Goal: Task Accomplishment & Management: Use online tool/utility

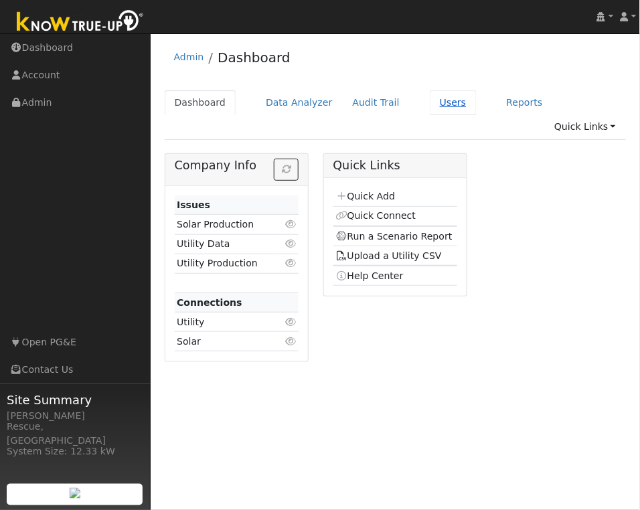
click at [458, 110] on link "Users" at bounding box center [453, 102] width 47 height 25
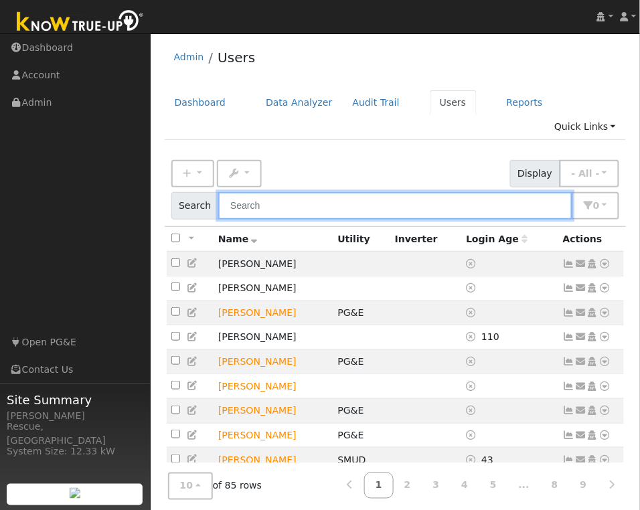
click at [412, 192] on input "text" at bounding box center [395, 205] width 354 height 27
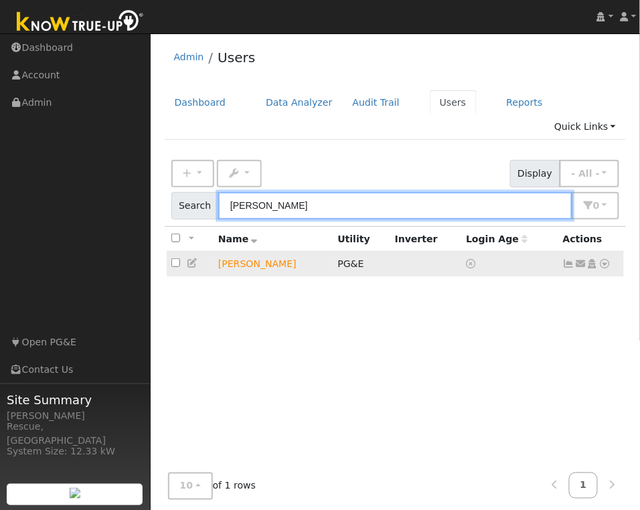
type input "Brett"
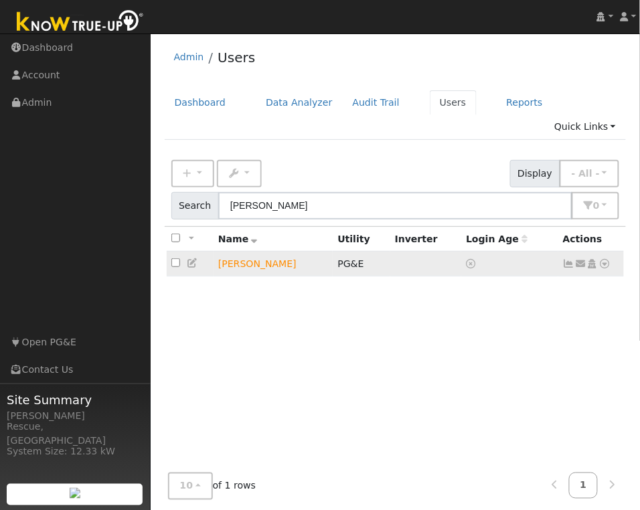
click at [609, 259] on icon at bounding box center [605, 263] width 12 height 9
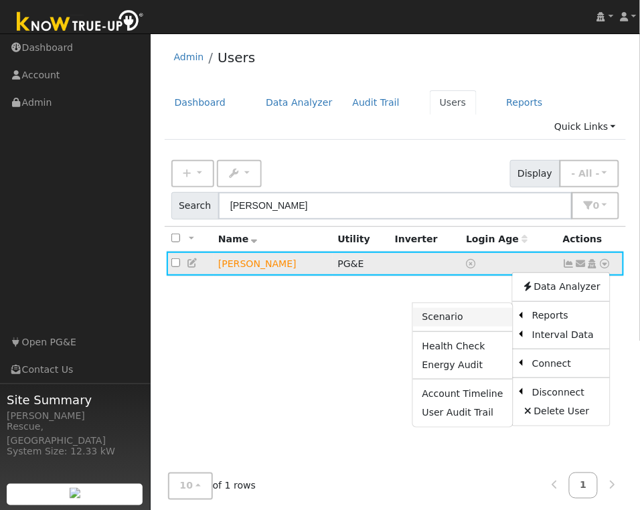
click at [490, 308] on link "Scenario" at bounding box center [463, 317] width 100 height 19
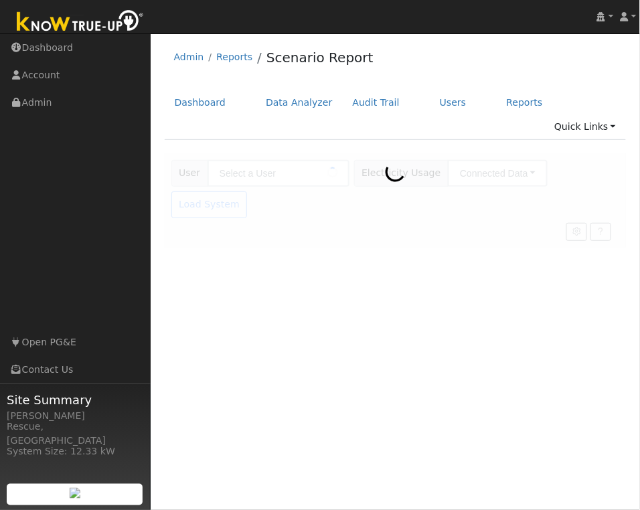
type input "[PERSON_NAME]"
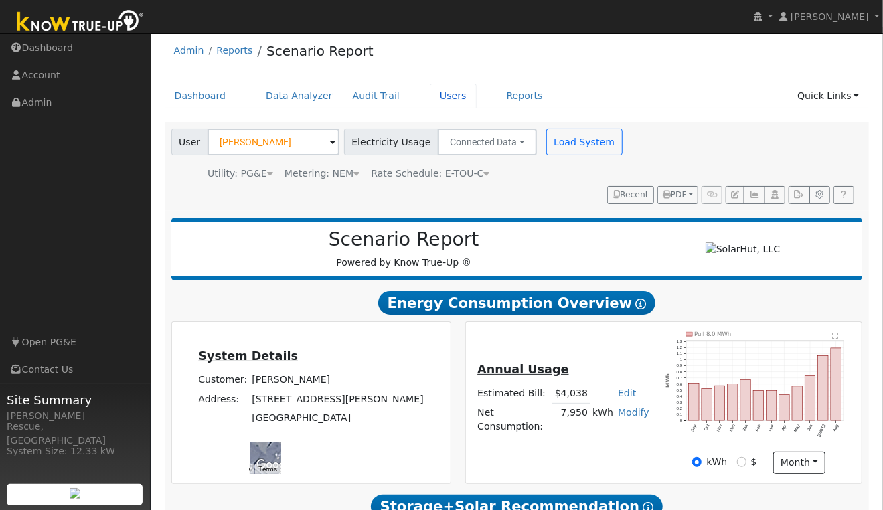
scroll to position [6, 0]
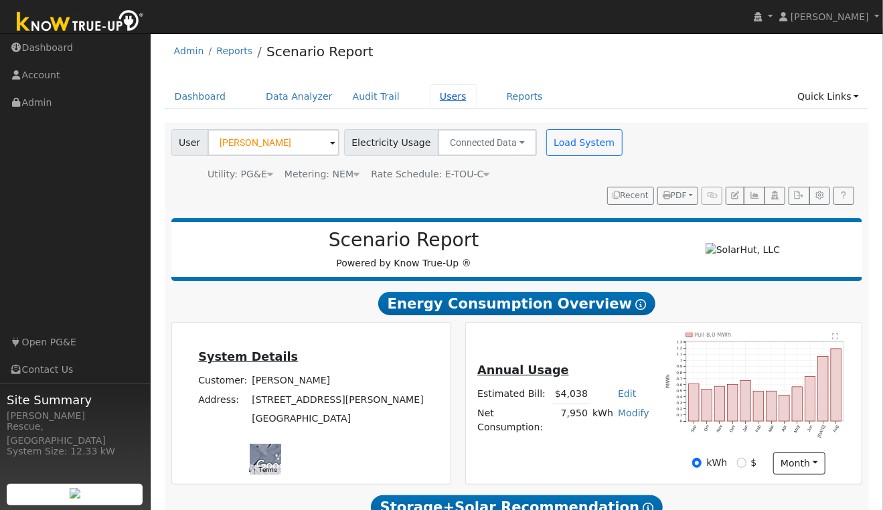
click at [447, 100] on link "Users" at bounding box center [453, 96] width 47 height 25
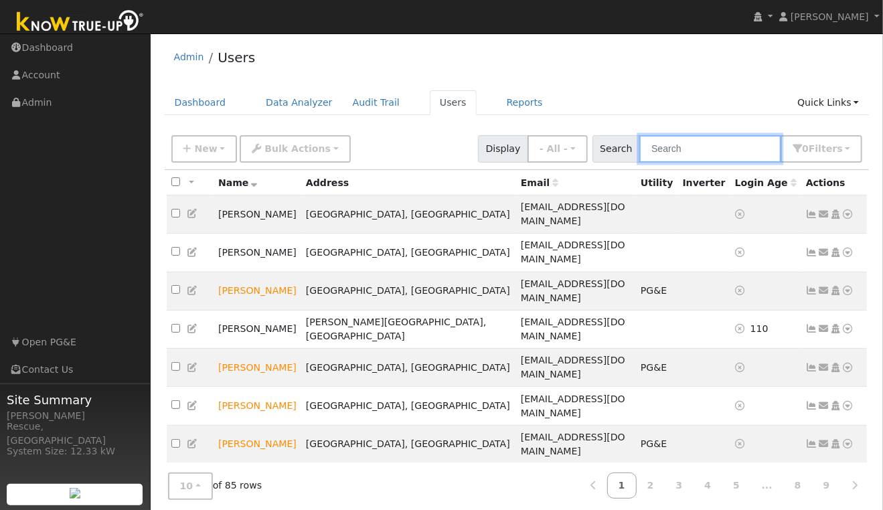
click at [719, 150] on input "text" at bounding box center [710, 148] width 142 height 27
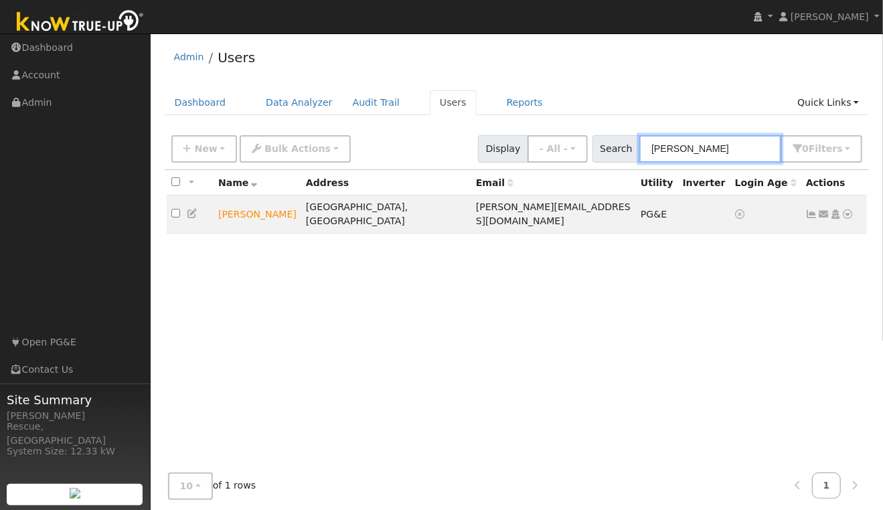
type input "[PERSON_NAME]"
click at [193, 210] on icon at bounding box center [193, 213] width 12 height 9
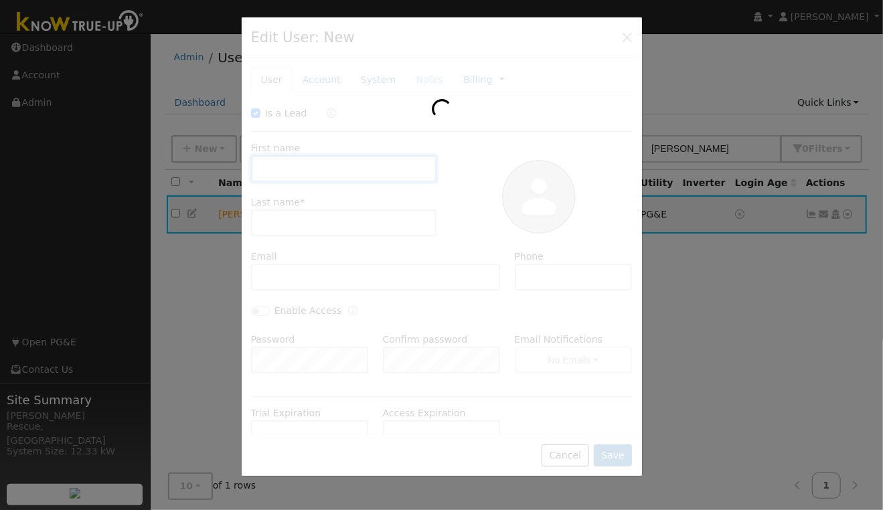
checkbox input "true"
type input "[PERSON_NAME]"
type input "Johnson"
type input "[PERSON_NAME][EMAIL_ADDRESS][DOMAIN_NAME]"
type input "530 957-0577"
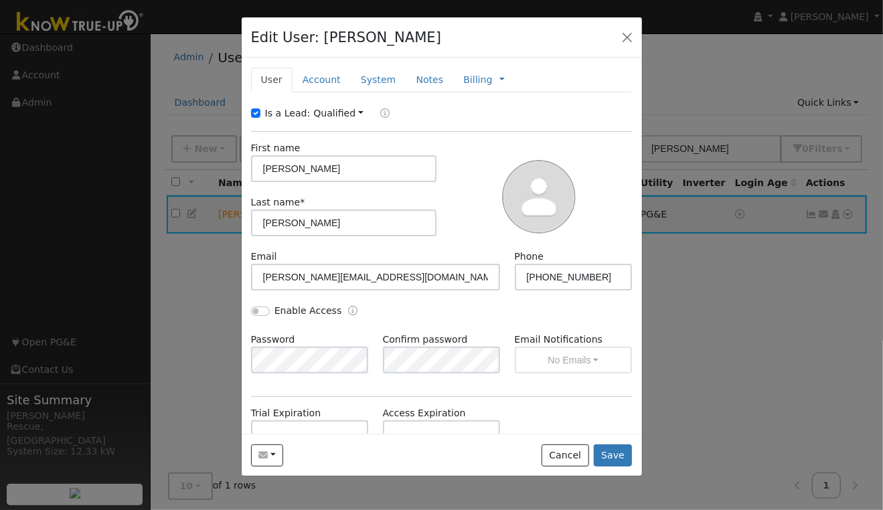
click at [639, 46] on div "Edit User: Brett Johnson Default Account Default Account 1801 Sliger Mine Road,…" at bounding box center [442, 37] width 400 height 41
click at [628, 40] on button "button" at bounding box center [627, 36] width 19 height 19
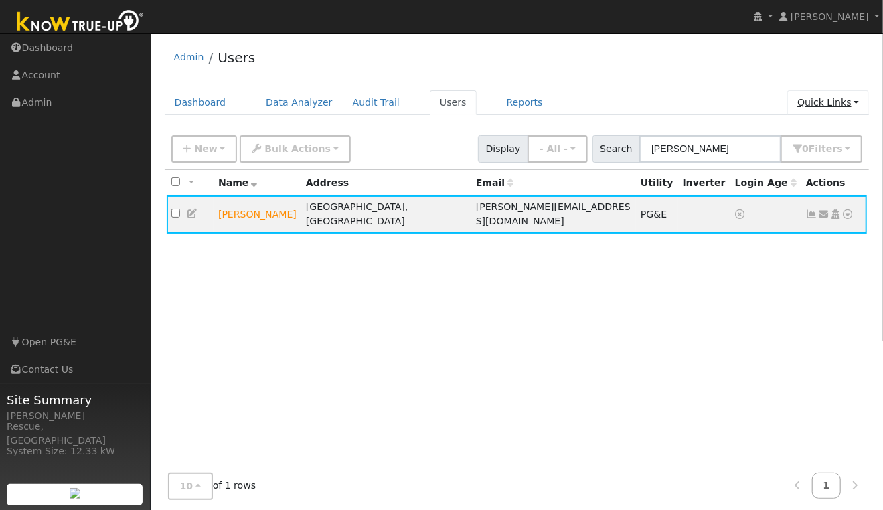
click at [848, 100] on link "Quick Links" at bounding box center [828, 102] width 82 height 25
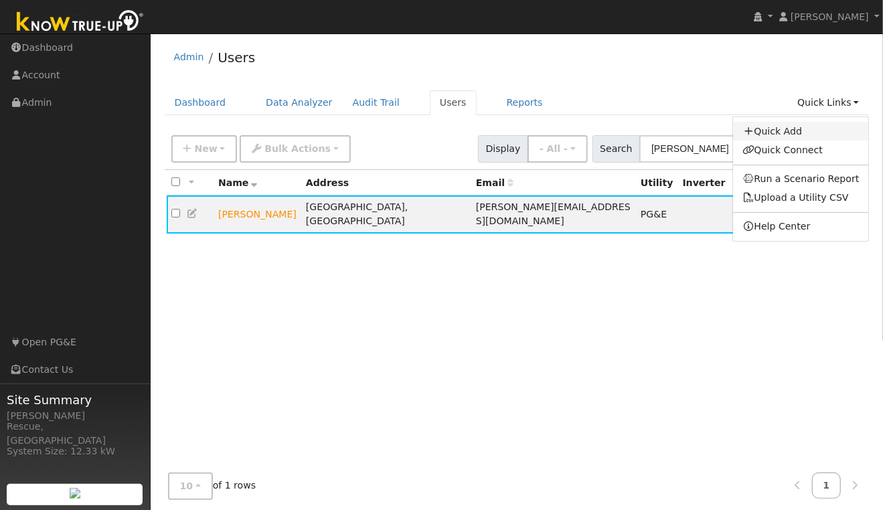
click at [791, 137] on link "Quick Add" at bounding box center [801, 131] width 136 height 19
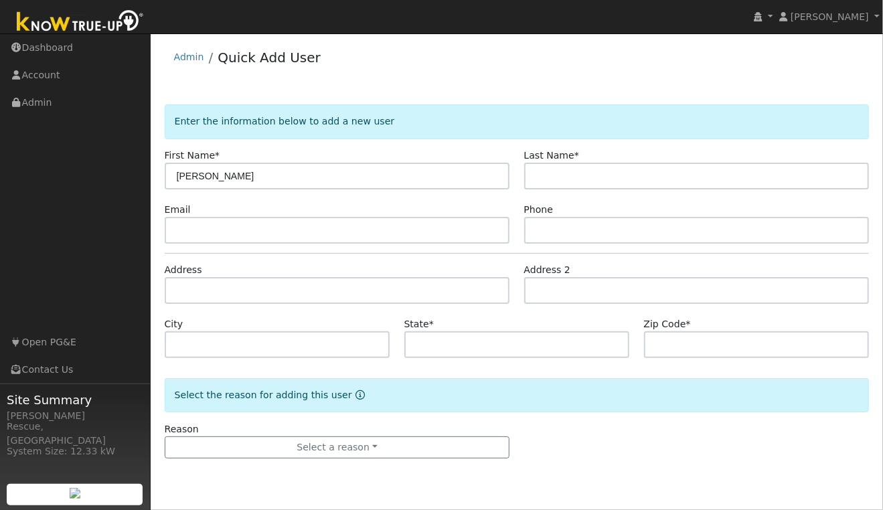
type input "[PERSON_NAME]"
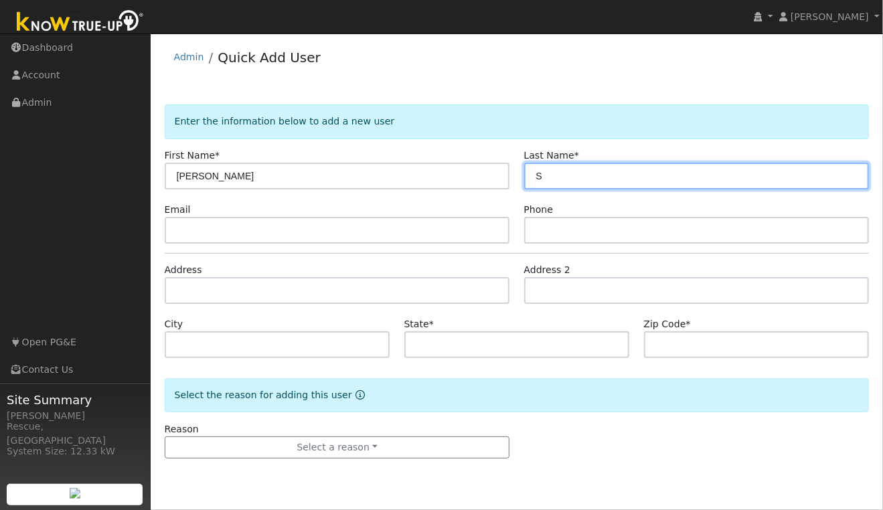
type input "S"
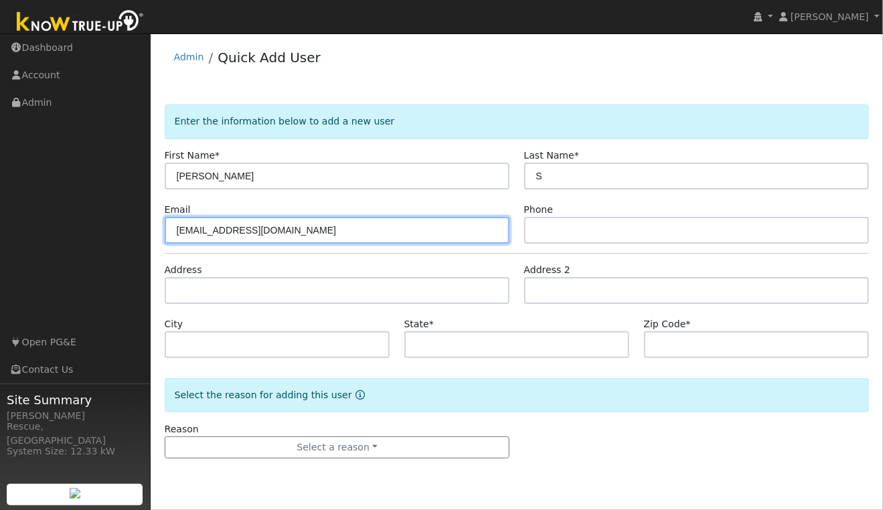
type input "[EMAIL_ADDRESS][DOMAIN_NAME]"
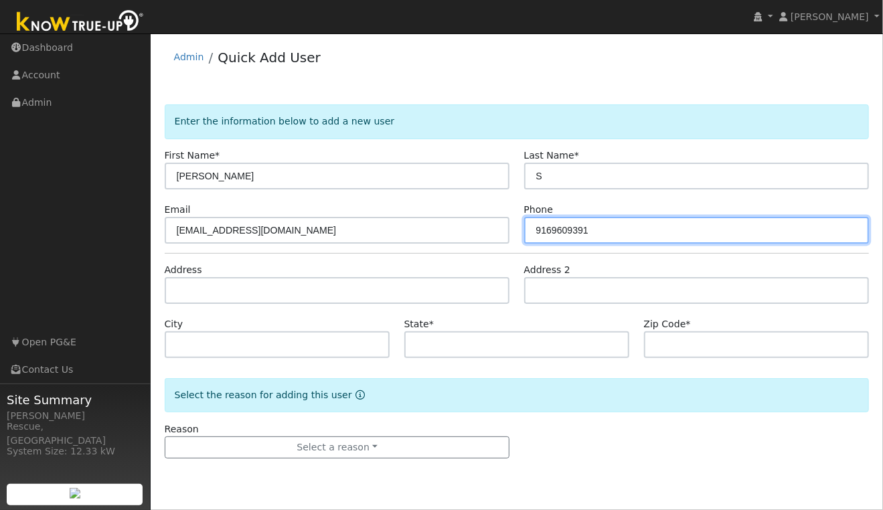
type input "9169609391"
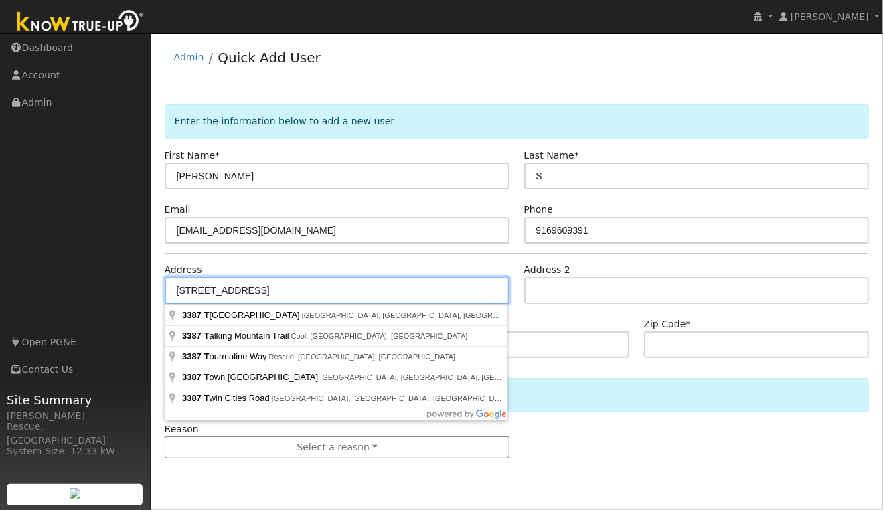
type input "[STREET_ADDRESS]"
type input "[GEOGRAPHIC_DATA]"
type input "CA"
type input "95672"
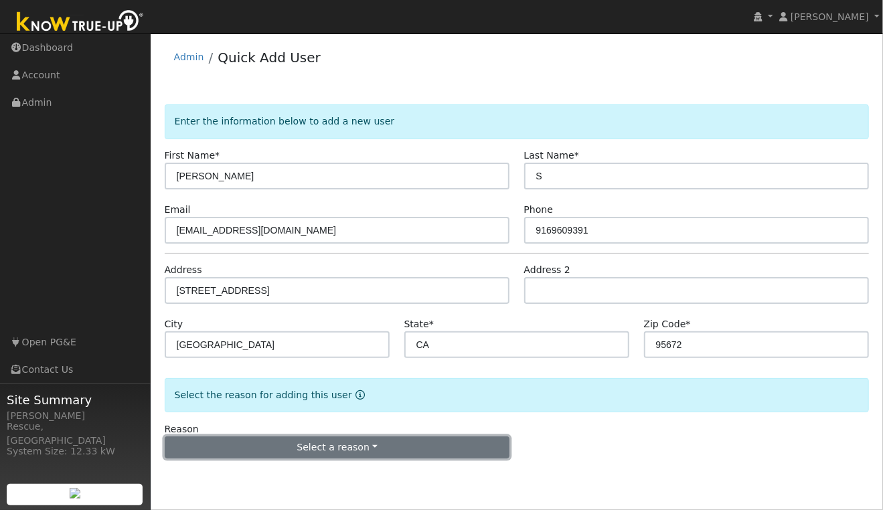
click at [373, 451] on button "Select a reason" at bounding box center [337, 447] width 345 height 23
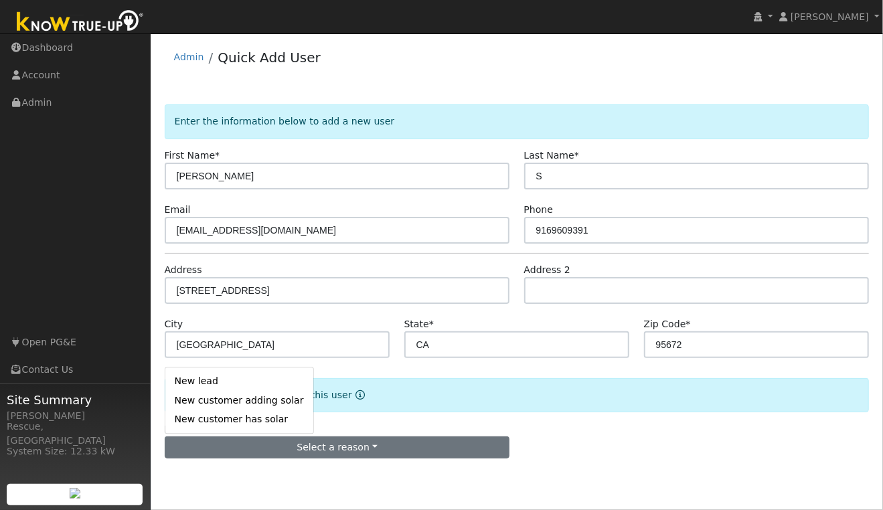
click at [195, 381] on link "New lead" at bounding box center [239, 381] width 148 height 19
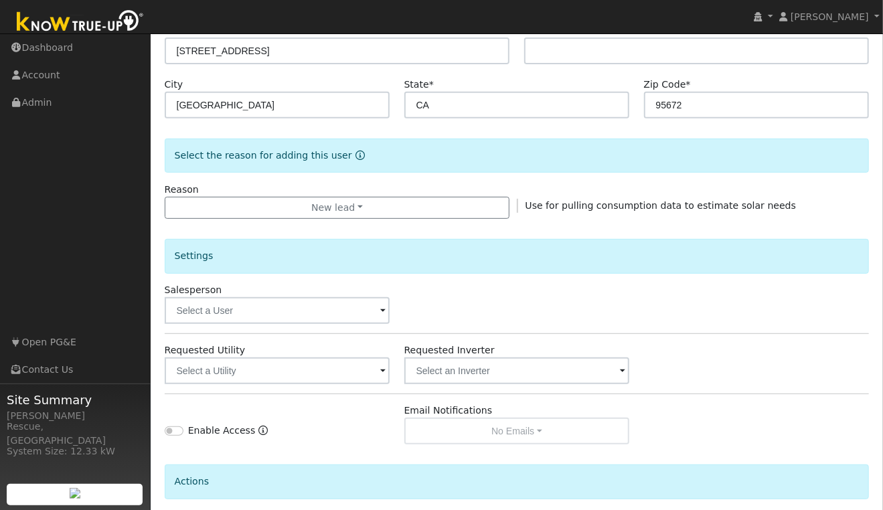
scroll to position [242, 0]
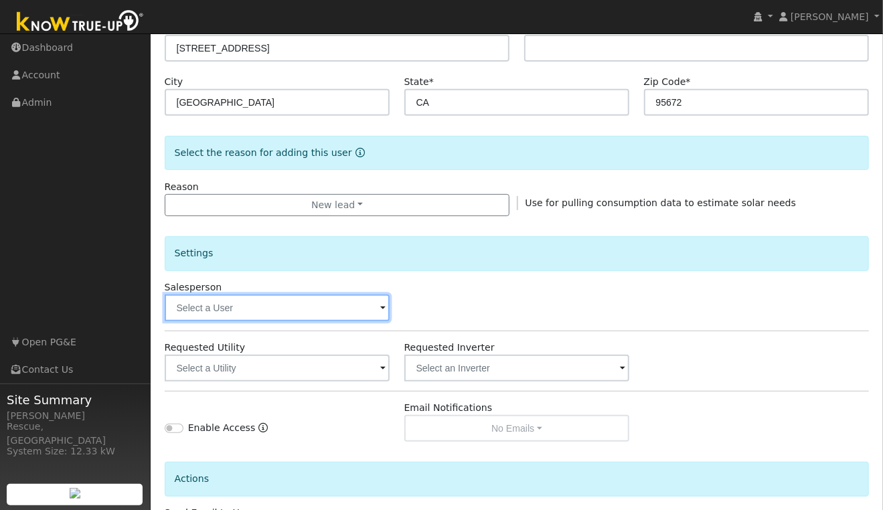
click at [331, 309] on input "text" at bounding box center [278, 308] width 226 height 27
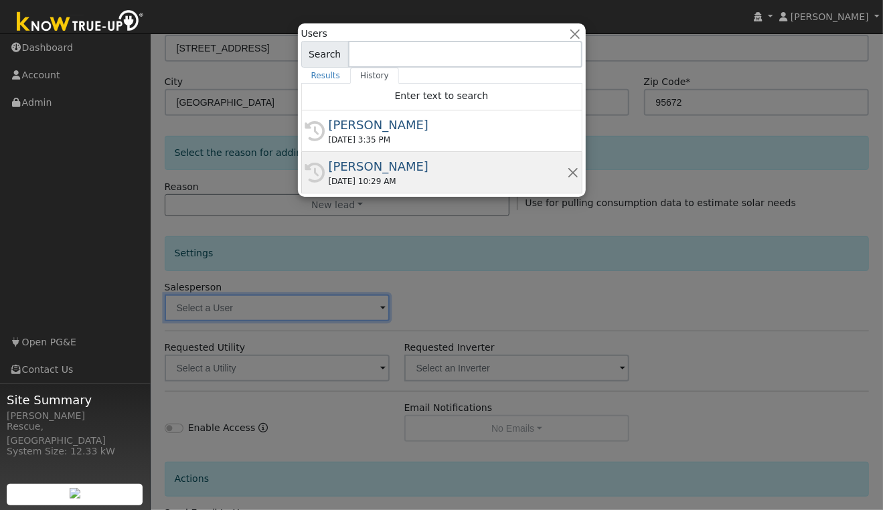
scroll to position [241, 0]
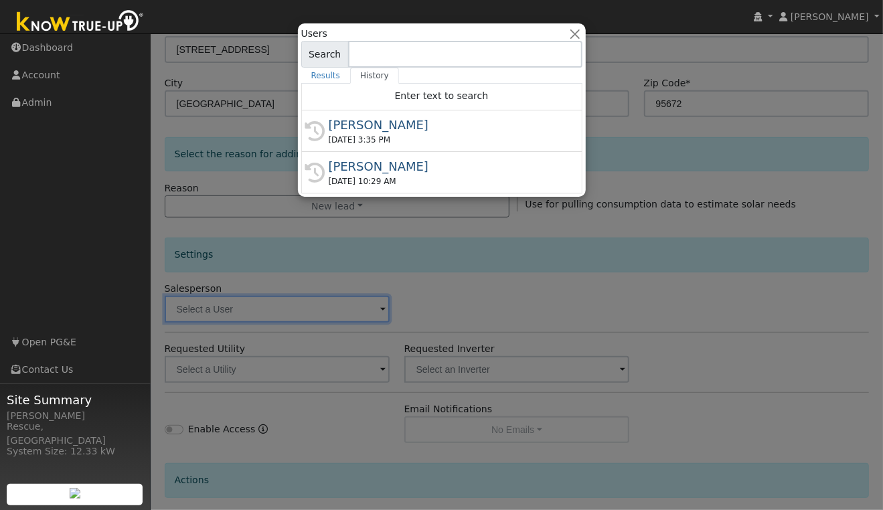
click at [426, 120] on div "[PERSON_NAME]" at bounding box center [448, 125] width 238 height 18
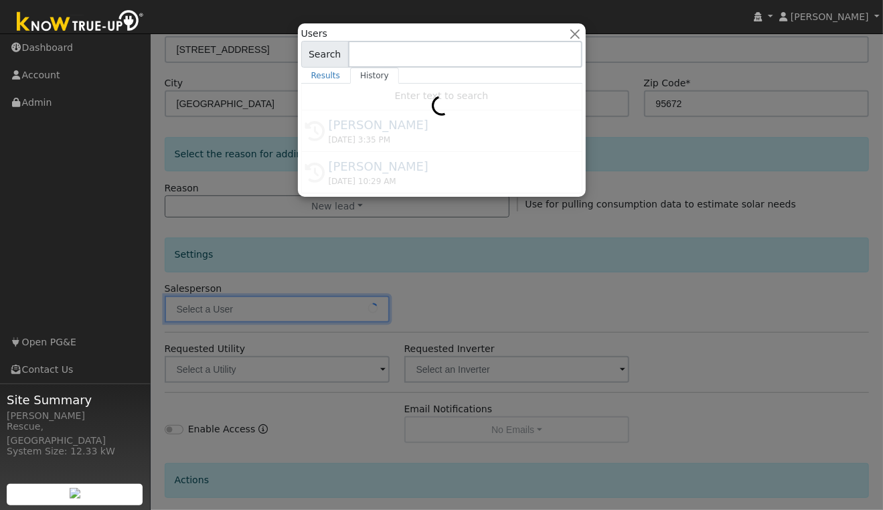
type input "[PERSON_NAME]"
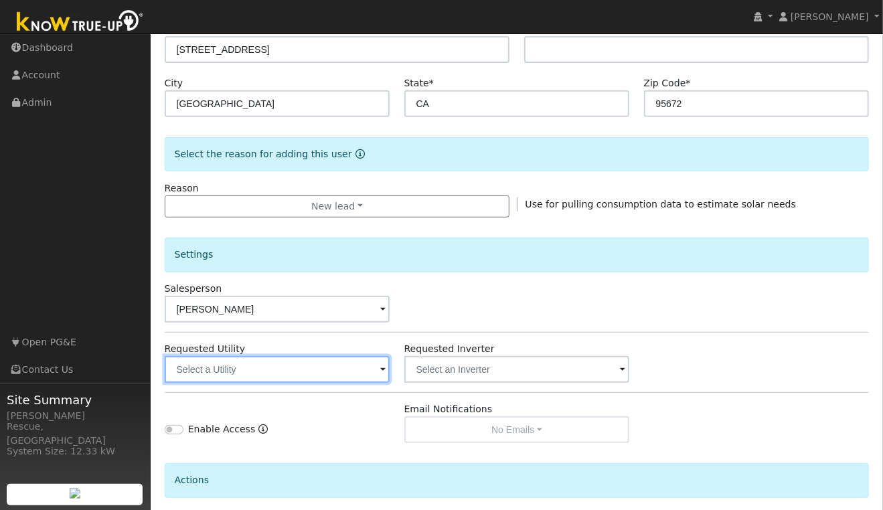
click at [347, 366] on input "text" at bounding box center [278, 369] width 226 height 27
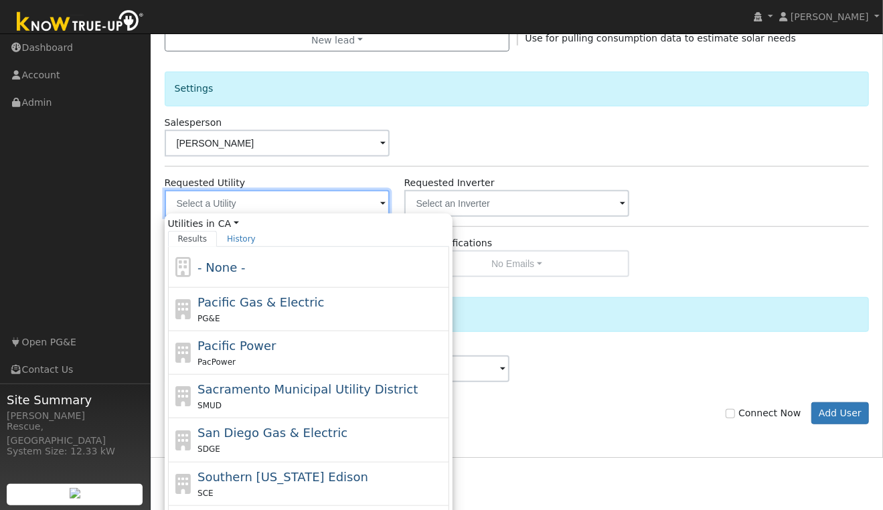
scroll to position [430, 0]
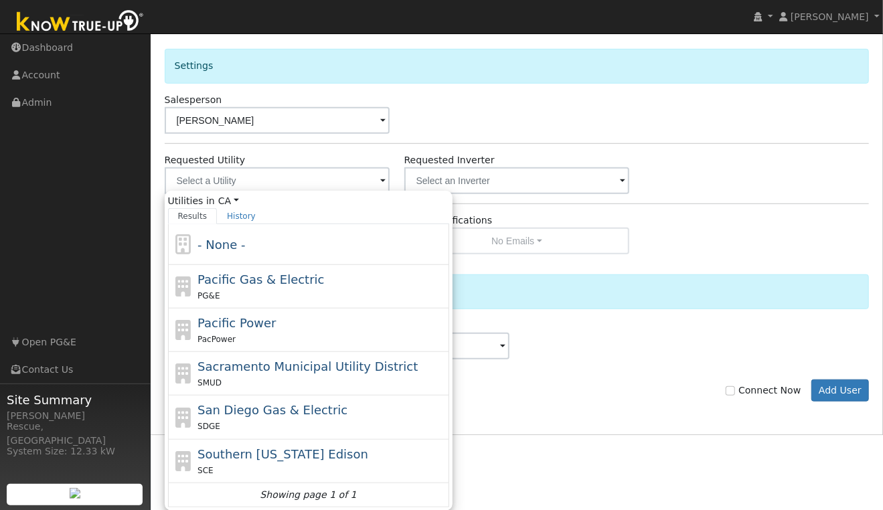
click at [322, 303] on div "Pacific Gas & Electric PG&E" at bounding box center [308, 287] width 281 height 44
type input "Pacific Gas & Electric"
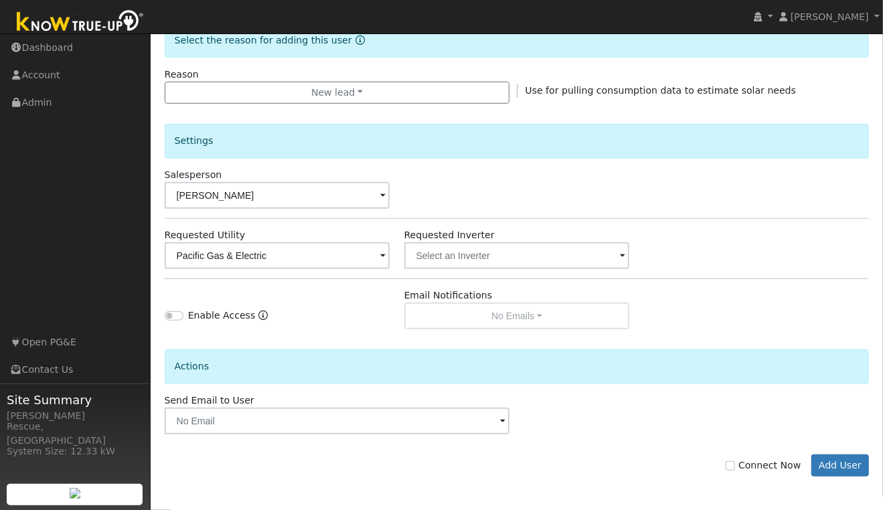
scroll to position [355, 0]
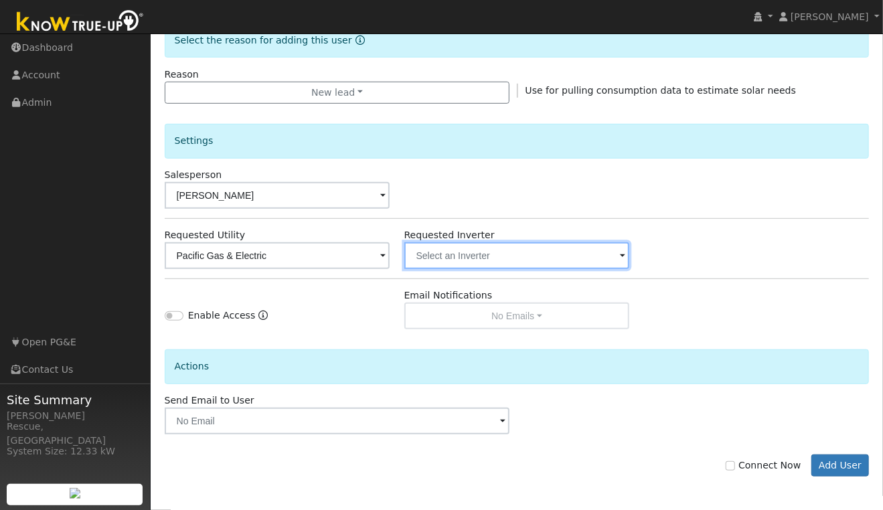
click at [463, 253] on input "text" at bounding box center [517, 255] width 226 height 27
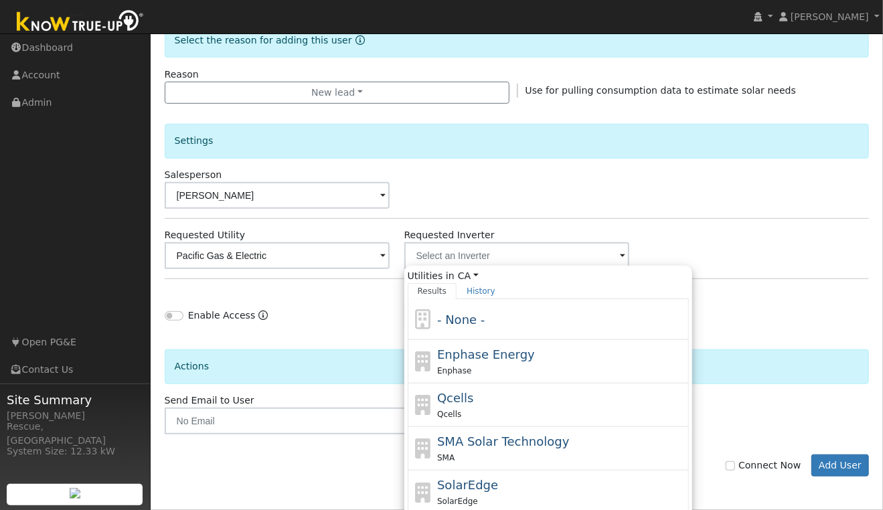
click at [466, 334] on div "- None -" at bounding box center [548, 319] width 281 height 41
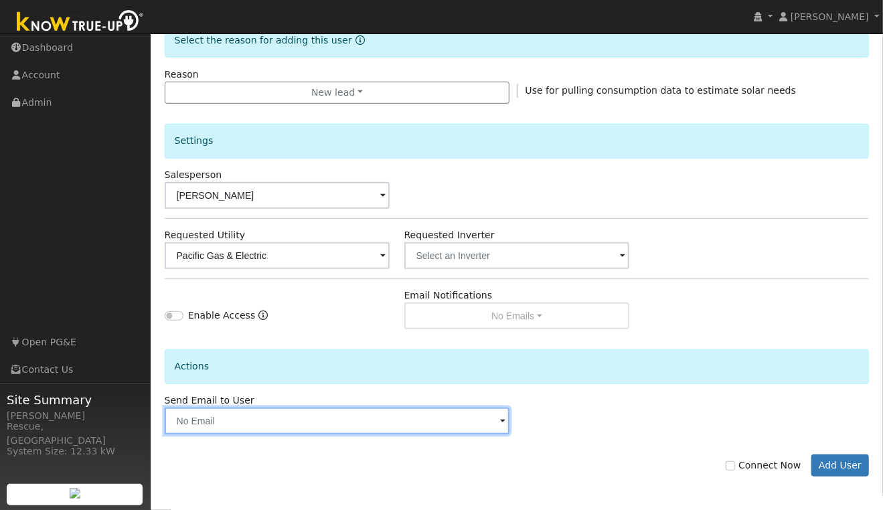
click at [466, 421] on input "text" at bounding box center [337, 421] width 345 height 27
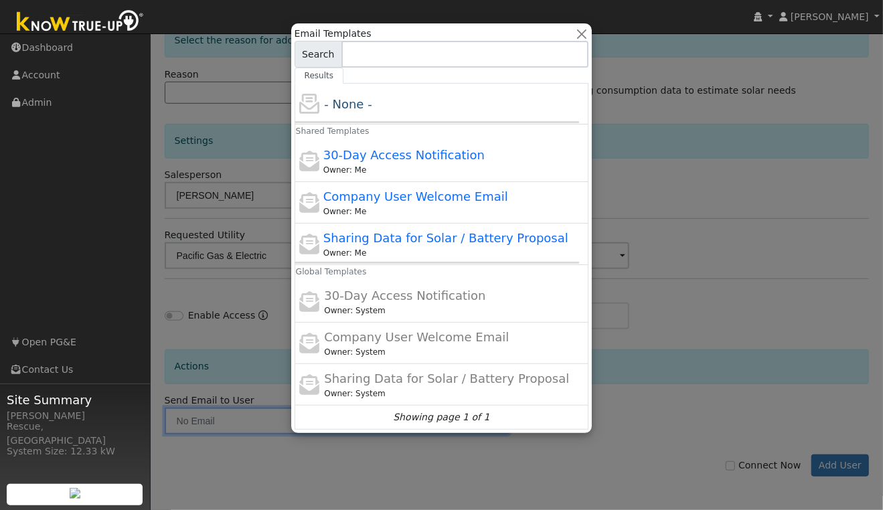
click at [629, 420] on div at bounding box center [441, 255] width 883 height 510
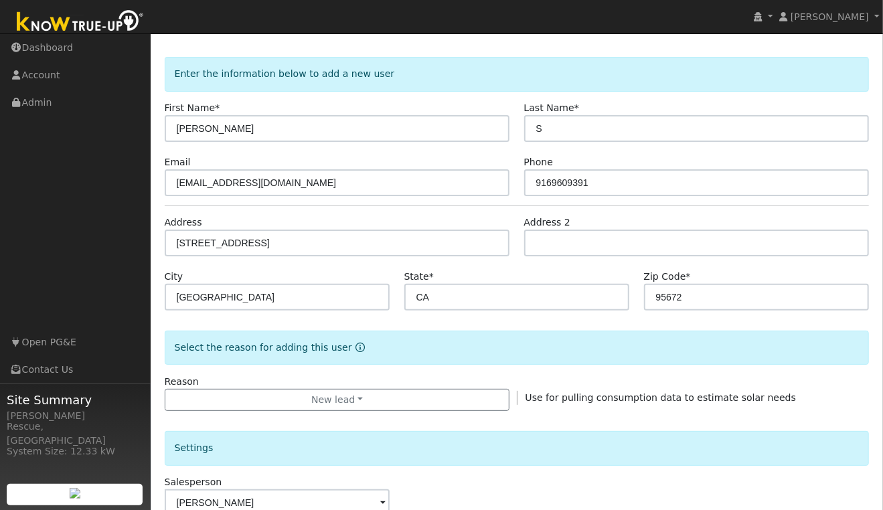
scroll to position [0, 0]
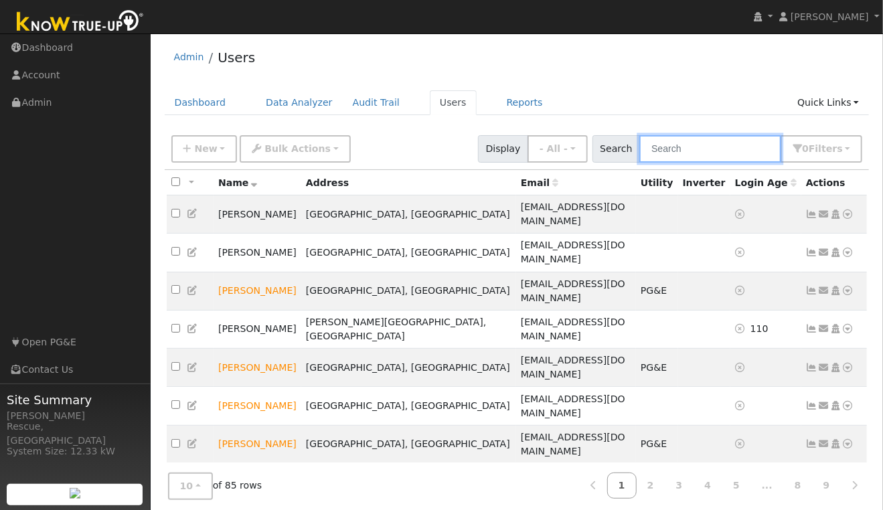
click at [716, 157] on input "text" at bounding box center [710, 148] width 142 height 27
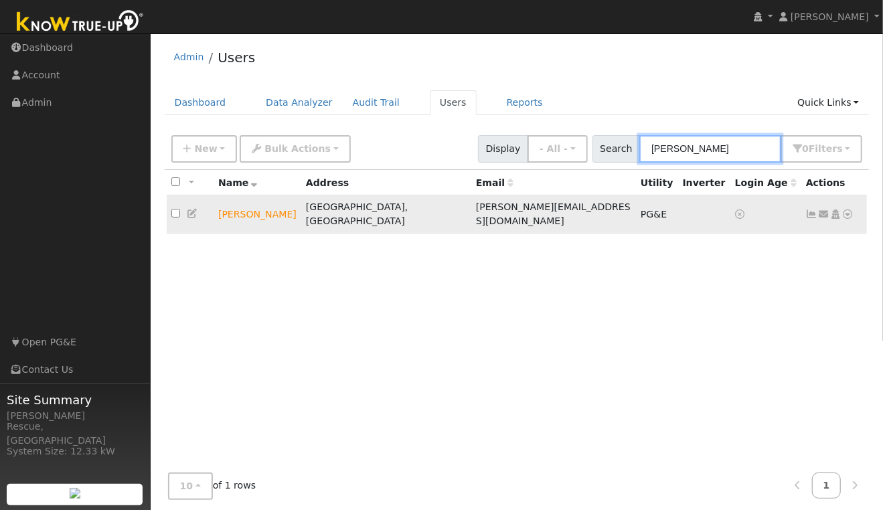
type input "brett"
click at [852, 210] on icon at bounding box center [848, 214] width 12 height 9
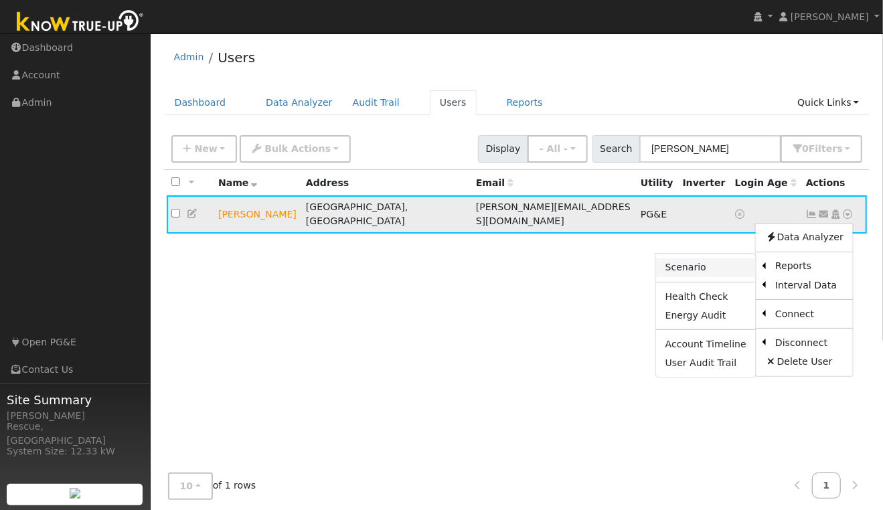
click at [730, 266] on link "Scenario" at bounding box center [706, 267] width 100 height 19
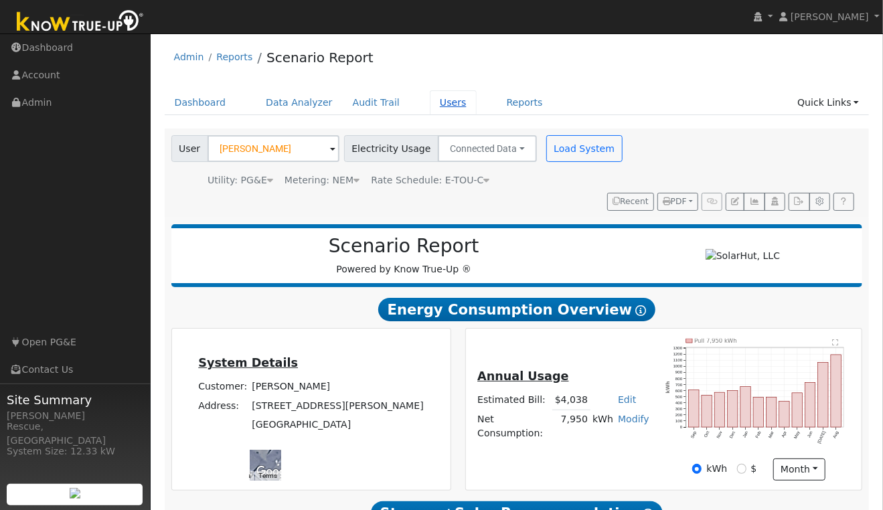
click at [441, 104] on link "Users" at bounding box center [453, 102] width 47 height 25
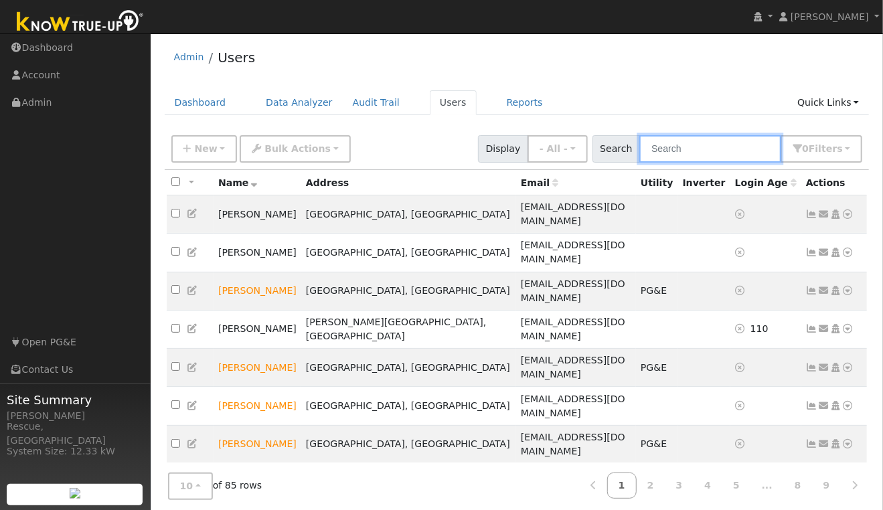
click at [746, 148] on input "text" at bounding box center [710, 148] width 142 height 27
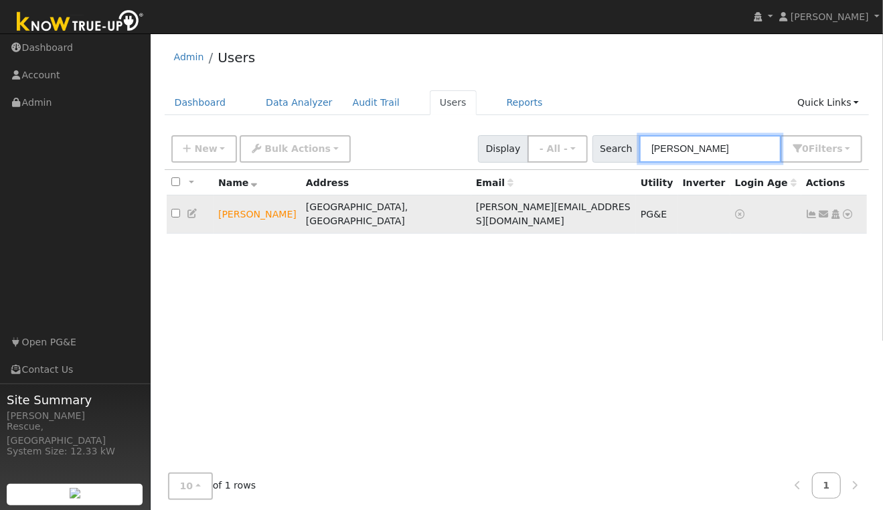
type input "[PERSON_NAME]"
click at [848, 211] on icon at bounding box center [848, 214] width 12 height 9
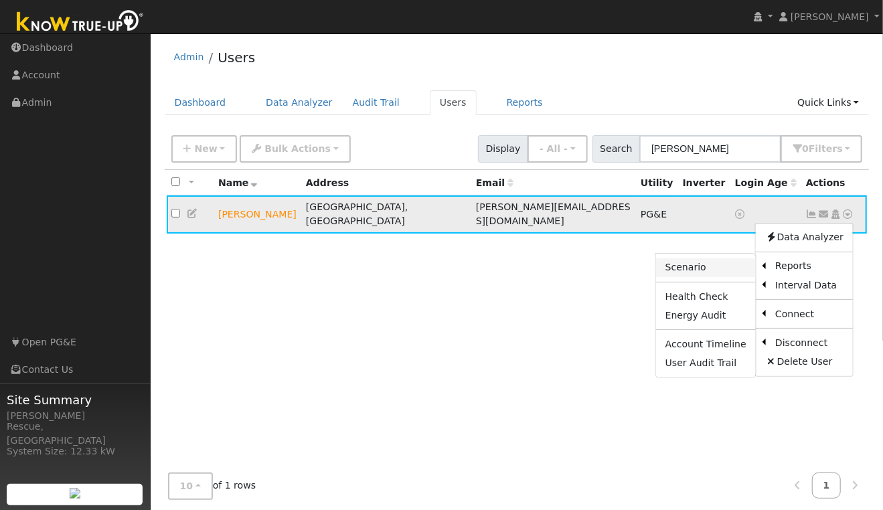
click at [719, 268] on link "Scenario" at bounding box center [706, 267] width 100 height 19
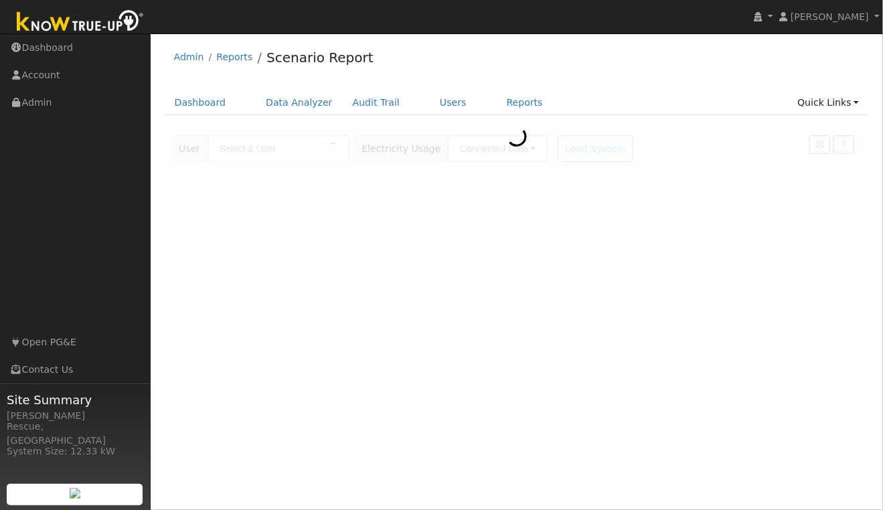
type input "[PERSON_NAME]"
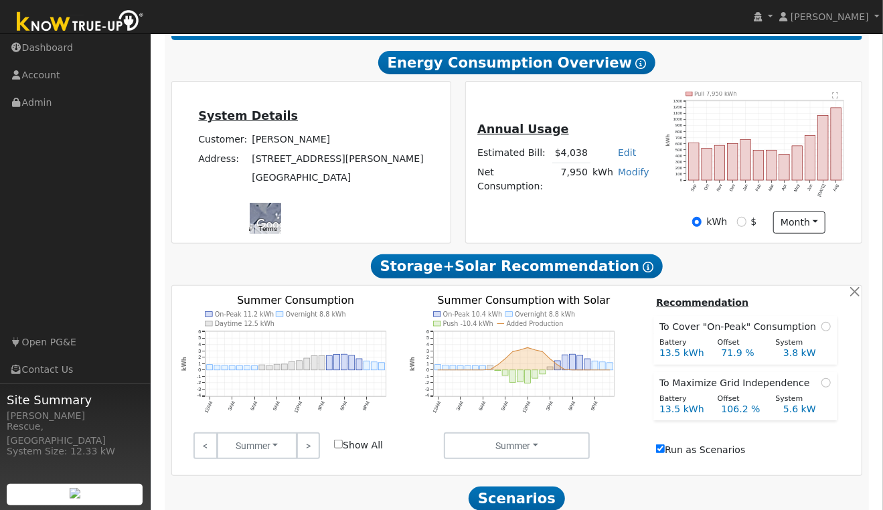
scroll to position [248, 0]
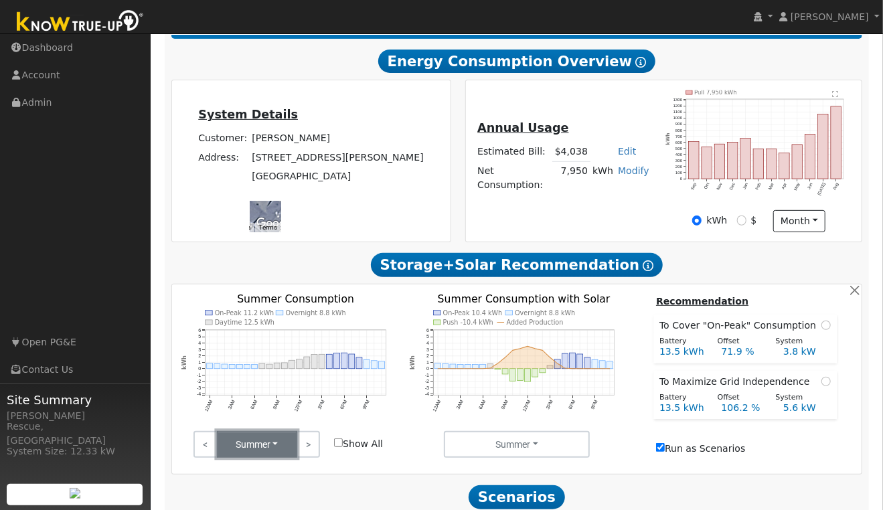
click at [281, 453] on button "Summer" at bounding box center [257, 444] width 80 height 27
click at [273, 402] on link "Winter" at bounding box center [264, 395] width 93 height 19
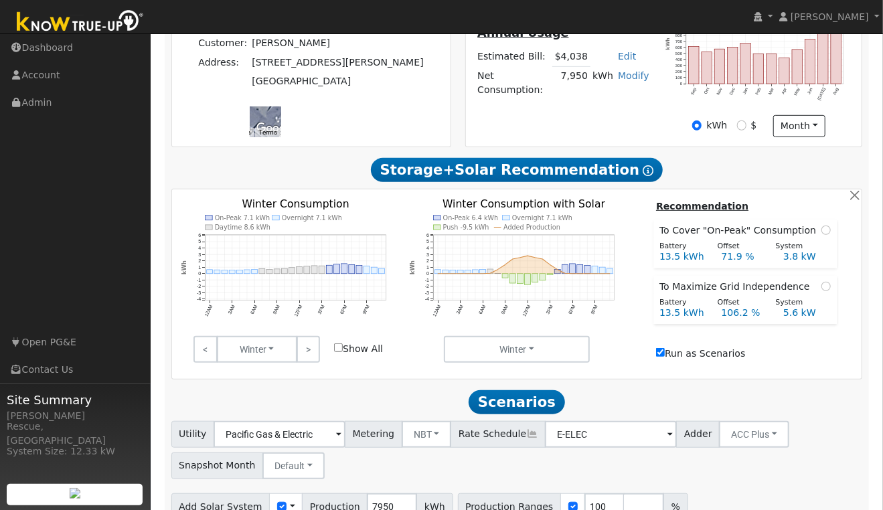
scroll to position [349, 0]
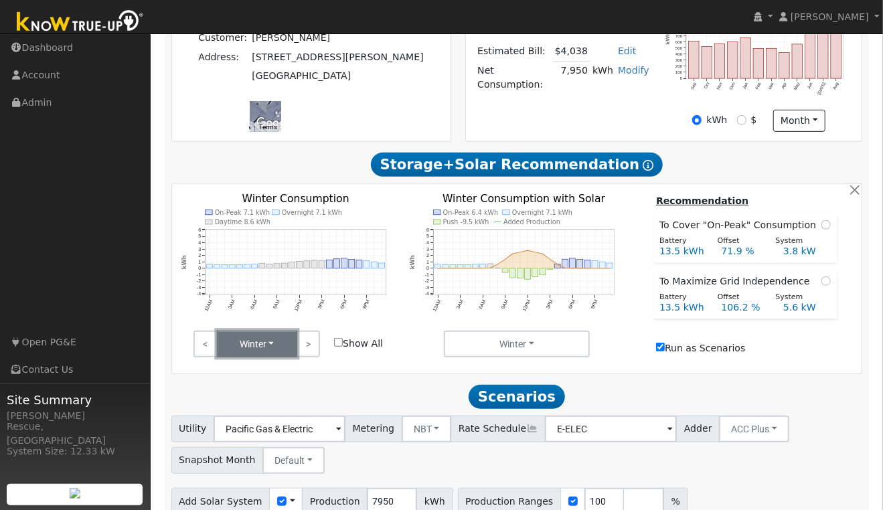
click at [274, 357] on button "Winter" at bounding box center [257, 344] width 80 height 27
click at [276, 380] on link "Summer" at bounding box center [264, 373] width 93 height 19
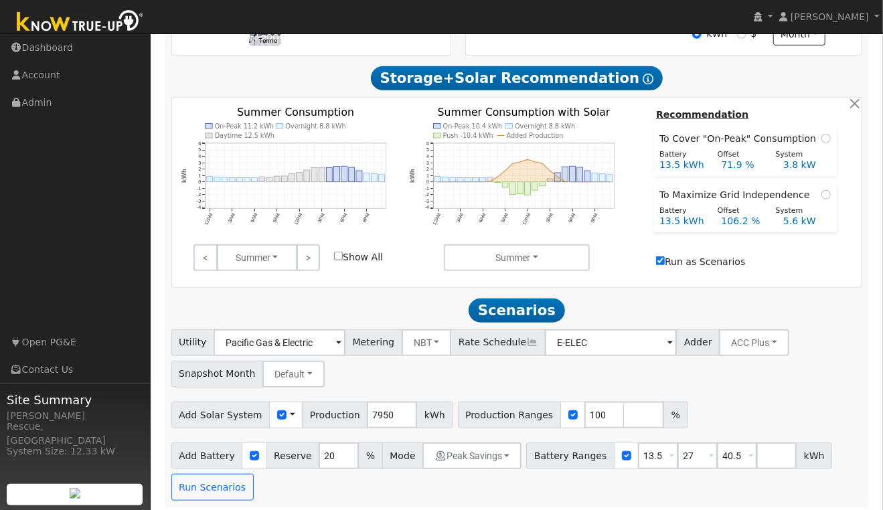
scroll to position [446, 0]
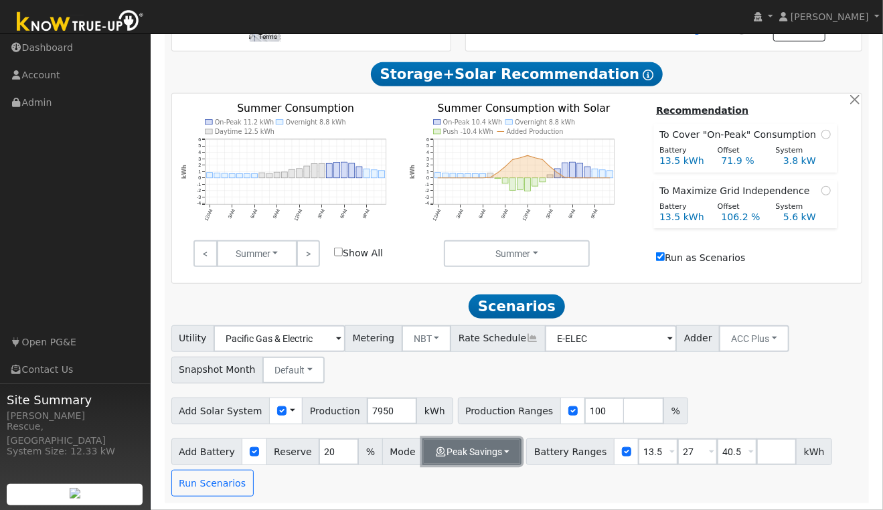
click at [490, 449] on button "Peak Savings" at bounding box center [471, 451] width 99 height 27
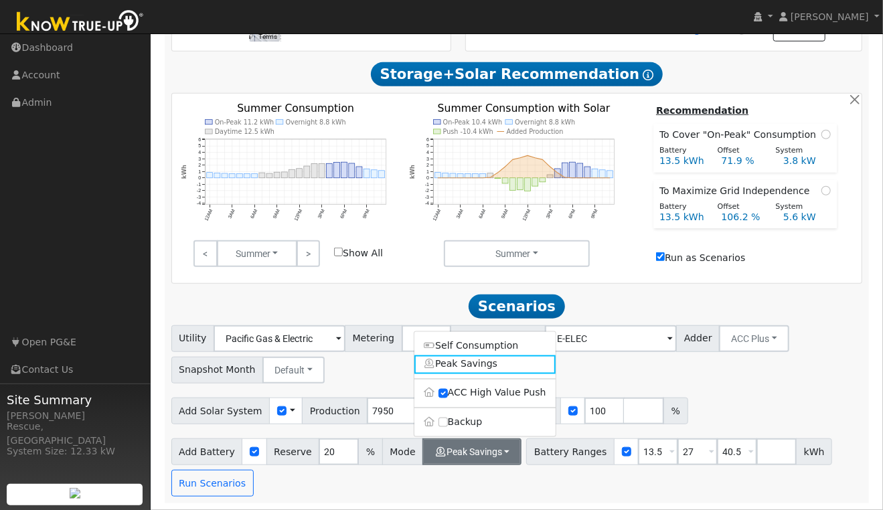
click at [461, 420] on label "Backup" at bounding box center [484, 422] width 141 height 19
click at [448, 420] on input "Backup" at bounding box center [442, 422] width 9 height 9
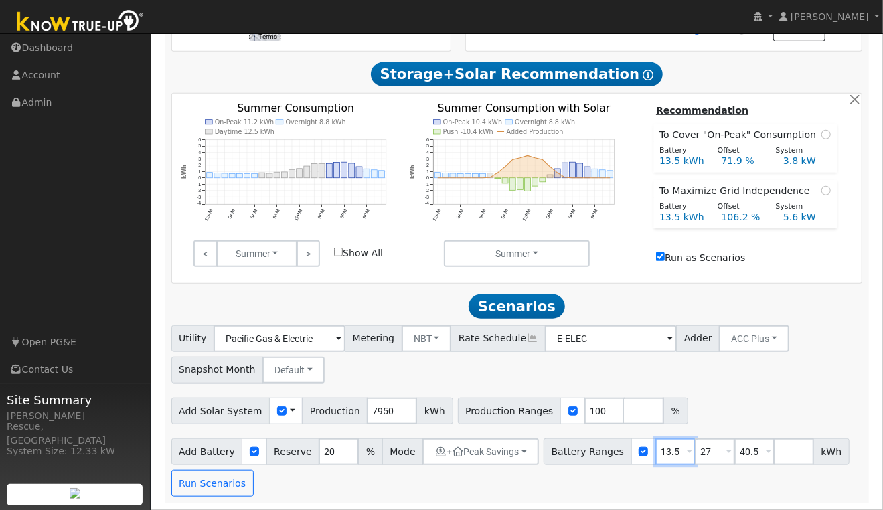
drag, startPoint x: 671, startPoint y: 454, endPoint x: 647, endPoint y: 453, distance: 24.1
click at [655, 453] on input "13.5" at bounding box center [675, 451] width 40 height 27
drag, startPoint x: 666, startPoint y: 453, endPoint x: 625, endPoint y: 450, distance: 40.9
click at [626, 450] on div "Battery Ranges 13.5 Overrides Reserve % Mode None None Self Consumption Peak Sa…" at bounding box center [697, 451] width 306 height 27
type input "10"
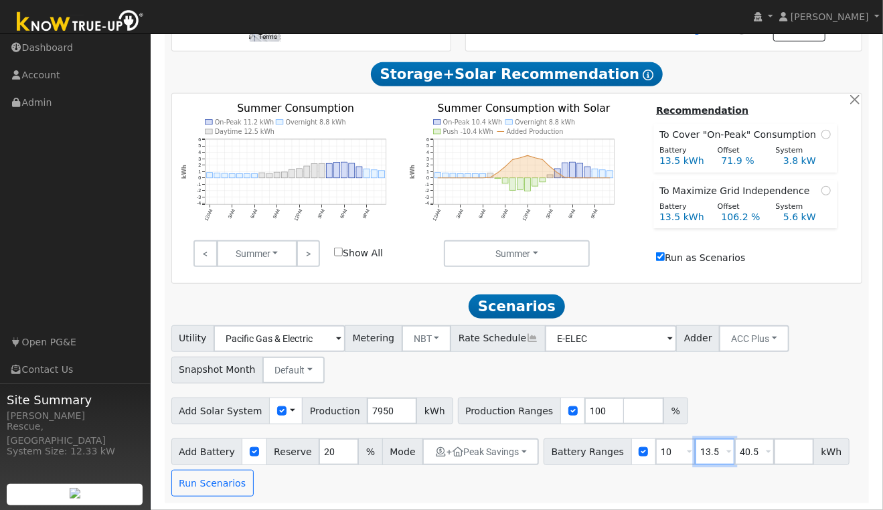
type input "13.5"
type input "15"
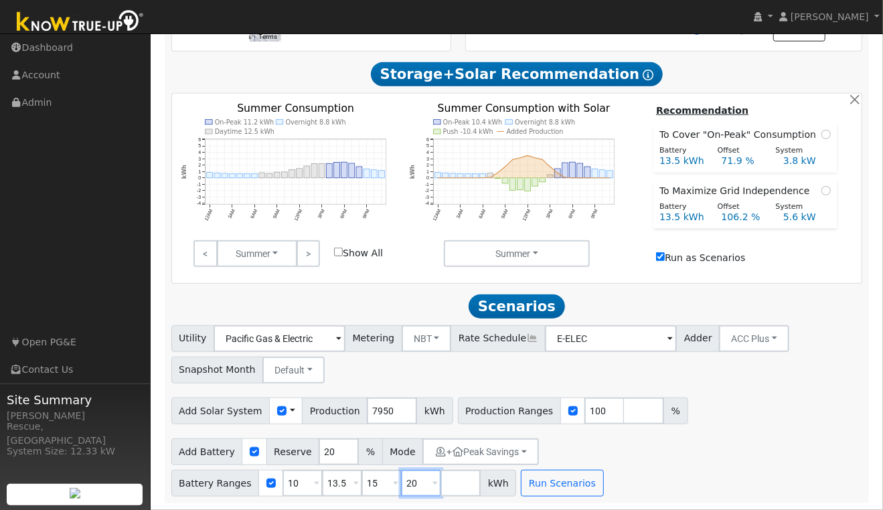
type input "20"
type input "27"
click at [554, 491] on button "Run Scenarios" at bounding box center [562, 483] width 82 height 27
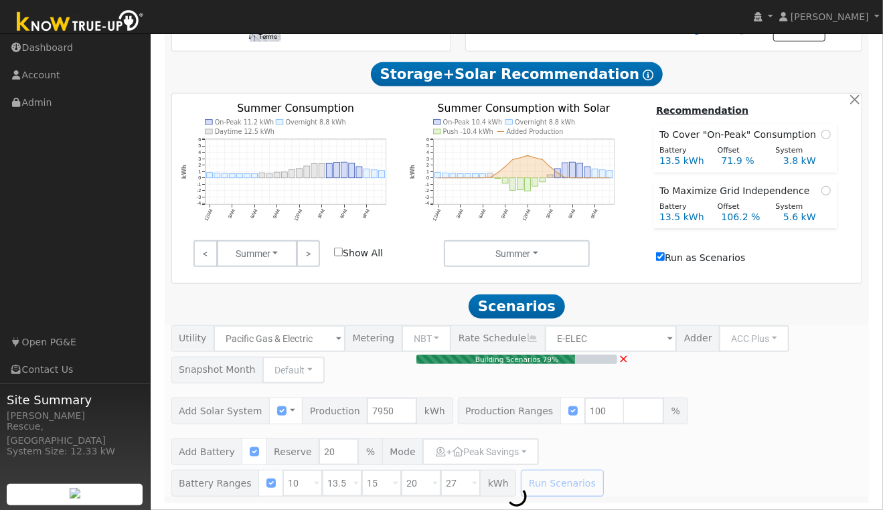
type input "5.3"
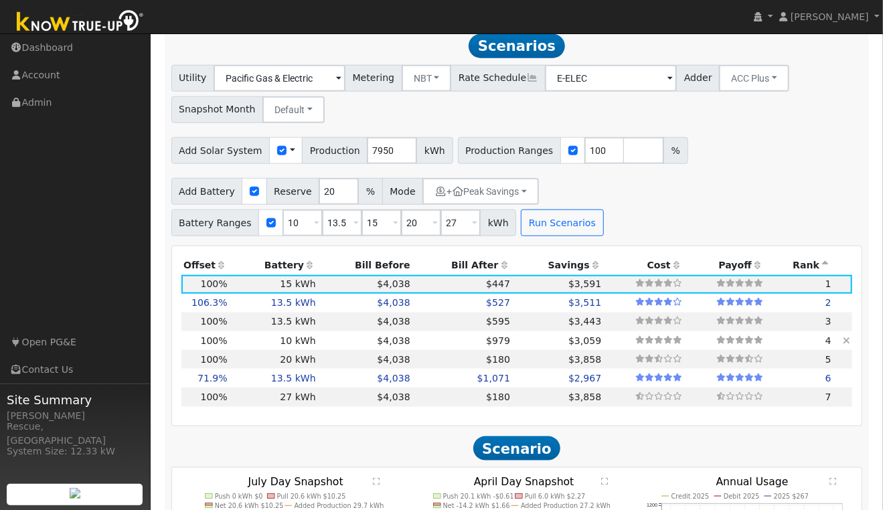
scroll to position [702, 0]
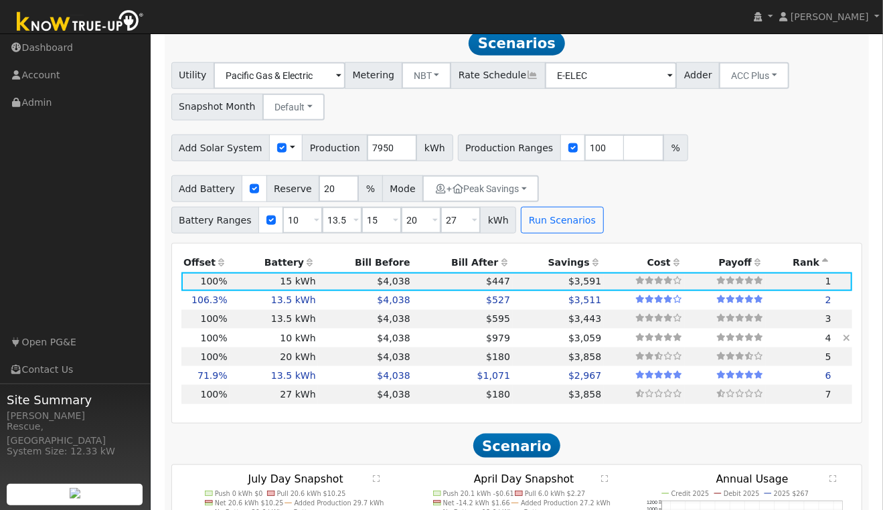
click at [848, 343] on icon at bounding box center [846, 337] width 7 height 9
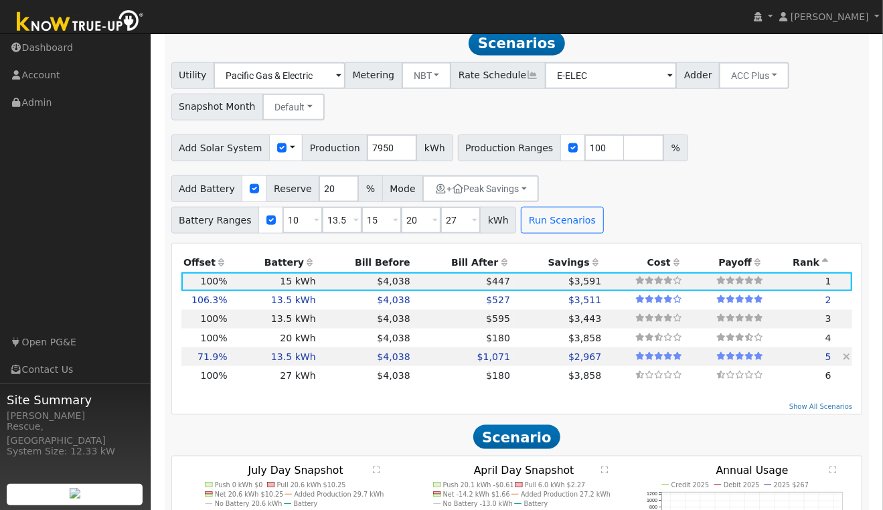
click at [847, 362] on icon at bounding box center [846, 356] width 7 height 9
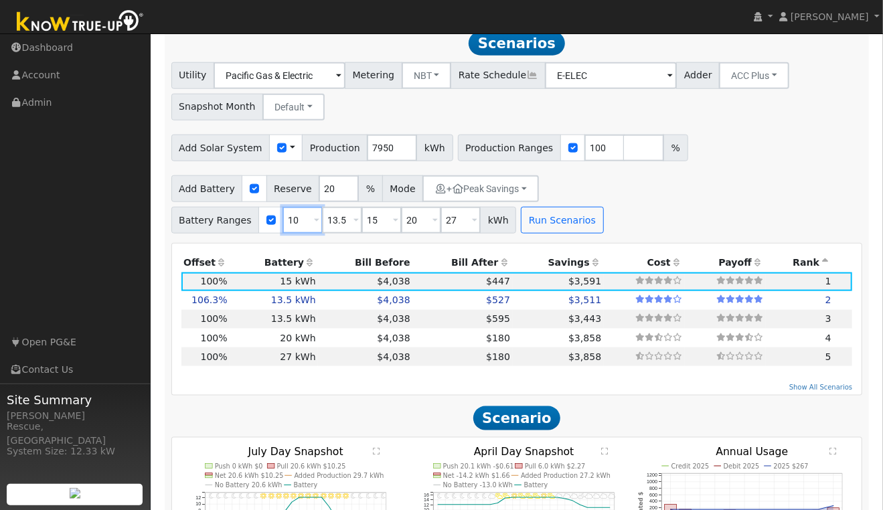
drag, startPoint x: 289, startPoint y: 226, endPoint x: 269, endPoint y: 225, distance: 19.4
click at [269, 226] on div "Battery Ranges 10 Overrides Reserve % Mode None None Self Consumption Peak Savi…" at bounding box center [343, 220] width 345 height 27
type input "13.5"
type input "15"
type input "20"
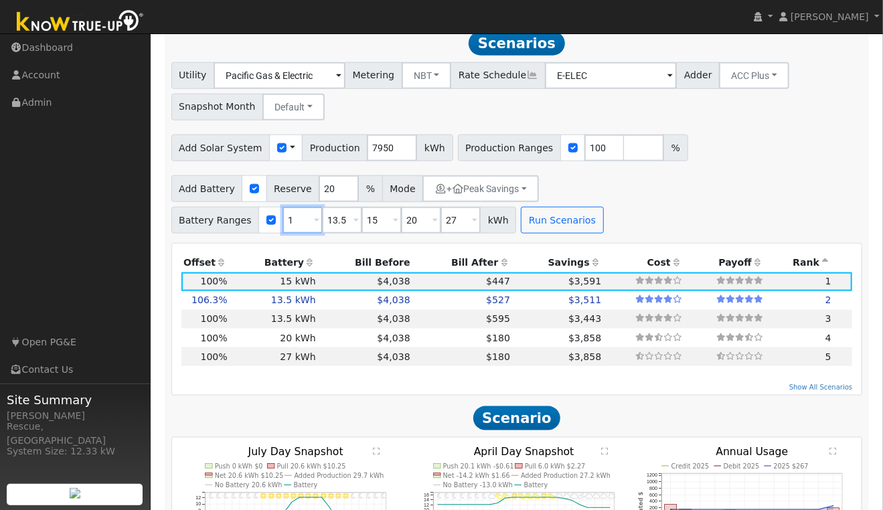
type input "27"
type input "13.5"
click at [845, 323] on icon at bounding box center [846, 318] width 7 height 9
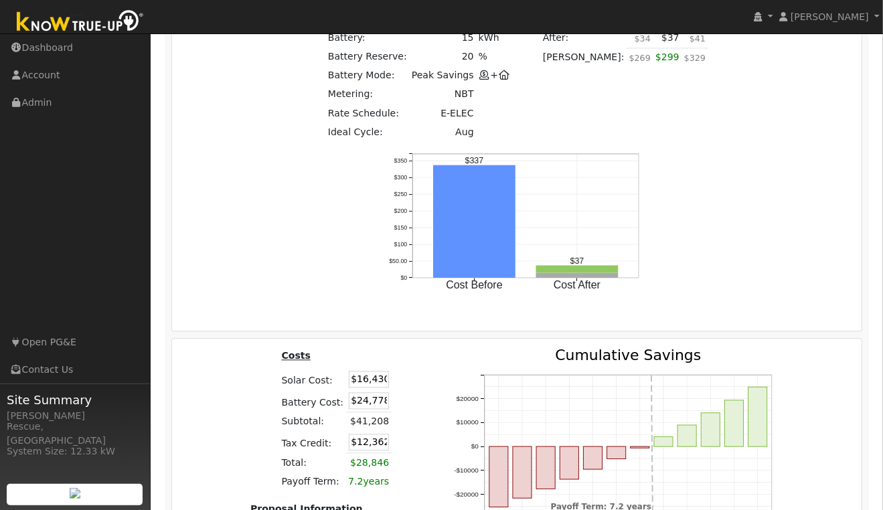
scroll to position [1414, 0]
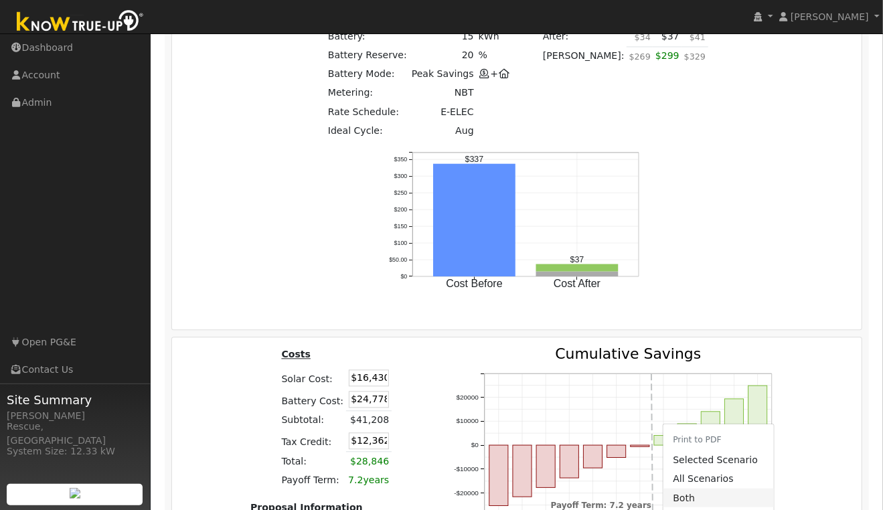
scroll to position [1413, 0]
click at [717, 470] on link "All Scenarios" at bounding box center [718, 479] width 110 height 19
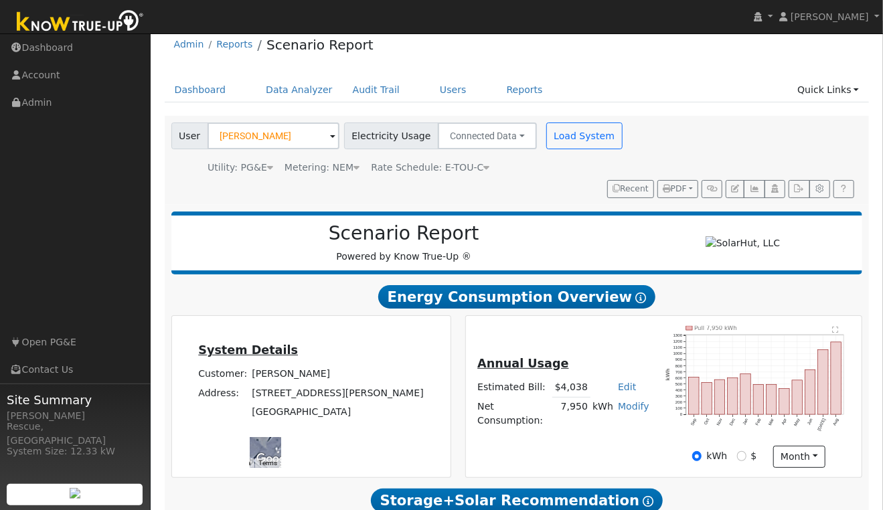
scroll to position [0, 0]
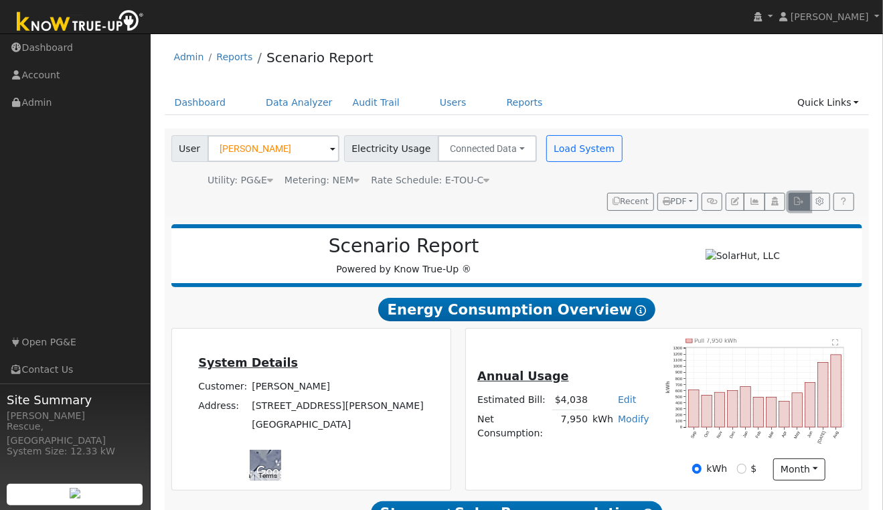
click at [794, 204] on icon "button" at bounding box center [799, 201] width 10 height 8
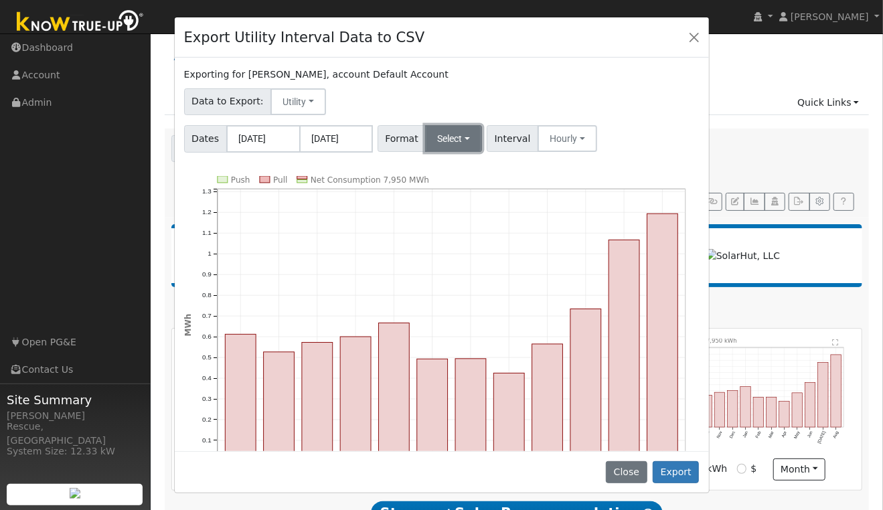
click at [464, 142] on button "Select" at bounding box center [453, 138] width 57 height 27
click at [475, 313] on link "Solargraf" at bounding box center [472, 310] width 96 height 19
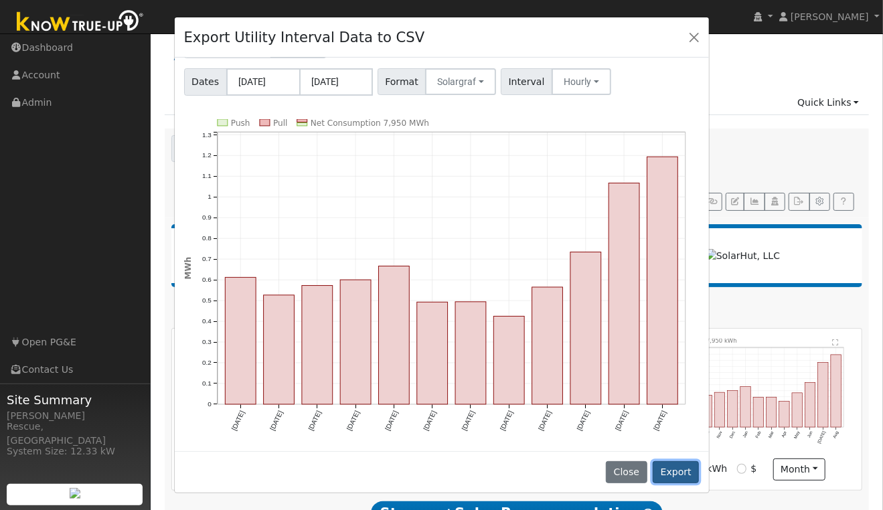
click at [688, 475] on button "Export" at bounding box center [676, 472] width 46 height 23
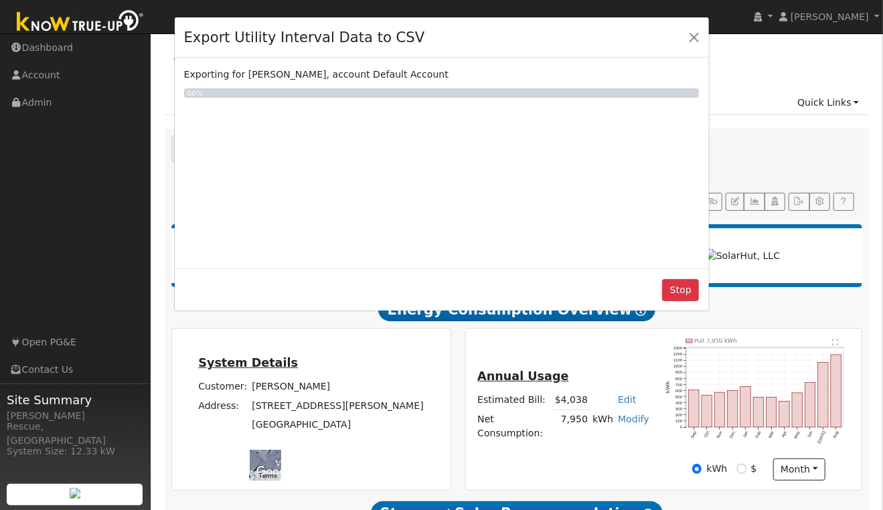
scroll to position [0, 0]
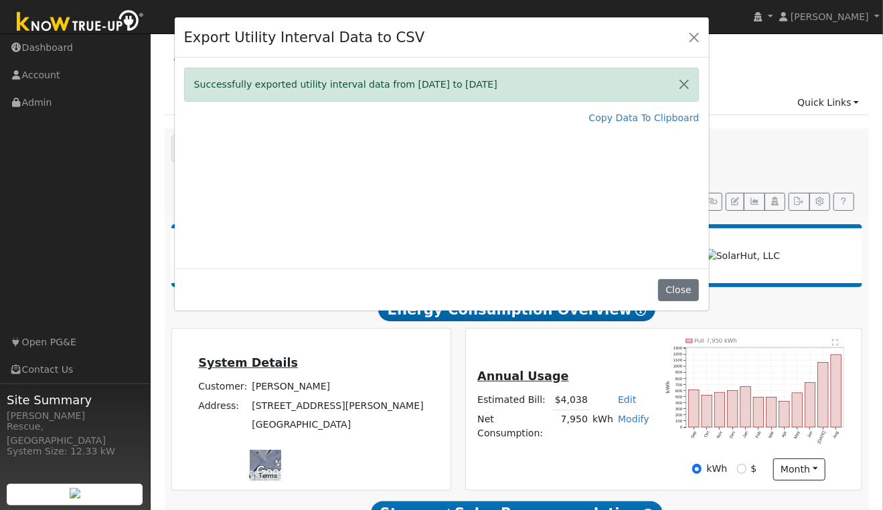
click at [781, 115] on div "Export Utility Interval Data to CSV Successfully exported utility interval data…" at bounding box center [441, 255] width 883 height 510
drag, startPoint x: 695, startPoint y: 42, endPoint x: 723, endPoint y: 87, distance: 53.5
click at [695, 42] on button "Close" at bounding box center [694, 36] width 19 height 19
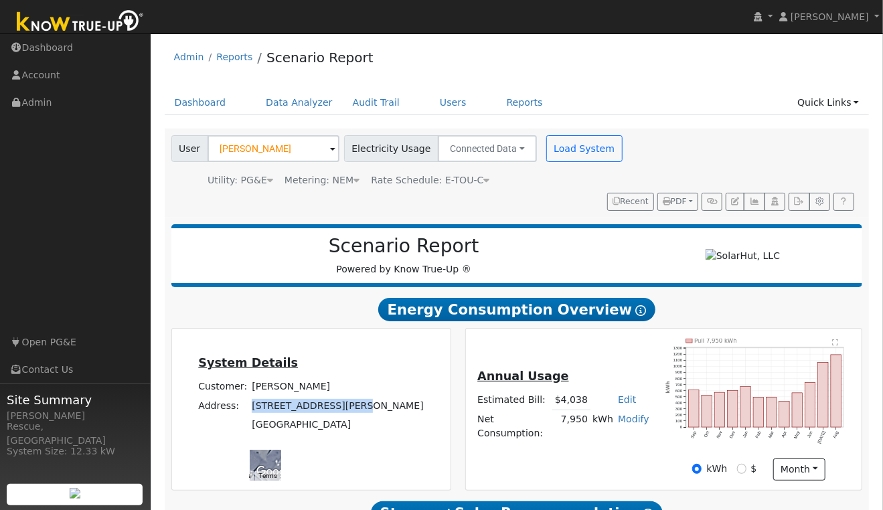
drag, startPoint x: 234, startPoint y: 414, endPoint x: 264, endPoint y: 426, distance: 33.3
click at [264, 415] on td "1801 Sliger Mine Road" at bounding box center [338, 405] width 177 height 19
copy td "1801 Sliger Mine Road"
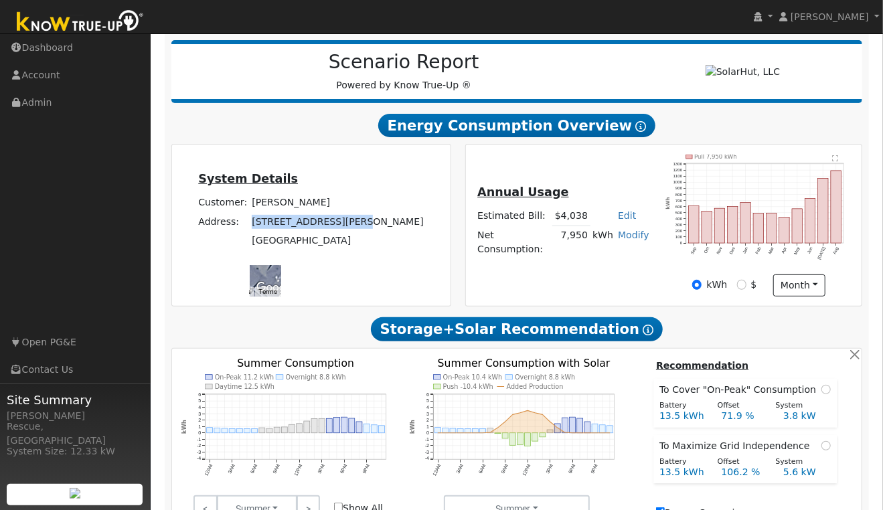
scroll to position [193, 0]
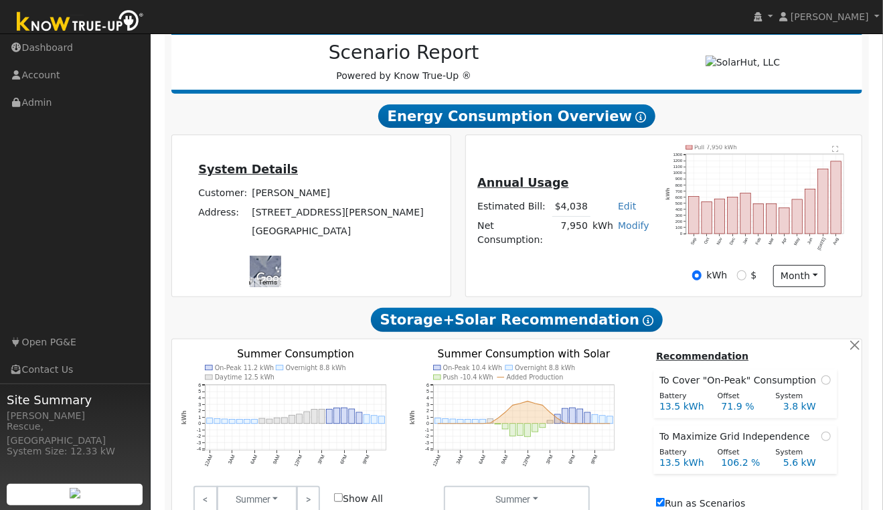
click at [313, 158] on div "System Details Customer: Brett Johnson Address: 1801 Sliger Mine Road Greenwood…" at bounding box center [311, 216] width 274 height 143
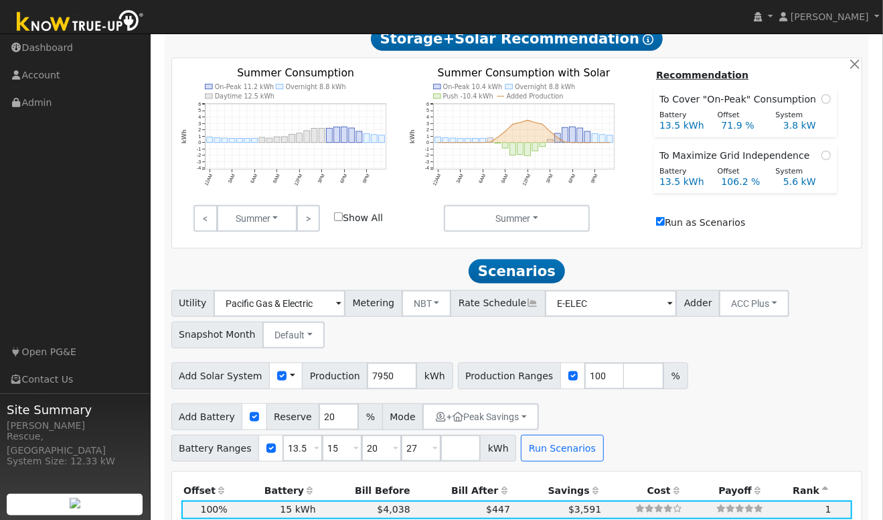
scroll to position [0, 0]
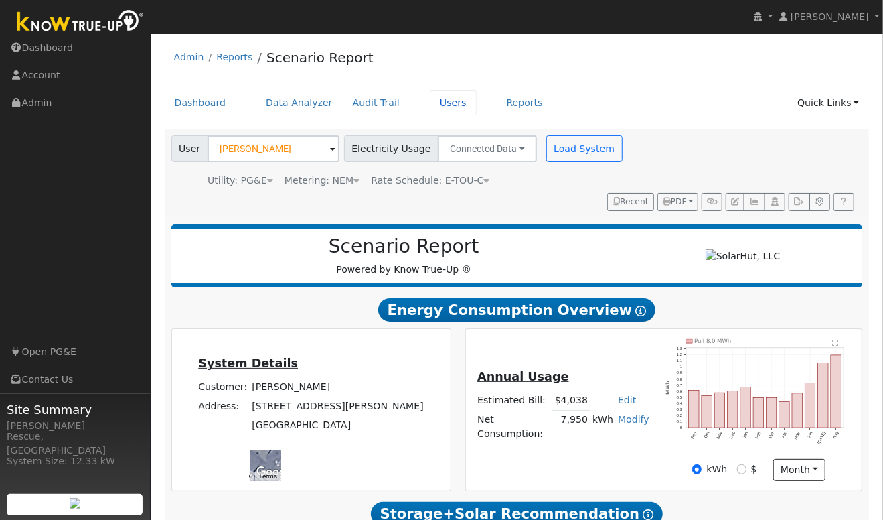
click at [434, 103] on link "Users" at bounding box center [453, 102] width 47 height 25
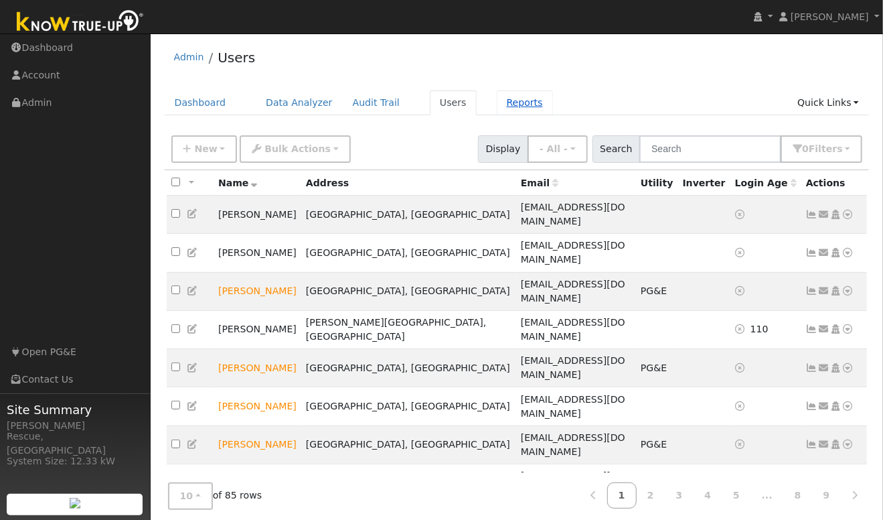
click at [508, 105] on link "Reports" at bounding box center [525, 102] width 56 height 25
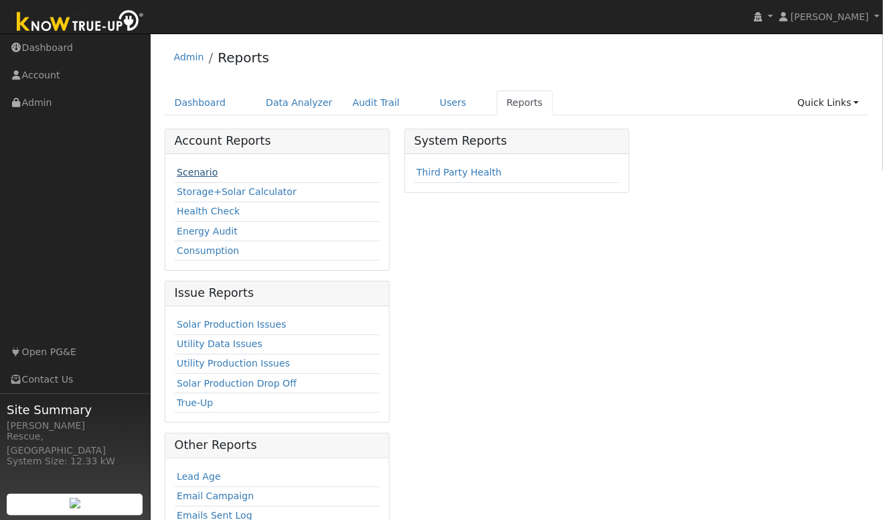
click at [194, 174] on link "Scenario" at bounding box center [197, 172] width 41 height 11
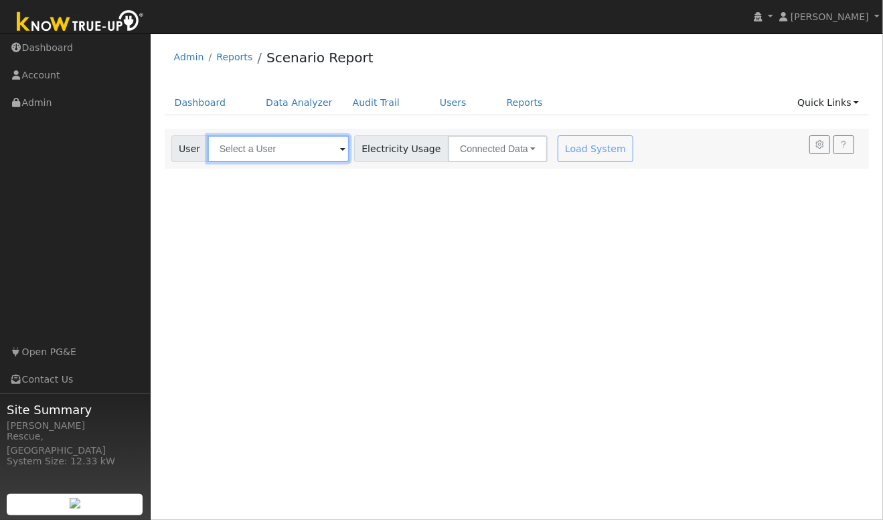
click at [269, 153] on input "text" at bounding box center [279, 148] width 142 height 27
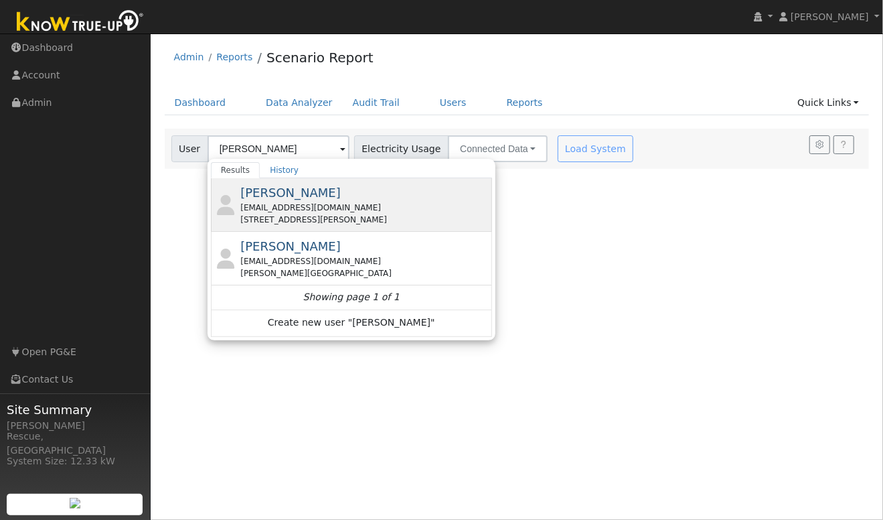
click at [313, 202] on div "[EMAIL_ADDRESS][DOMAIN_NAME]" at bounding box center [364, 208] width 248 height 12
type input "[PERSON_NAME]"
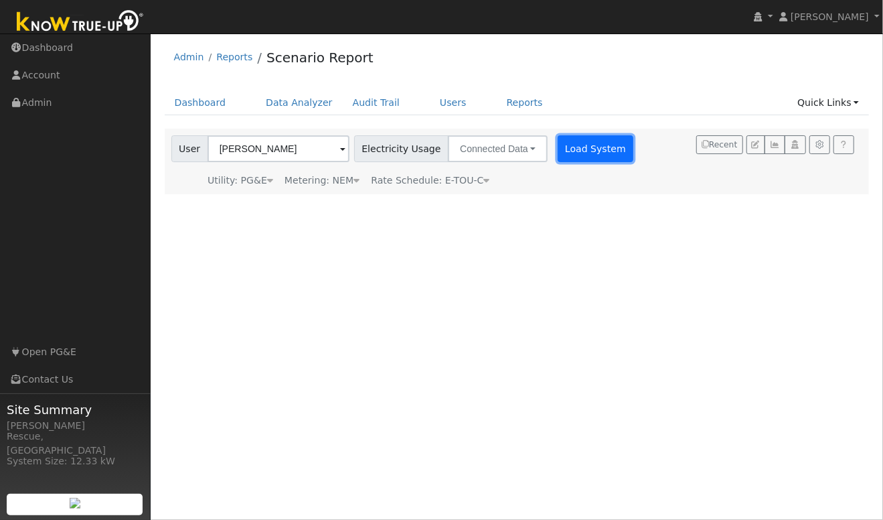
click at [580, 153] on button "Load System" at bounding box center [596, 148] width 76 height 27
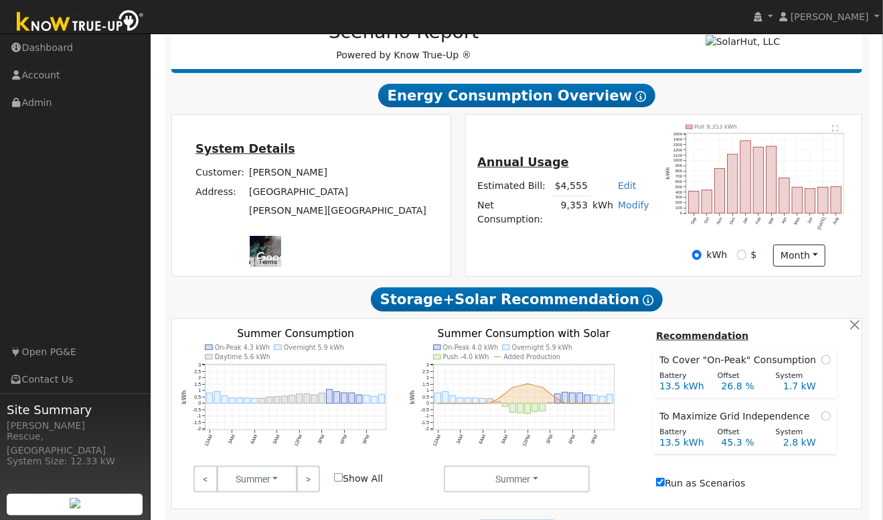
scroll to position [218, 0]
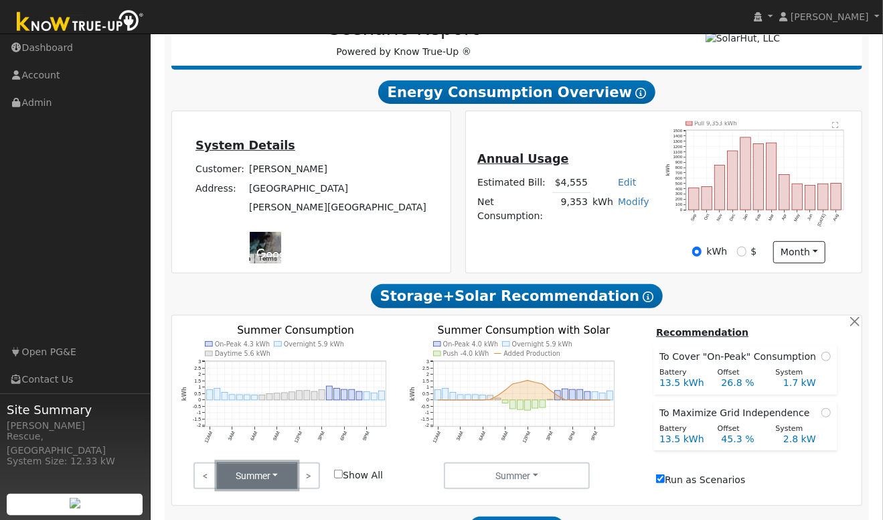
click at [271, 489] on button "Summer" at bounding box center [257, 475] width 80 height 27
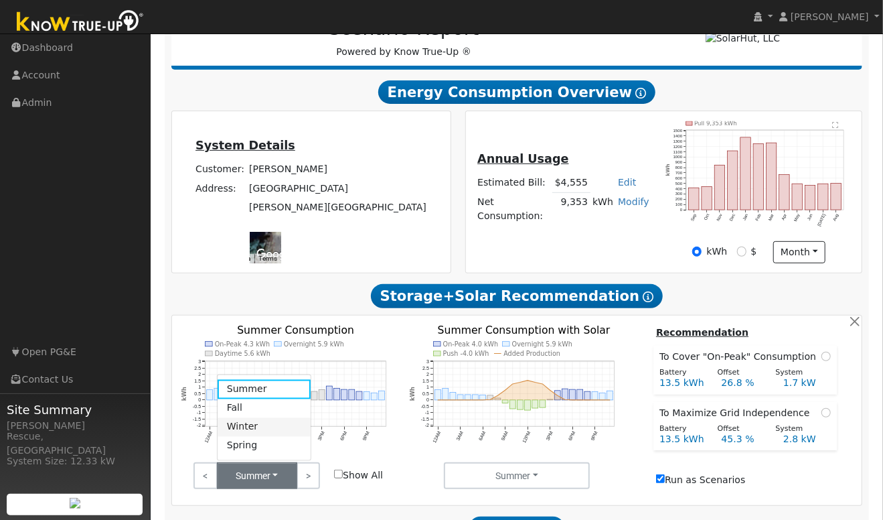
click at [283, 434] on link "Winter" at bounding box center [264, 426] width 93 height 19
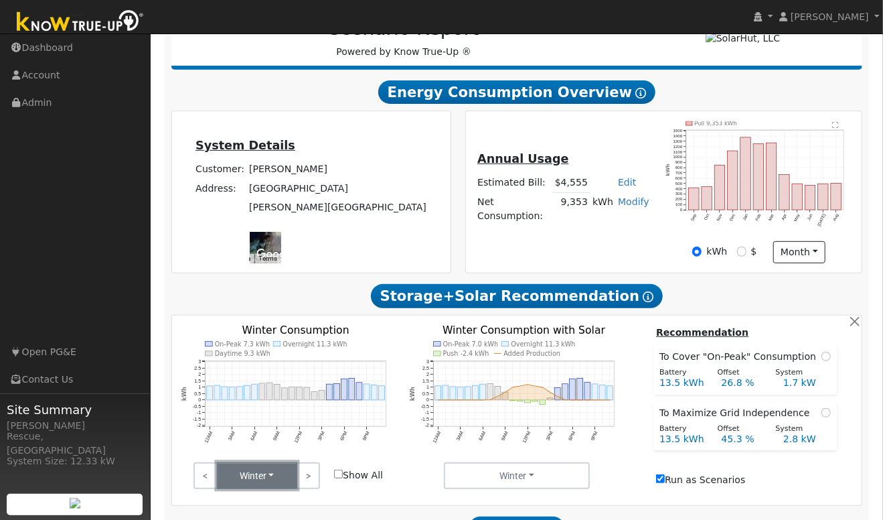
click at [265, 489] on button "Winter" at bounding box center [257, 475] width 80 height 27
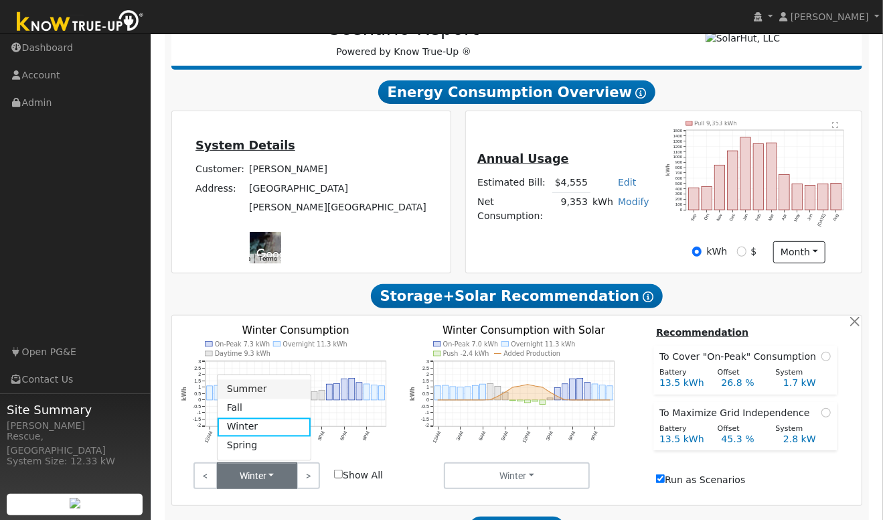
click at [254, 398] on link "Summer" at bounding box center [264, 389] width 93 height 19
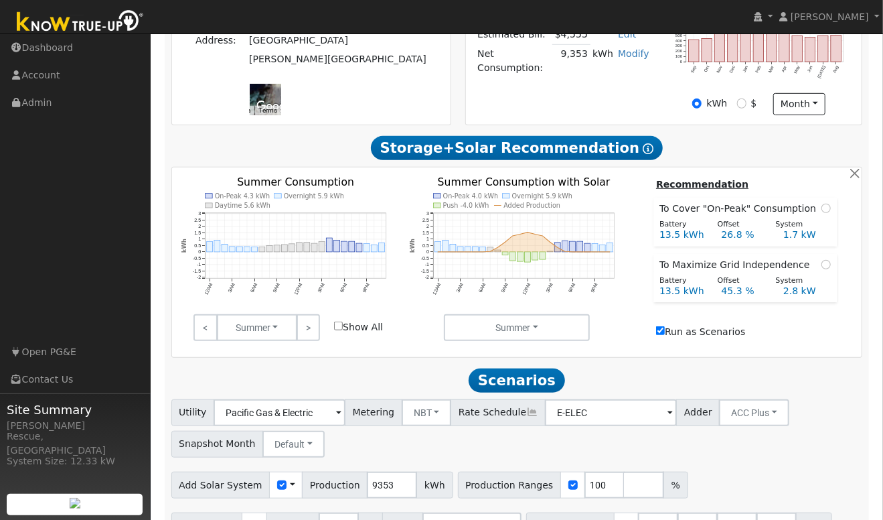
scroll to position [436, 0]
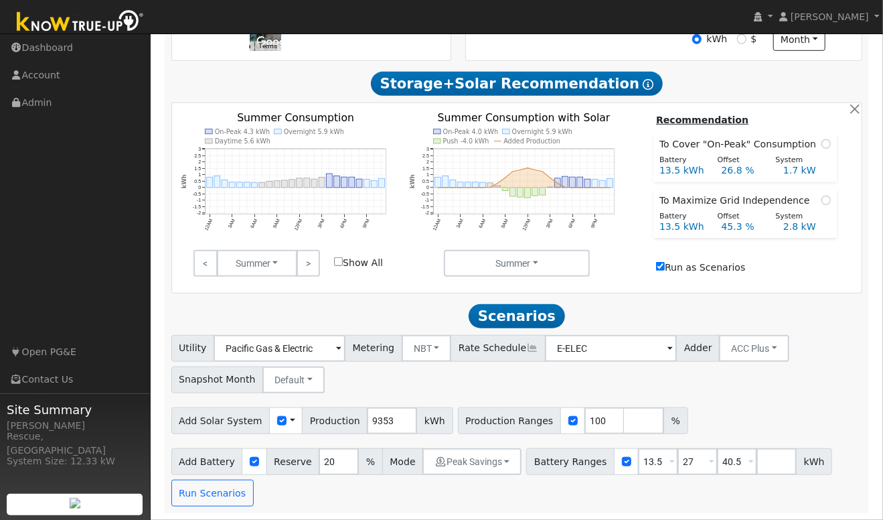
click at [491, 479] on div "Add Battery Reserve 20 % Mode Peak Savings Self Consumption Peak Savings ACC Hi…" at bounding box center [517, 474] width 696 height 63
click at [496, 469] on button "Peak Savings" at bounding box center [471, 461] width 99 height 27
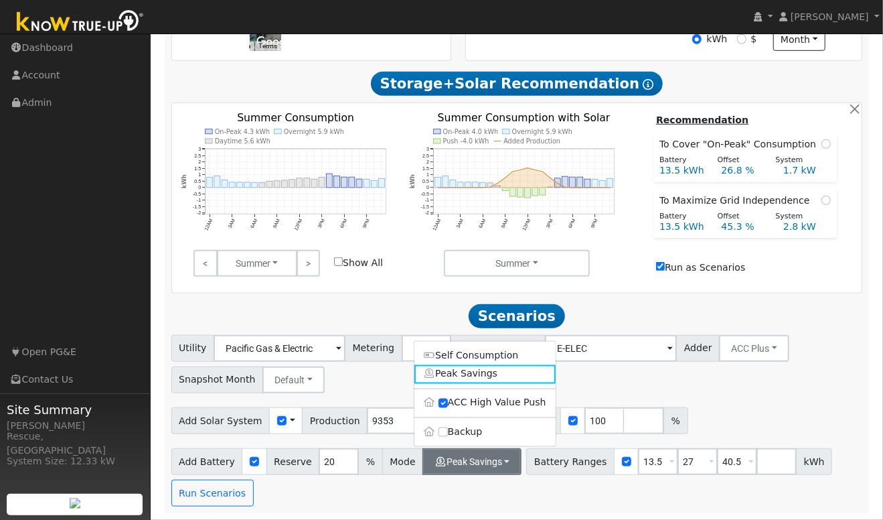
click at [501, 426] on label "Backup" at bounding box center [484, 431] width 141 height 19
click at [448, 427] on input "Backup" at bounding box center [442, 431] width 9 height 9
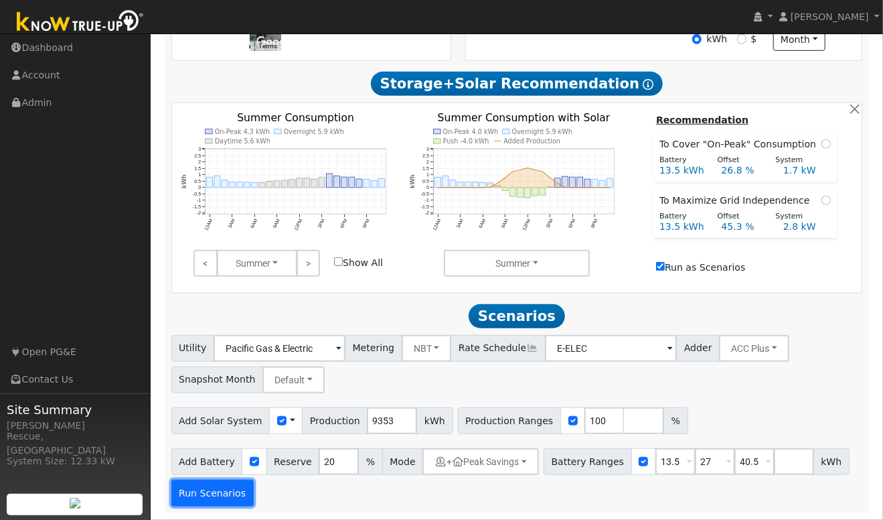
click at [224, 491] on button "Run Scenarios" at bounding box center [212, 492] width 82 height 27
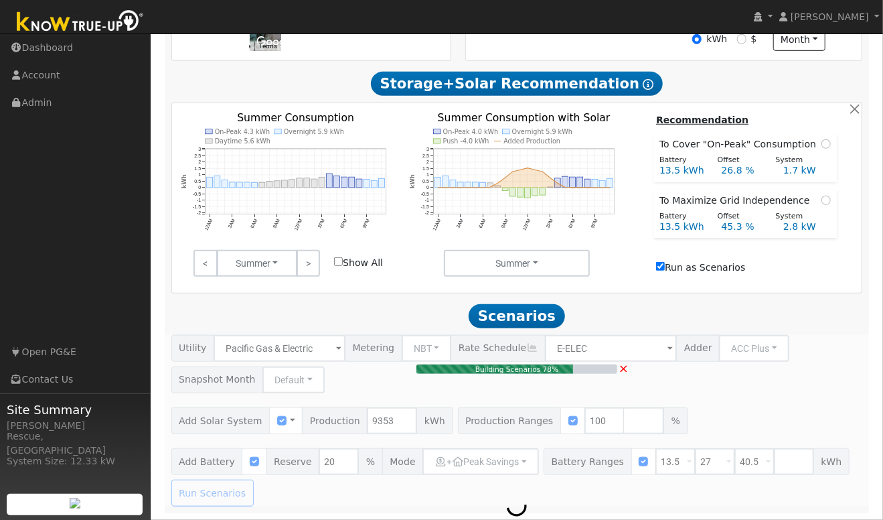
type input "6.2"
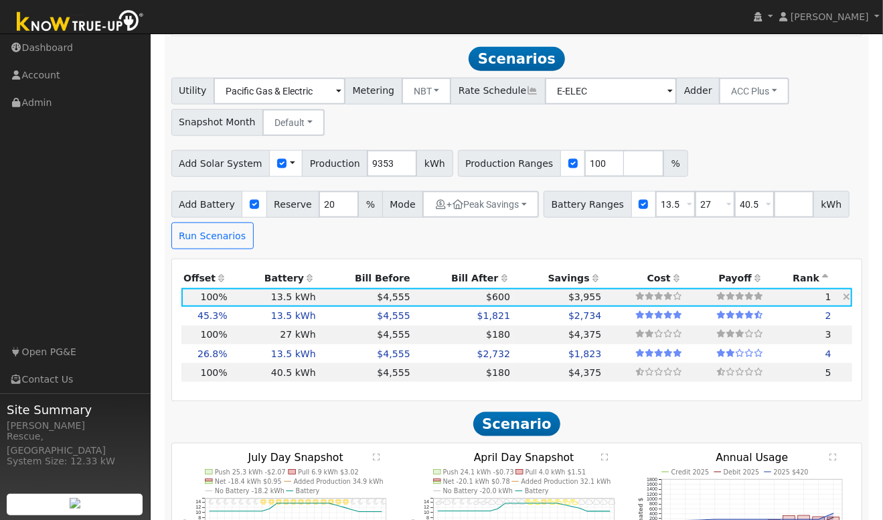
scroll to position [686, 0]
click at [847, 359] on icon at bounding box center [846, 353] width 7 height 9
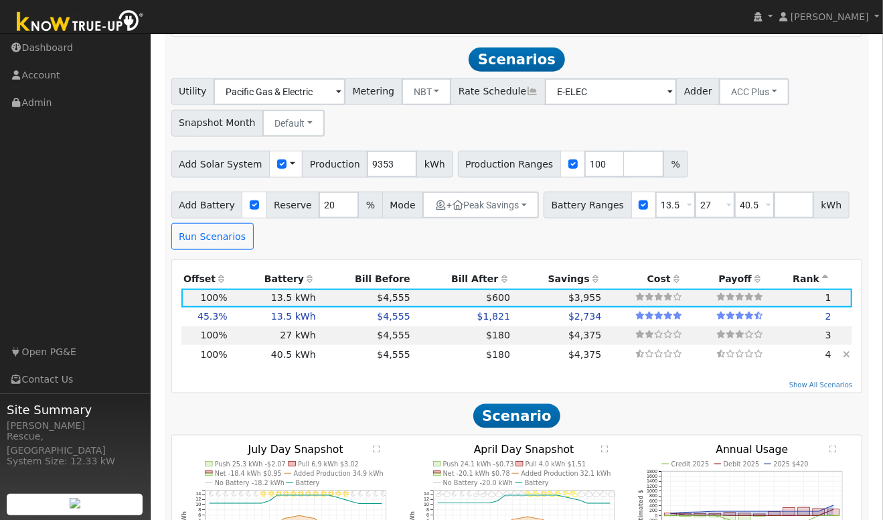
click at [847, 359] on icon at bounding box center [846, 353] width 7 height 9
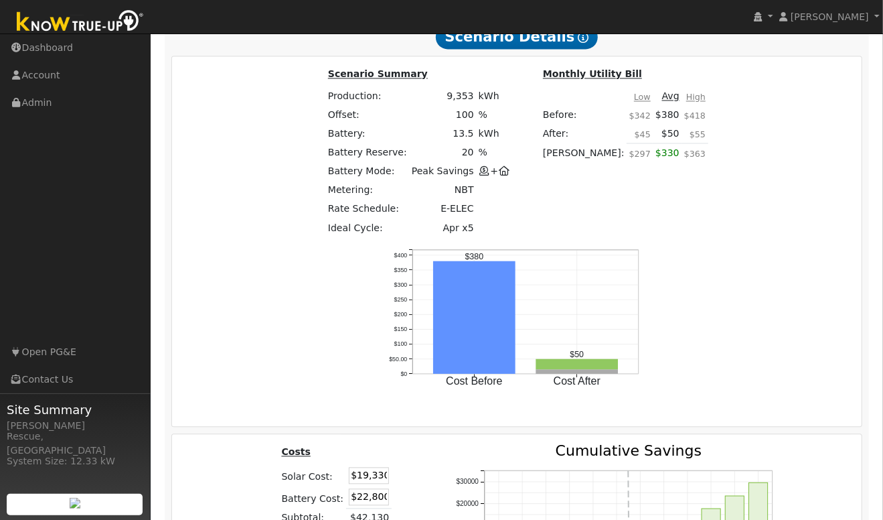
scroll to position [1386, 0]
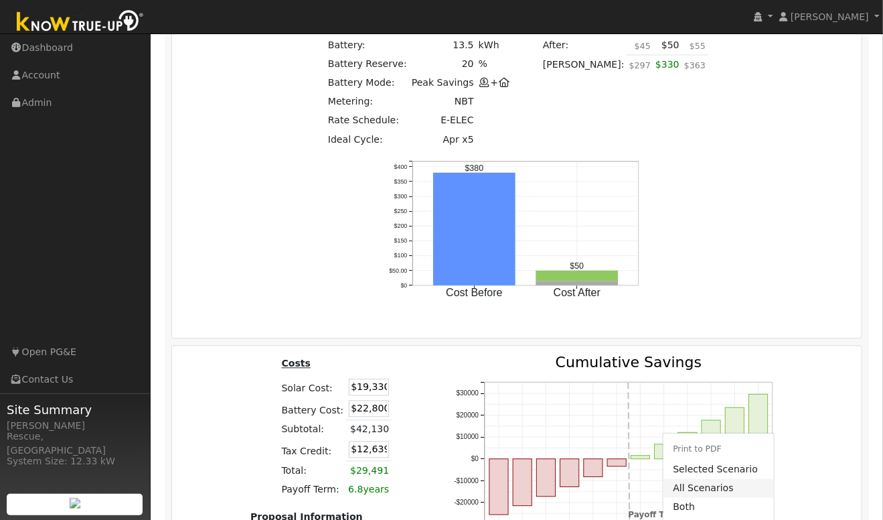
click at [723, 478] on link "All Scenarios" at bounding box center [718, 487] width 110 height 19
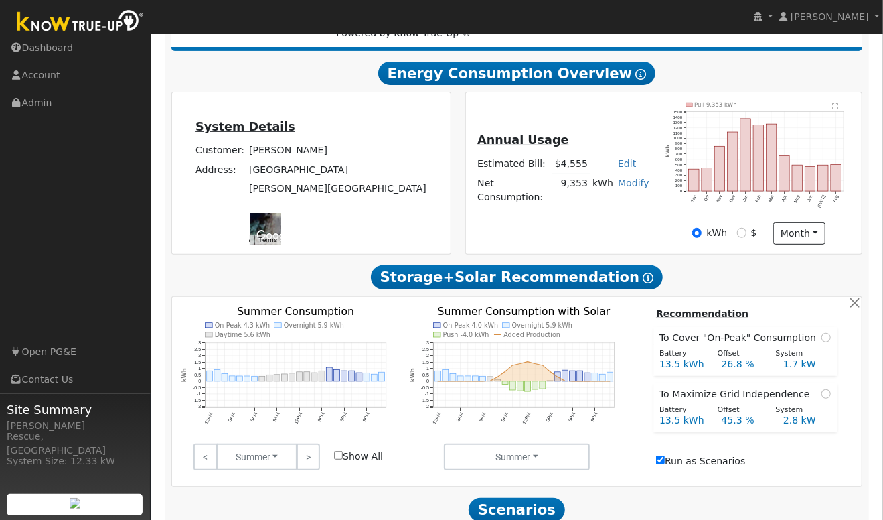
scroll to position [0, 0]
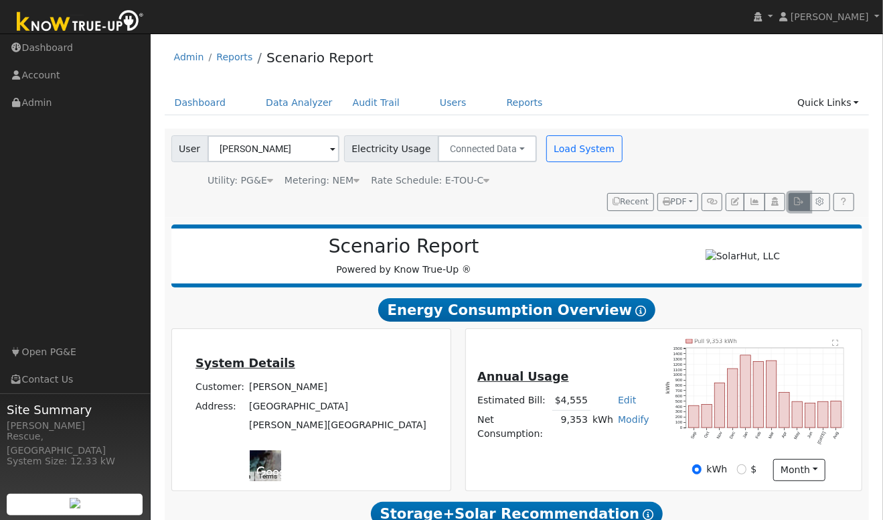
click at [800, 204] on icon "button" at bounding box center [799, 201] width 10 height 8
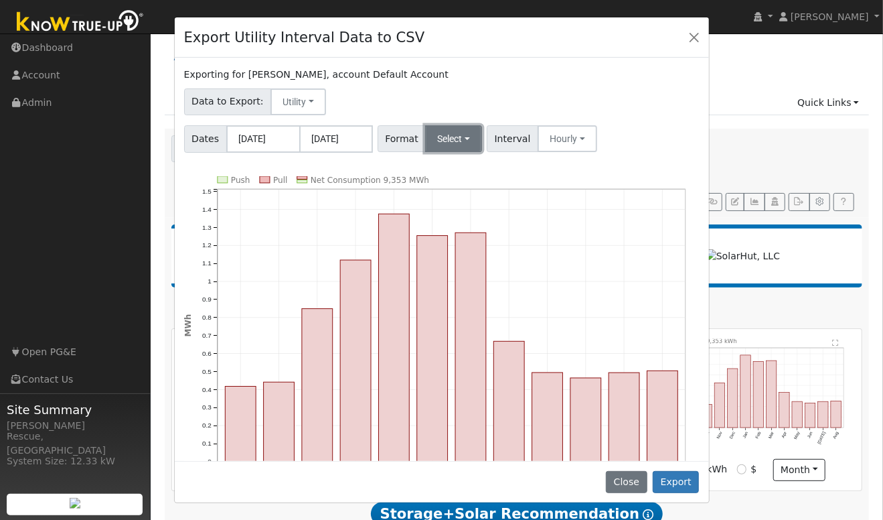
click at [455, 137] on button "Select" at bounding box center [453, 138] width 57 height 27
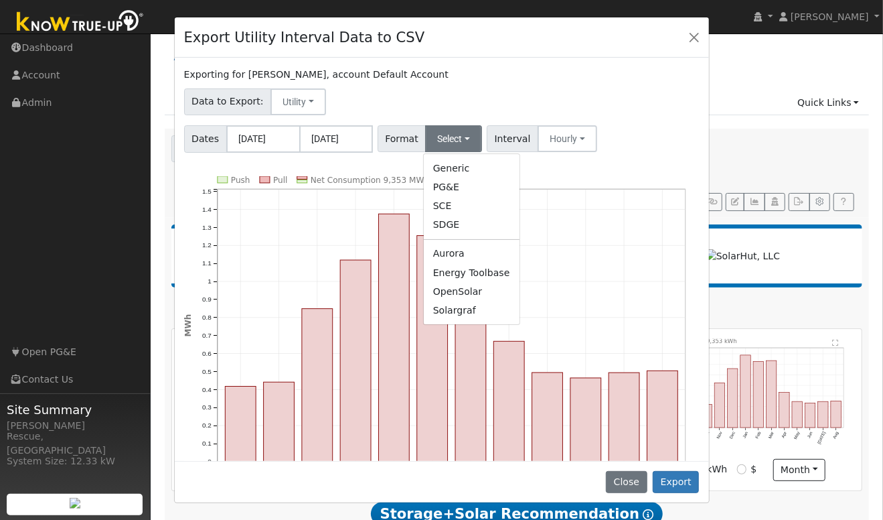
drag, startPoint x: 459, startPoint y: 313, endPoint x: 452, endPoint y: 311, distance: 7.8
click at [459, 313] on link "Solargraf" at bounding box center [472, 310] width 96 height 19
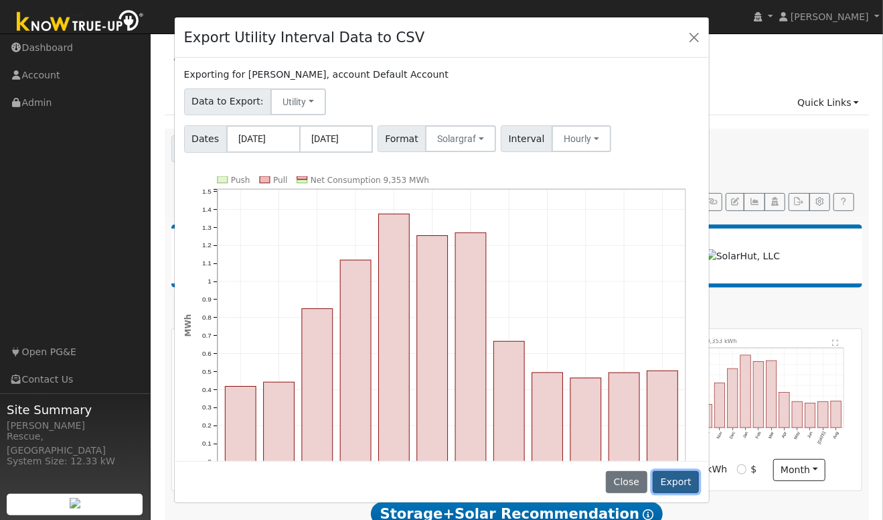
click at [690, 489] on button "Export" at bounding box center [676, 482] width 46 height 23
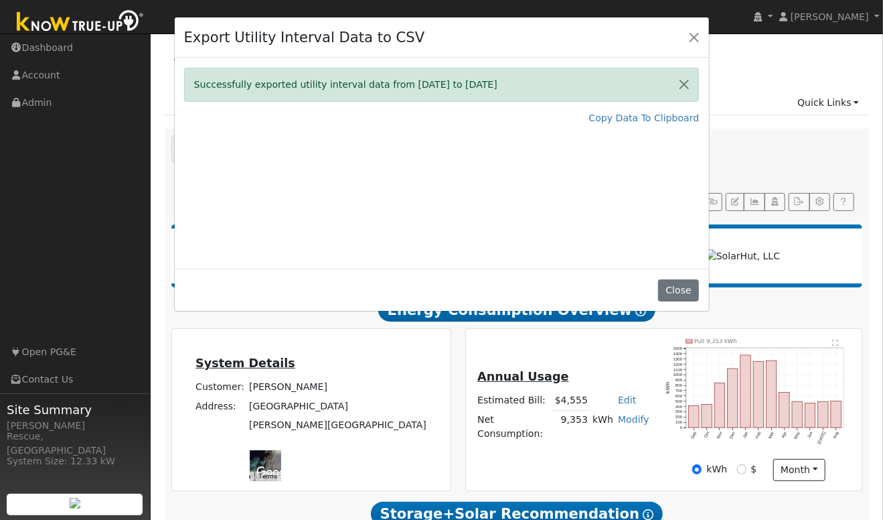
click at [574, 363] on div "Export Utility Interval Data to CSV Successfully exported utility interval data…" at bounding box center [441, 260] width 883 height 520
click at [692, 33] on button "Close" at bounding box center [694, 36] width 19 height 19
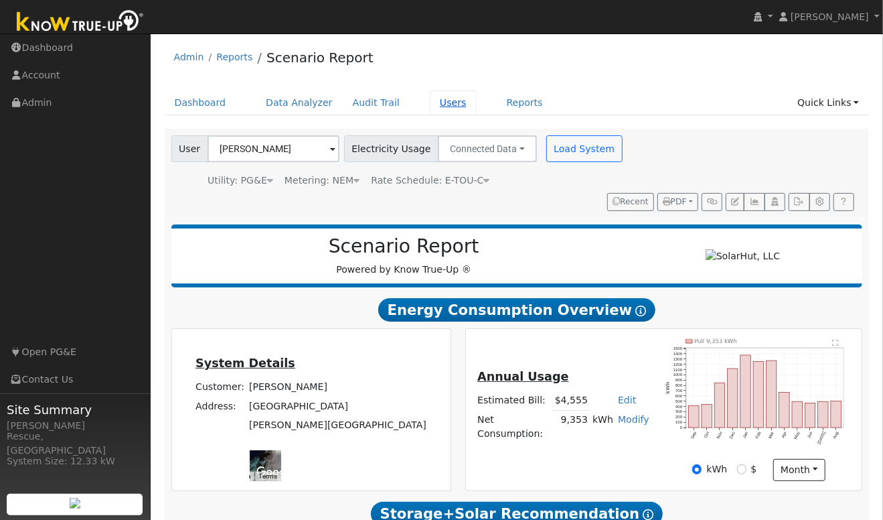
click at [441, 102] on link "Users" at bounding box center [453, 102] width 47 height 25
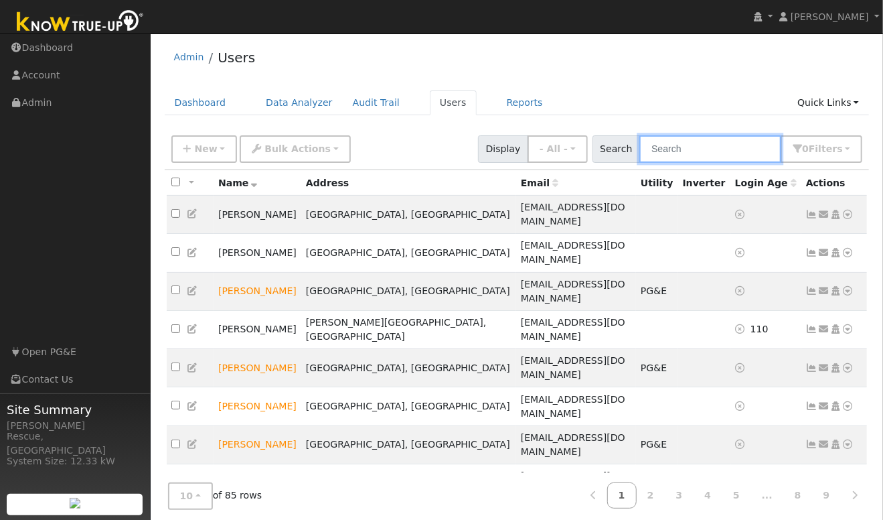
click at [718, 152] on input "text" at bounding box center [710, 148] width 142 height 27
type input "s"
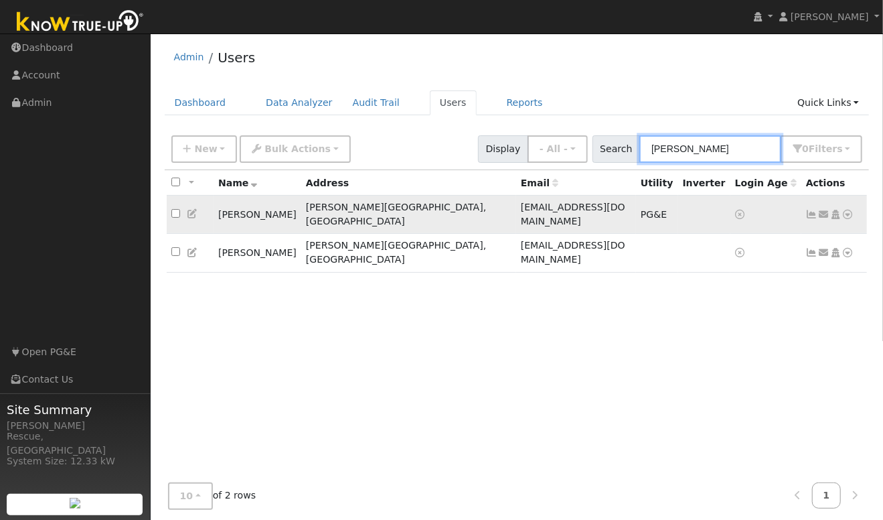
type input "[PERSON_NAME]"
click at [193, 209] on icon at bounding box center [193, 213] width 12 height 9
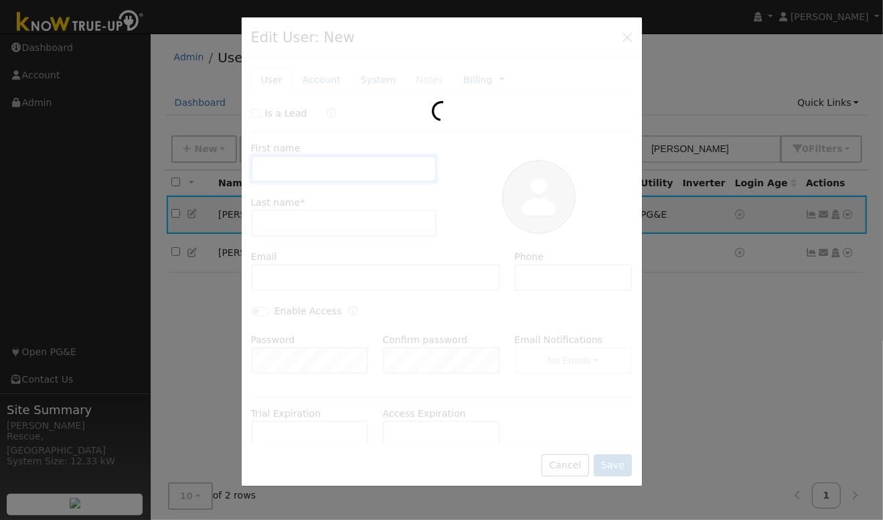
type input "[PERSON_NAME]"
type input "[EMAIL_ADDRESS][DOMAIN_NAME]"
type input "2092563976"
type input "Default Account"
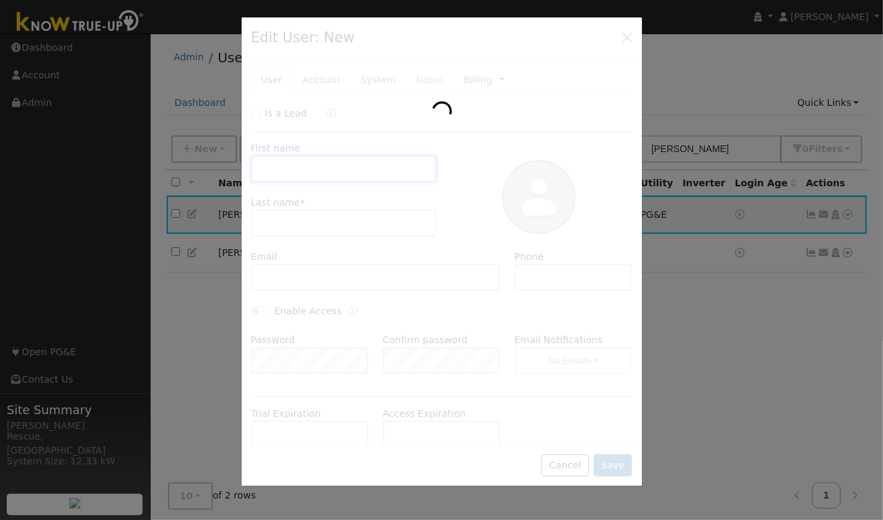
type input "[GEOGRAPHIC_DATA]"
type input "[PERSON_NAME] Creek"
type input "CA"
type input "95685"
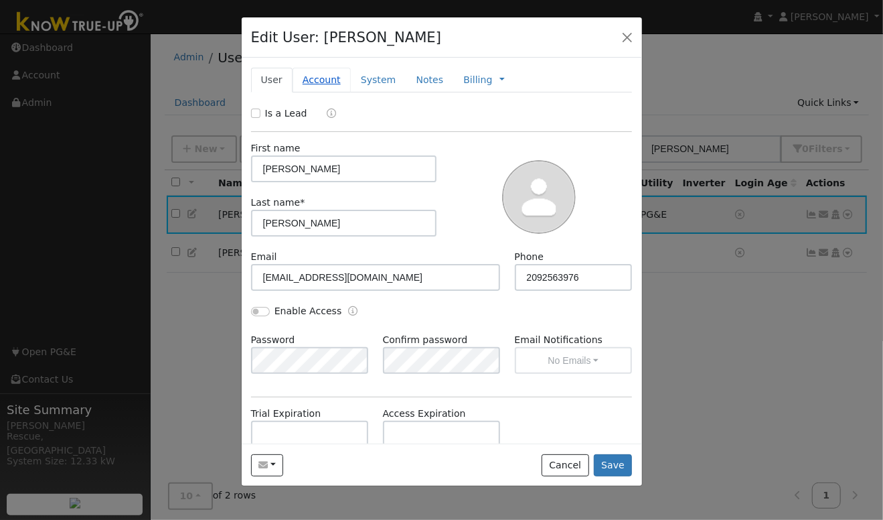
click at [309, 85] on link "Account" at bounding box center [322, 80] width 58 height 25
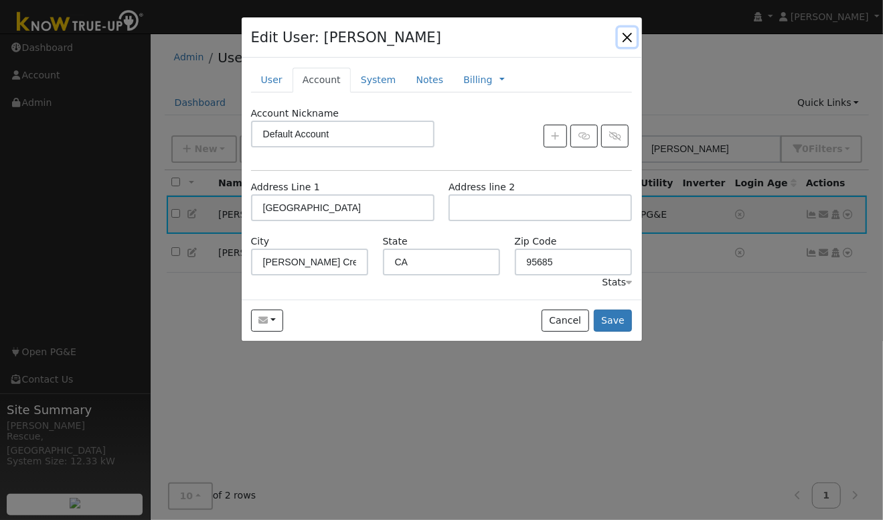
click at [629, 36] on button "button" at bounding box center [627, 36] width 19 height 19
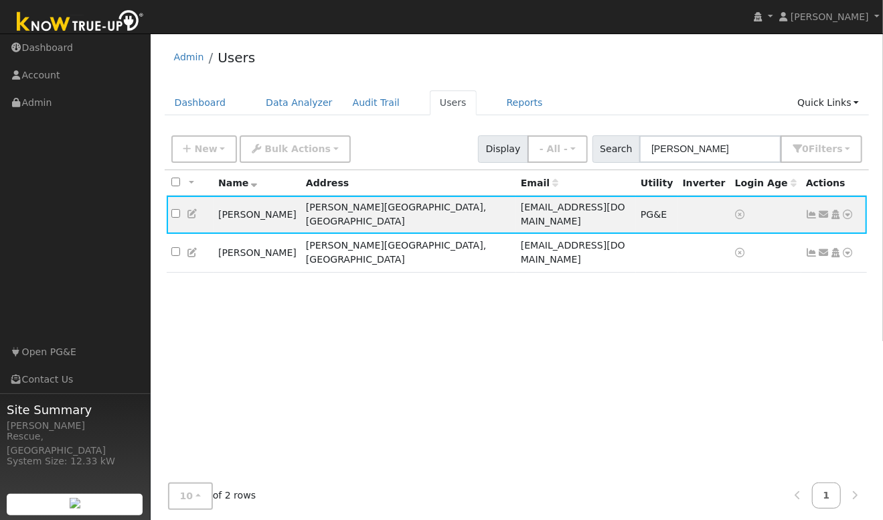
click at [192, 209] on icon at bounding box center [193, 213] width 12 height 9
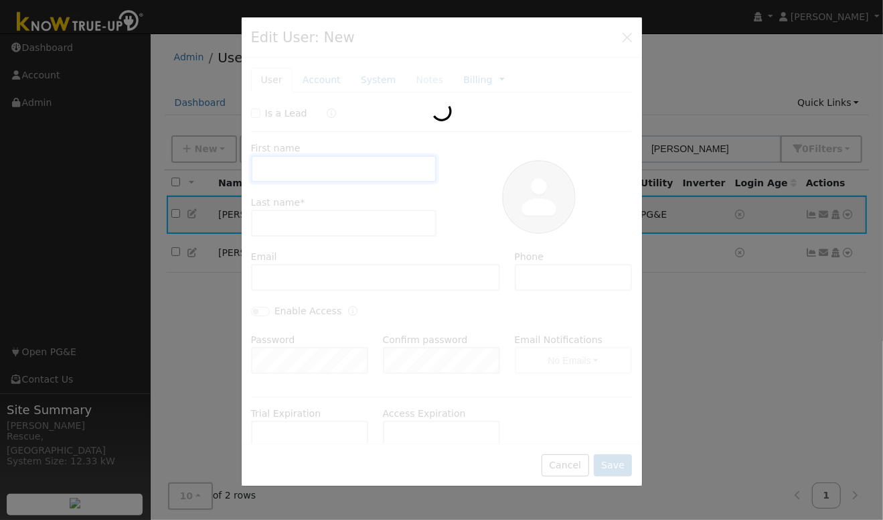
type input "Dave"
type input "Keith"
type input "davekeith@volcano.net"
type input "2092563976"
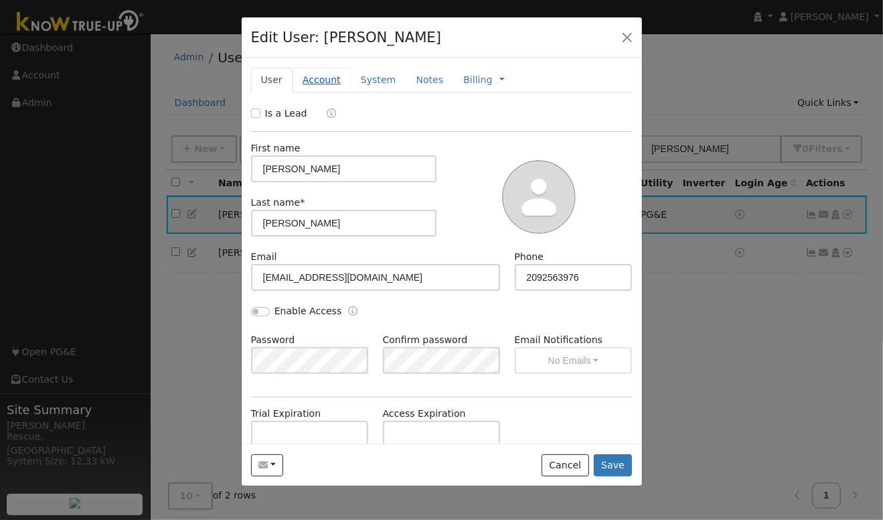
click at [323, 76] on link "Account" at bounding box center [322, 80] width 58 height 25
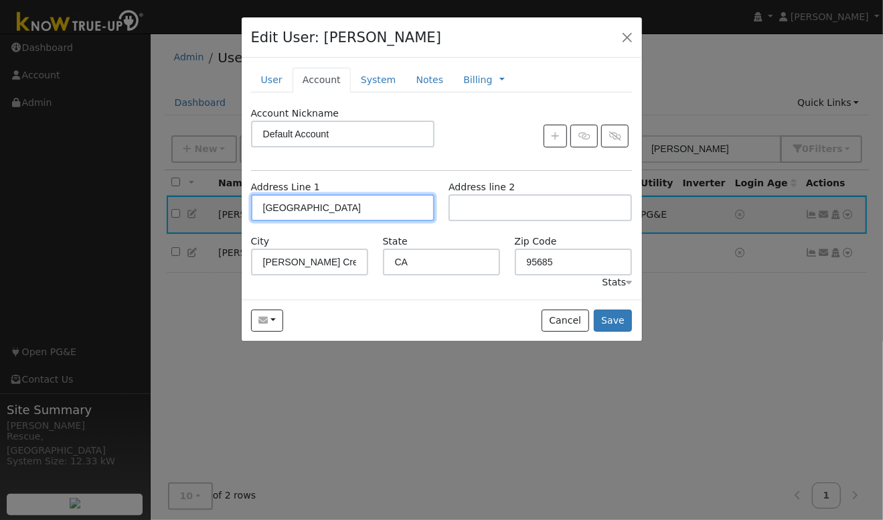
click at [264, 210] on input "Sierra View Lane" at bounding box center [342, 207] width 183 height 27
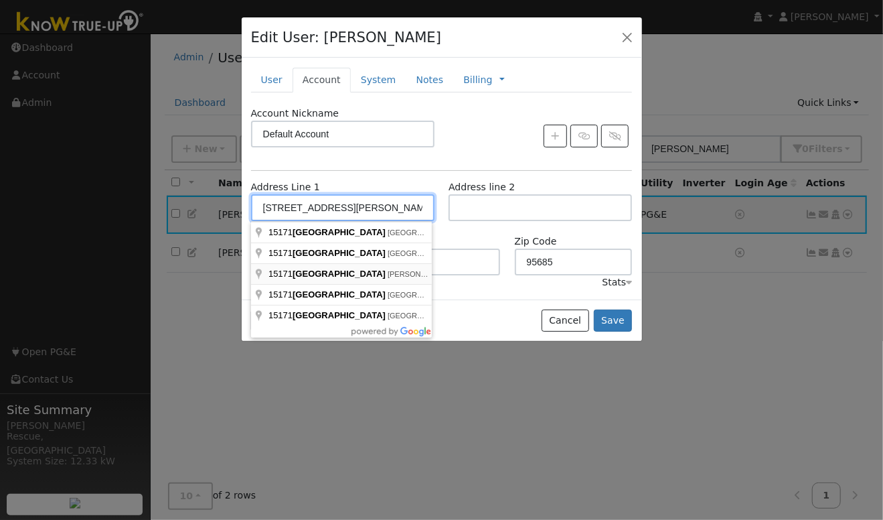
type input "Sierra View Lane"
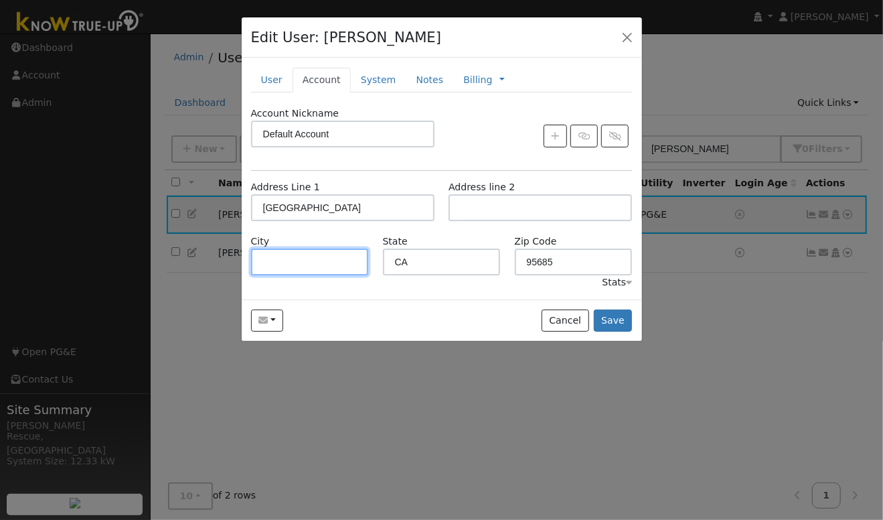
drag, startPoint x: 278, startPoint y: 252, endPoint x: 295, endPoint y: 275, distance: 27.9
click at [281, 254] on input "text" at bounding box center [310, 261] width 118 height 27
type input "S"
click at [572, 325] on button "Cancel" at bounding box center [566, 320] width 48 height 23
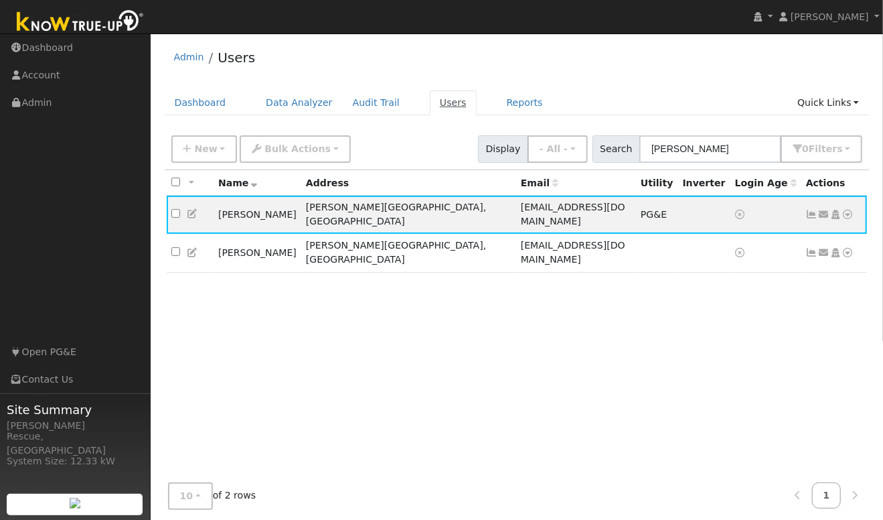
click at [438, 105] on link "Users" at bounding box center [453, 102] width 47 height 25
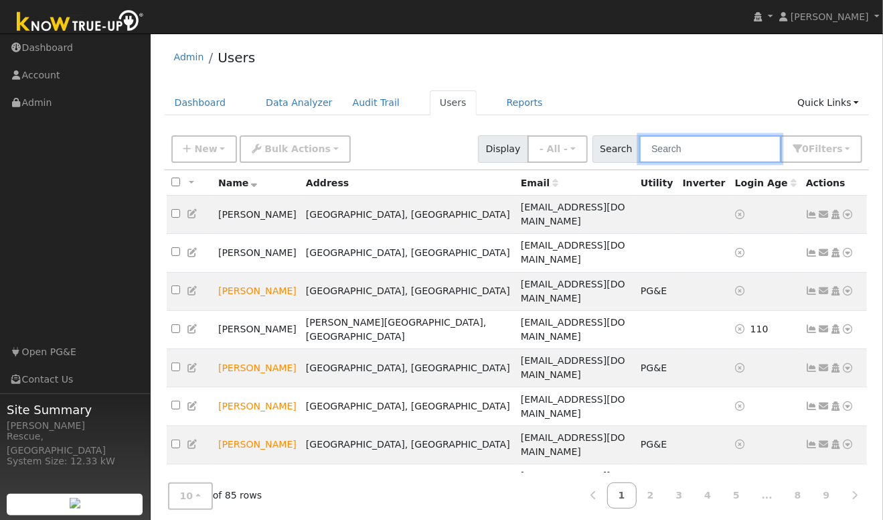
click at [722, 147] on input "text" at bounding box center [710, 148] width 142 height 27
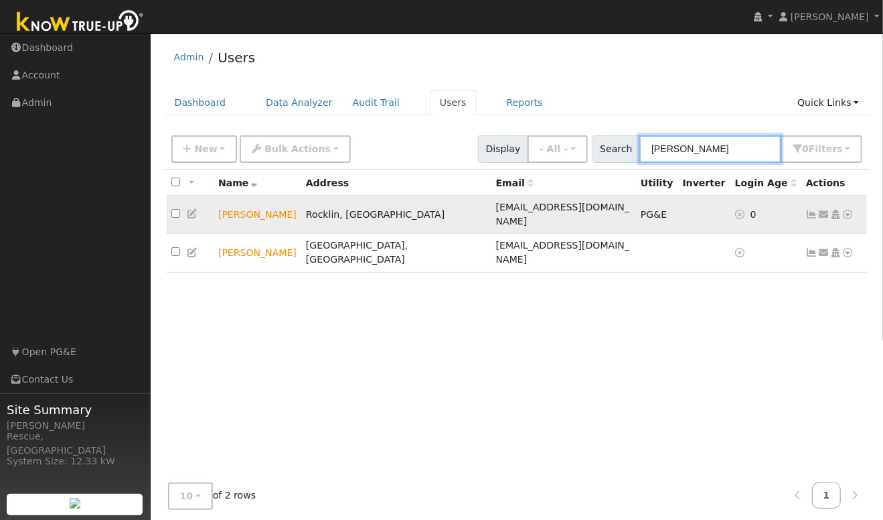
type input "[PERSON_NAME]"
click at [850, 210] on icon at bounding box center [848, 214] width 12 height 9
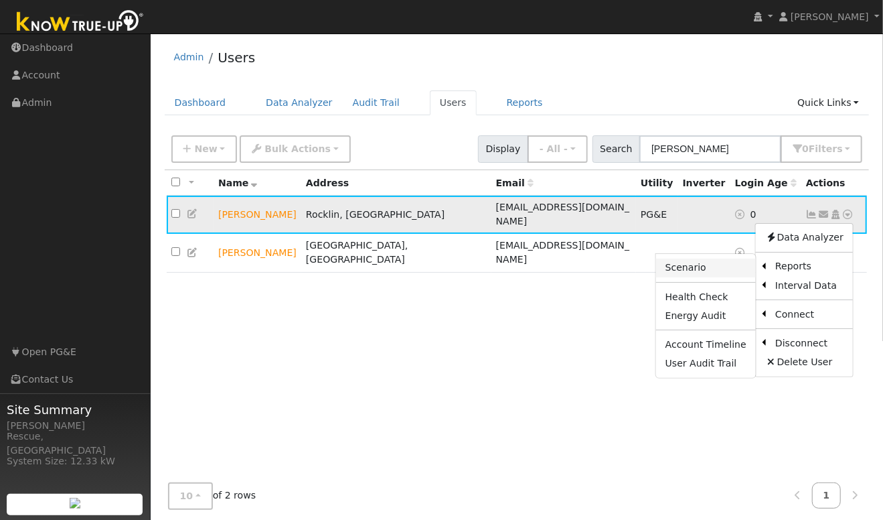
click at [709, 261] on link "Scenario" at bounding box center [706, 267] width 100 height 19
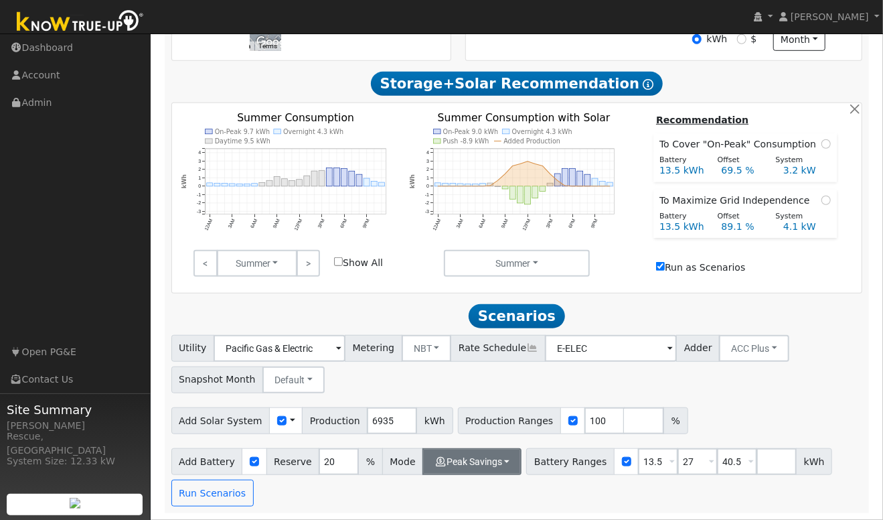
scroll to position [436, 0]
click at [481, 454] on button "Peak Savings" at bounding box center [471, 461] width 99 height 27
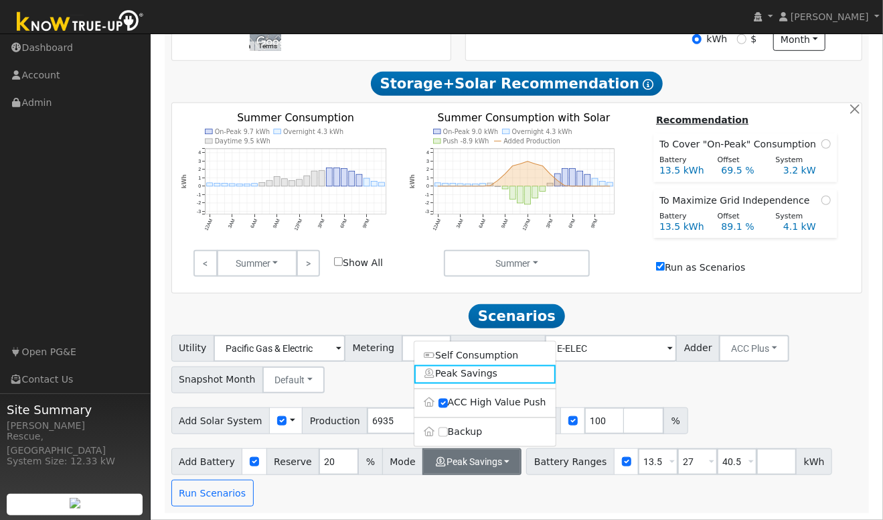
click at [477, 421] on ul "Self Consumption Peak Savings ACC High Value Push Backup" at bounding box center [485, 393] width 143 height 106
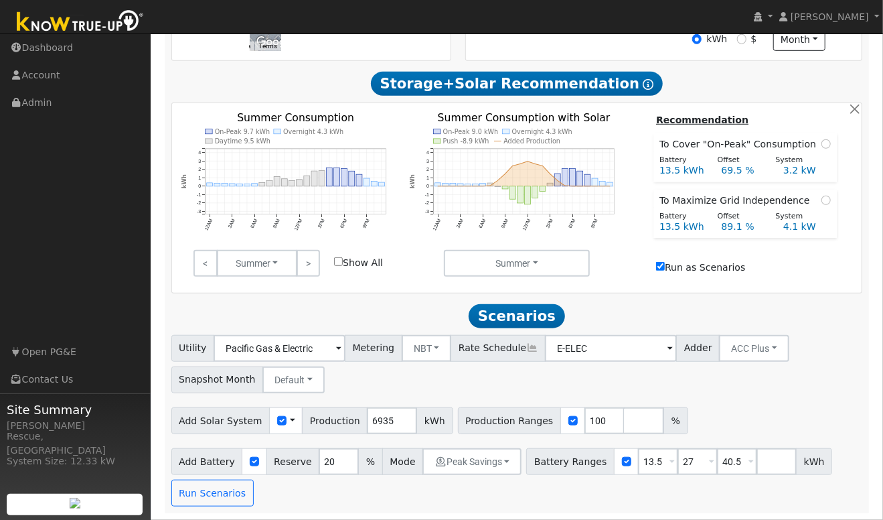
click at [468, 430] on span "Production Ranges" at bounding box center [509, 420] width 103 height 27
click at [476, 453] on button "Peak Savings" at bounding box center [471, 461] width 99 height 27
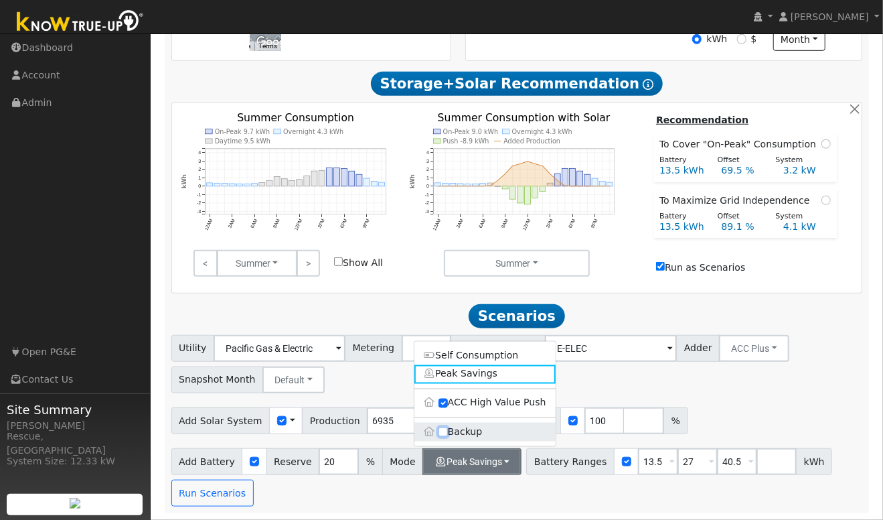
click at [443, 428] on input "Backup" at bounding box center [442, 431] width 9 height 9
checkbox input "true"
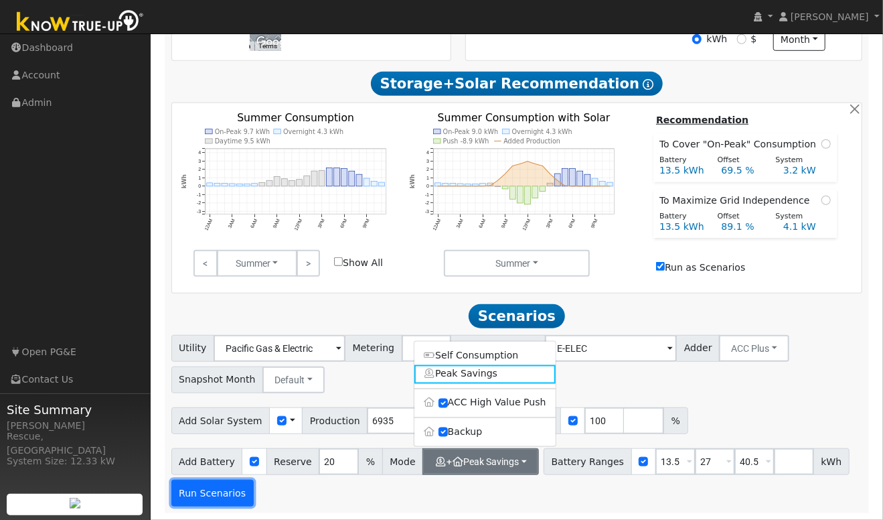
click at [207, 491] on button "Run Scenarios" at bounding box center [212, 492] width 82 height 27
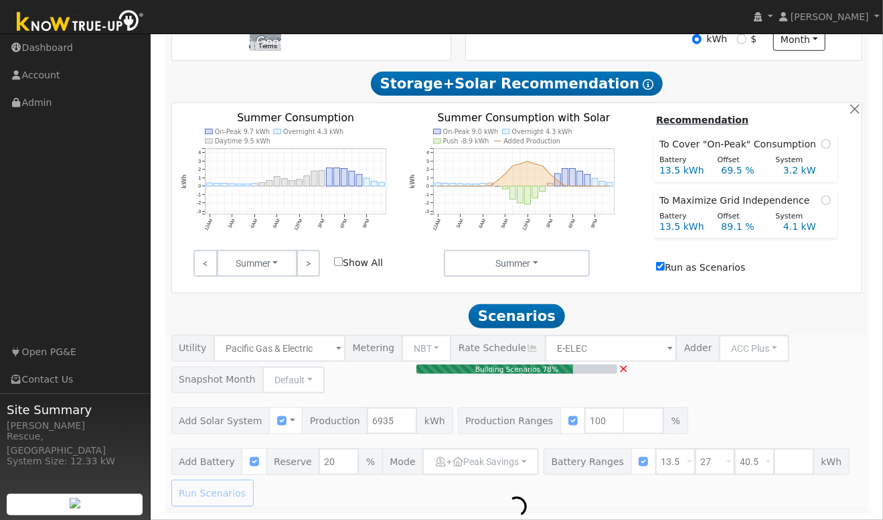
type input "4.6"
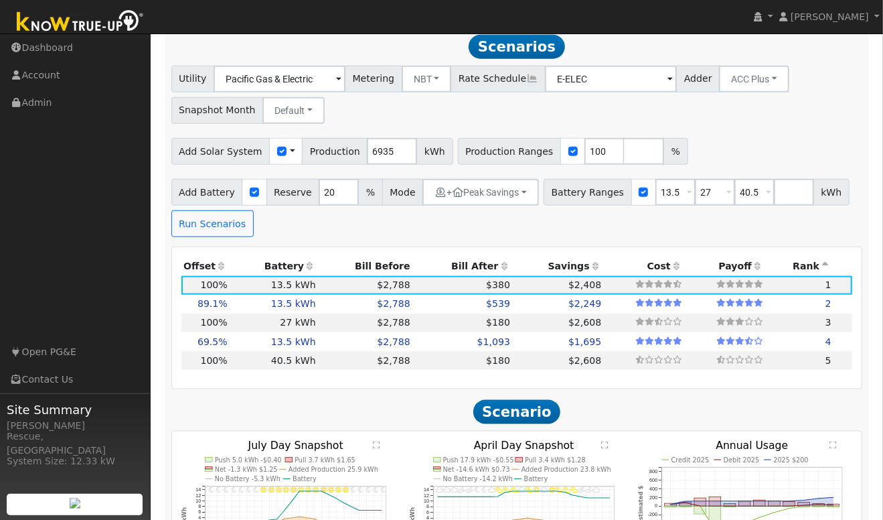
scroll to position [700, 0]
click at [847, 345] on icon at bounding box center [846, 340] width 7 height 9
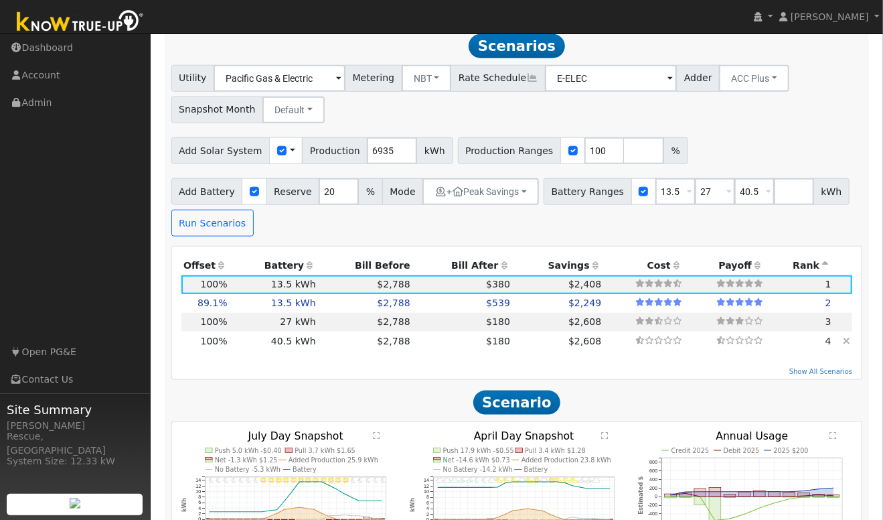
click at [843, 345] on icon at bounding box center [846, 340] width 7 height 9
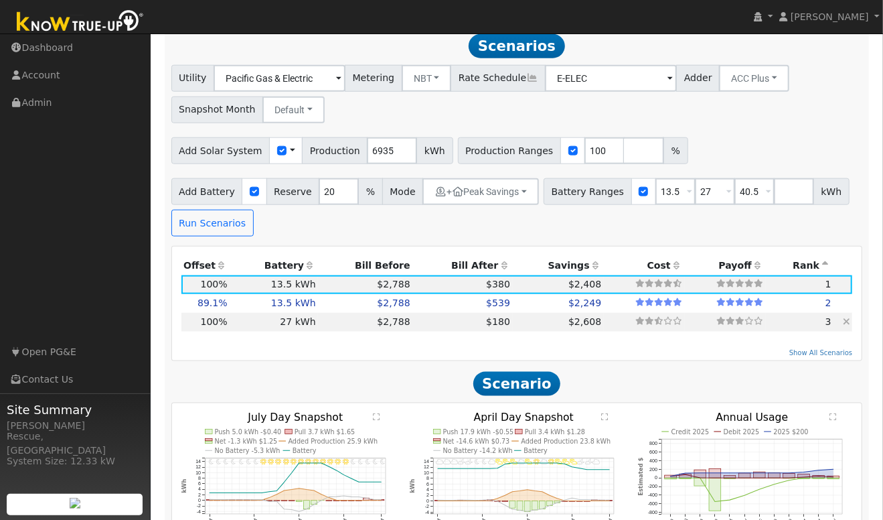
click at [841, 326] on td at bounding box center [842, 322] width 19 height 19
click at [846, 326] on icon at bounding box center [846, 321] width 7 height 9
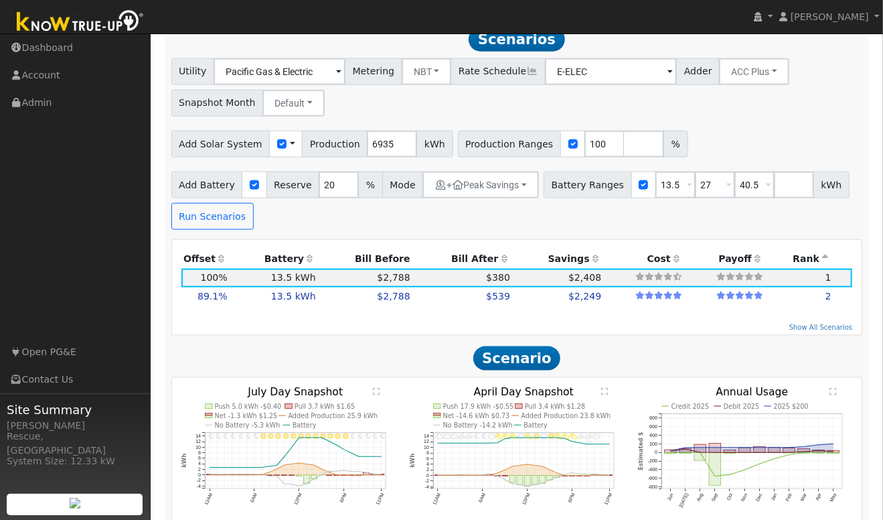
scroll to position [709, 0]
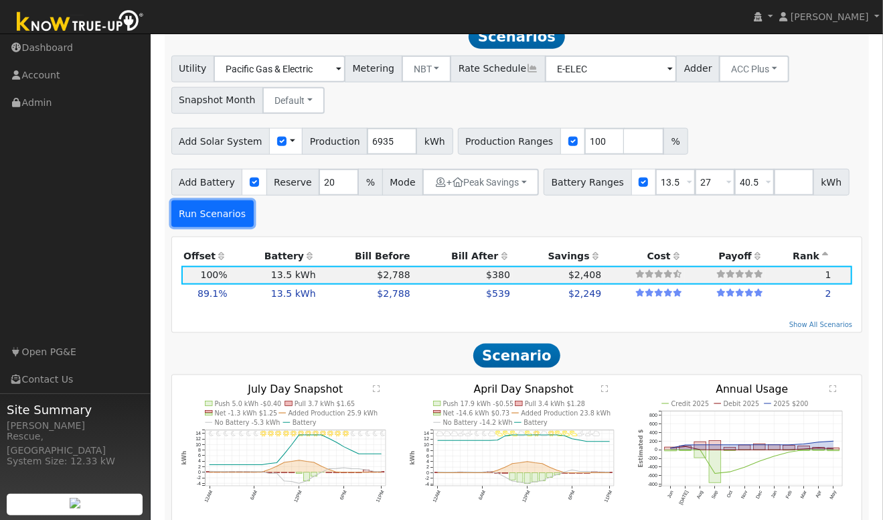
click at [230, 226] on button "Run Scenarios" at bounding box center [212, 213] width 82 height 27
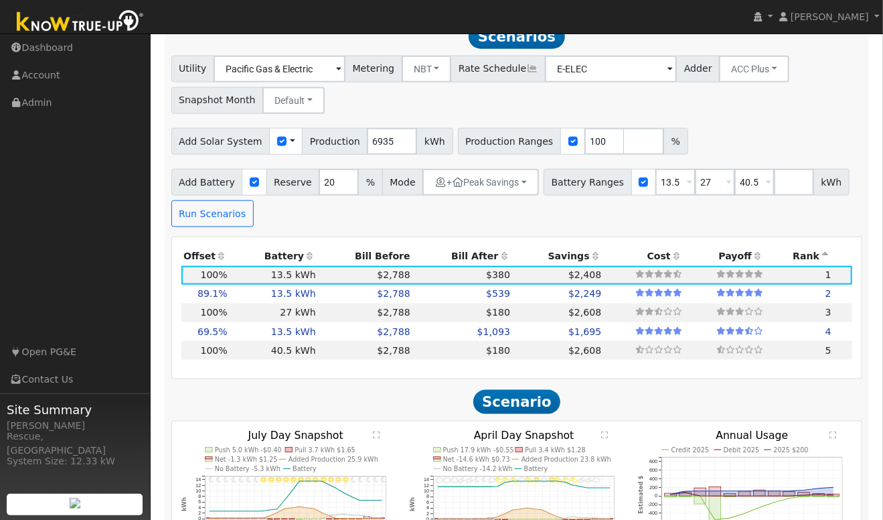
scroll to position [700, 0]
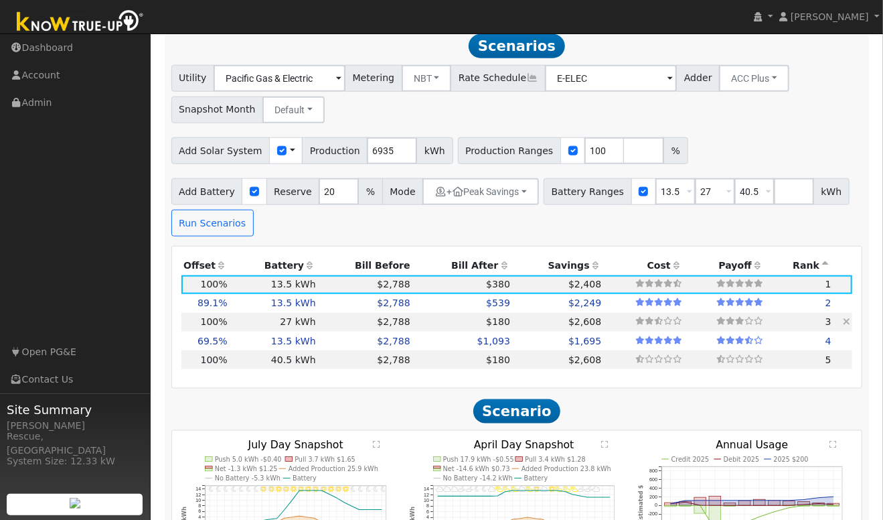
click at [849, 326] on icon at bounding box center [846, 321] width 7 height 9
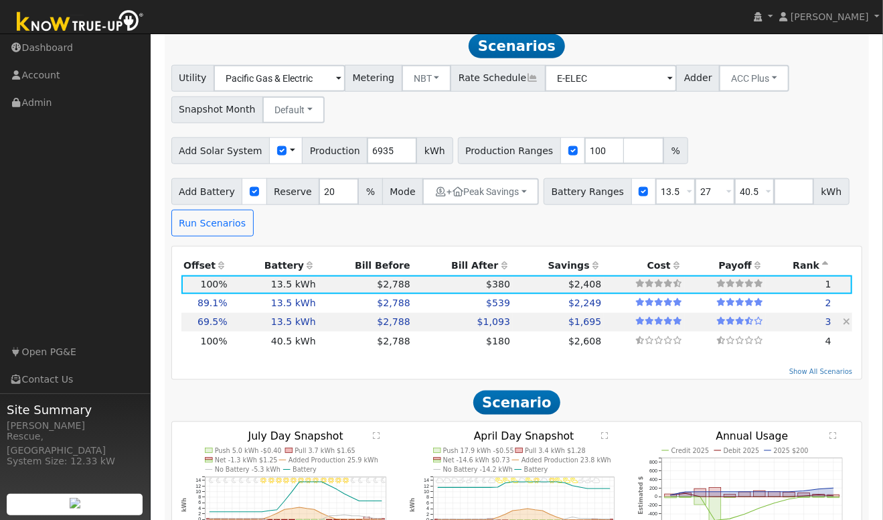
click at [849, 326] on icon at bounding box center [846, 321] width 7 height 9
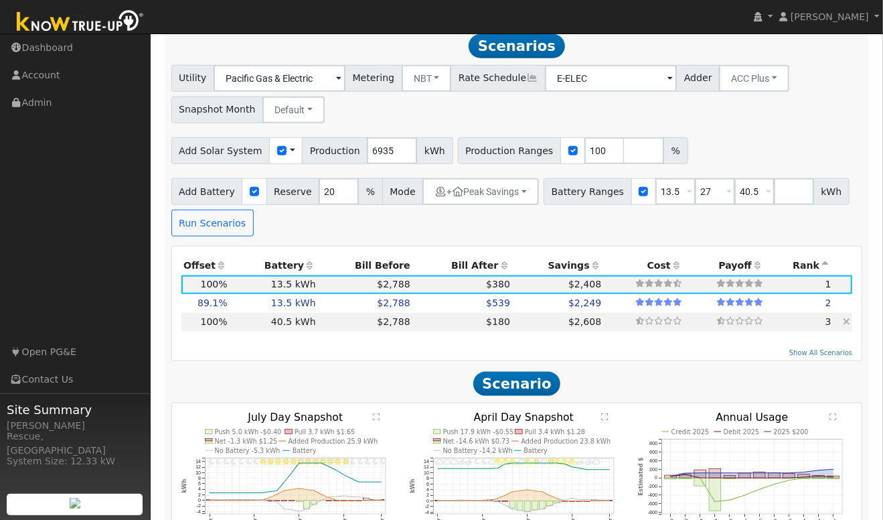
click at [849, 326] on icon at bounding box center [846, 321] width 7 height 9
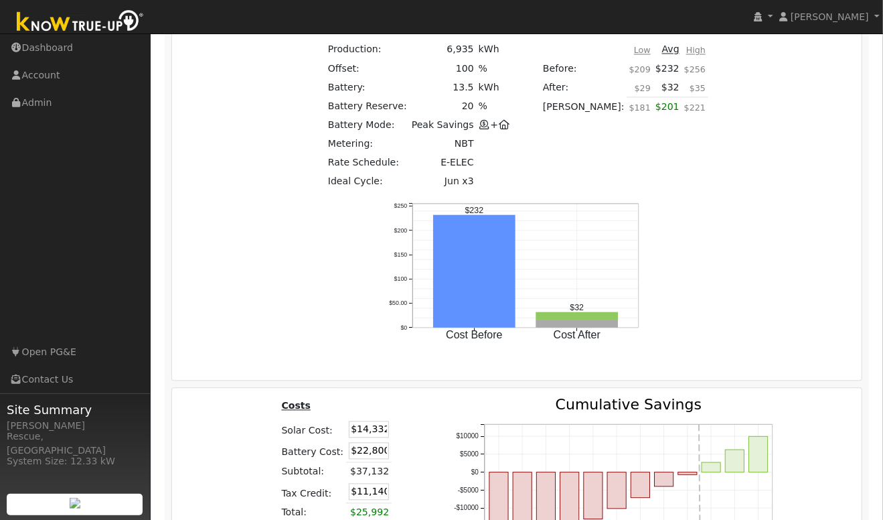
scroll to position [1368, 0]
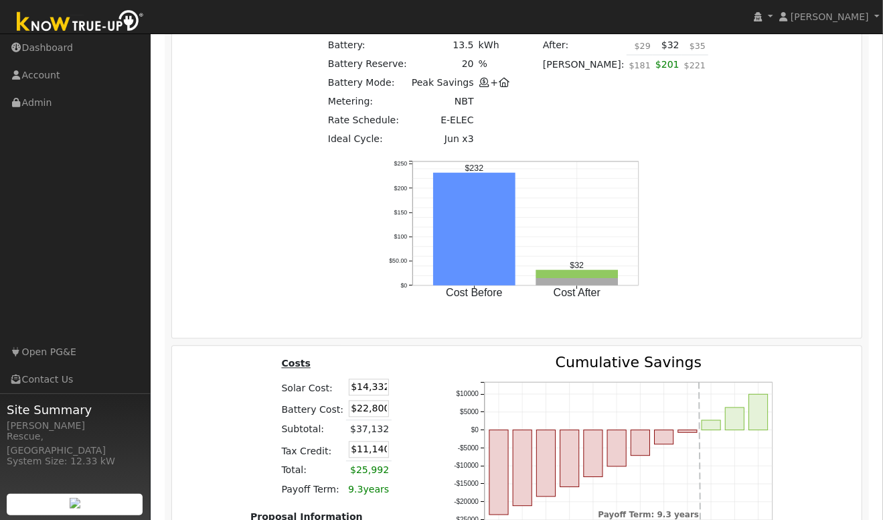
click at [719, 478] on link "All Scenarios" at bounding box center [718, 487] width 110 height 19
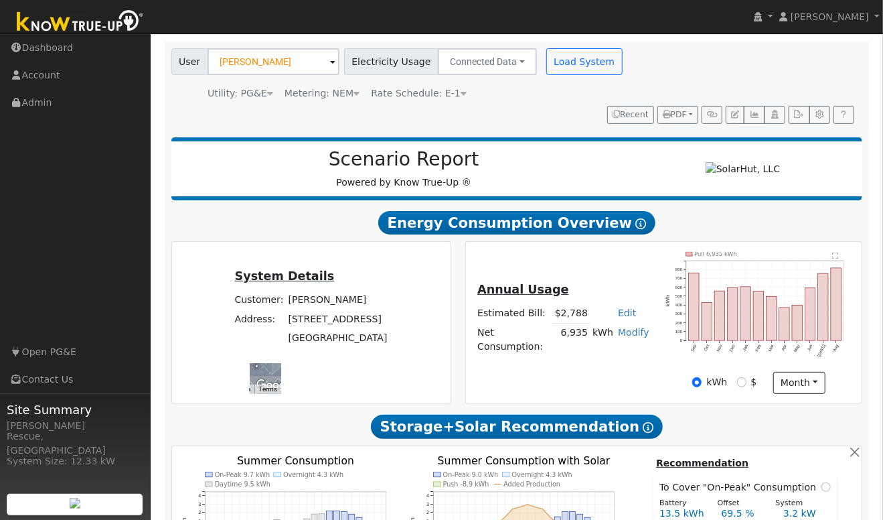
scroll to position [0, 0]
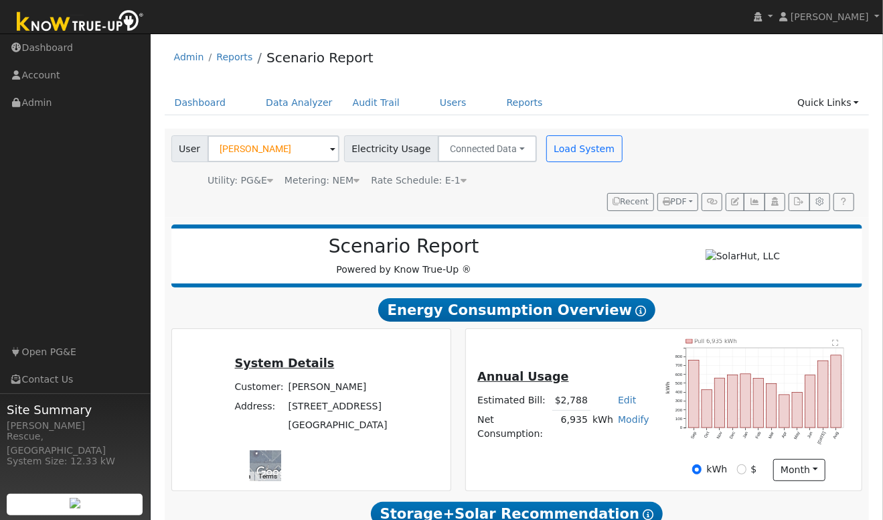
click at [461, 182] on icon at bounding box center [464, 179] width 6 height 9
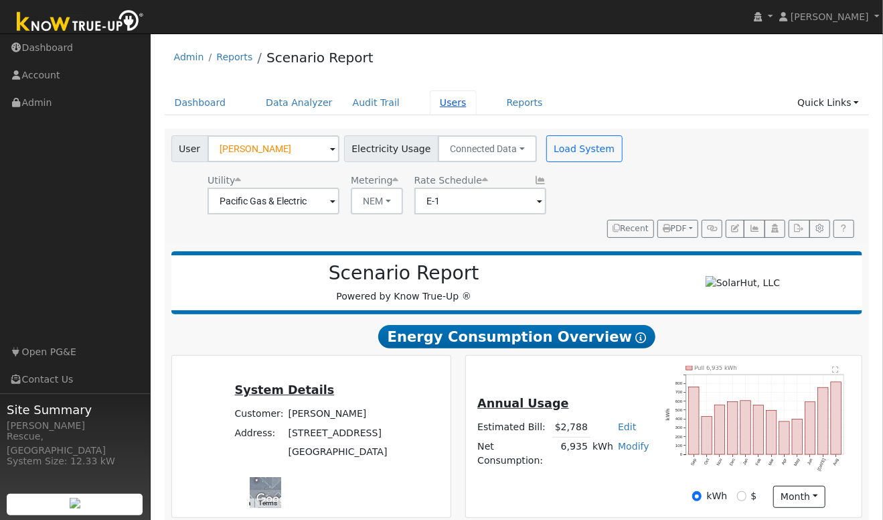
click at [434, 102] on link "Users" at bounding box center [453, 102] width 47 height 25
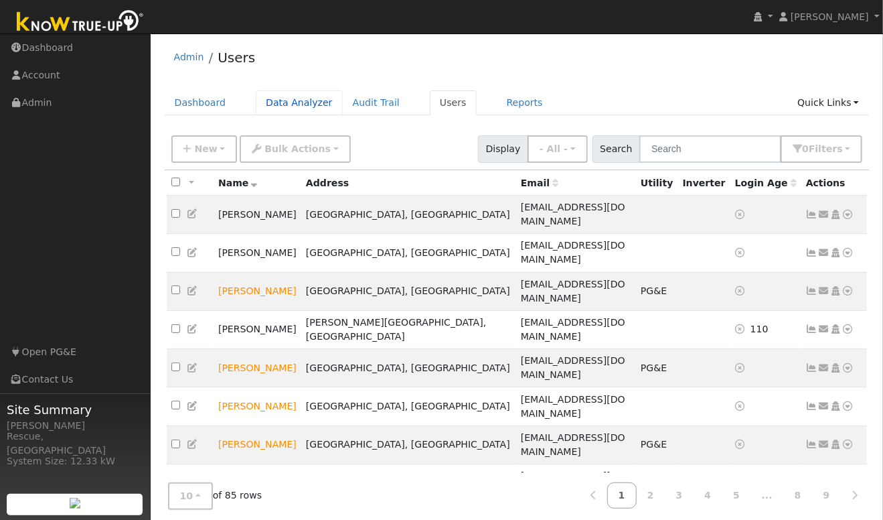
click at [302, 105] on link "Data Analyzer" at bounding box center [299, 102] width 87 height 25
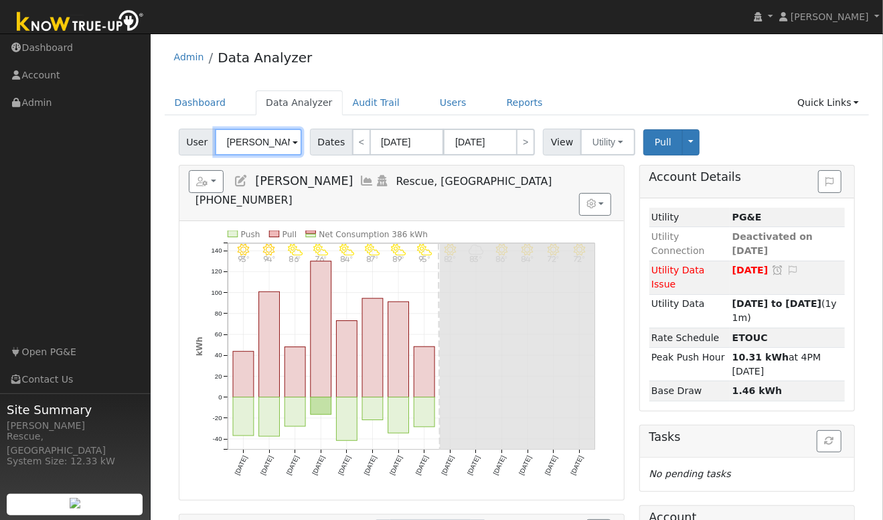
click at [258, 140] on input "[PERSON_NAME]" at bounding box center [258, 142] width 87 height 27
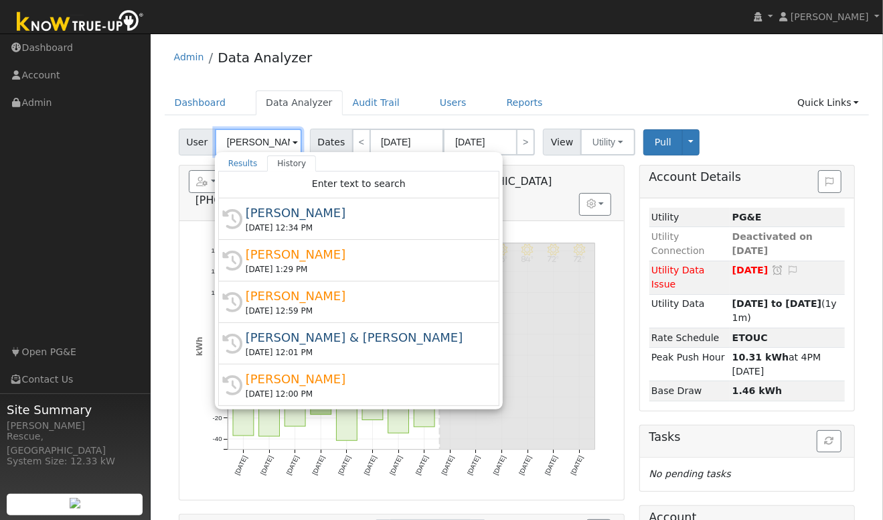
click at [258, 140] on input "[PERSON_NAME]" at bounding box center [258, 142] width 87 height 27
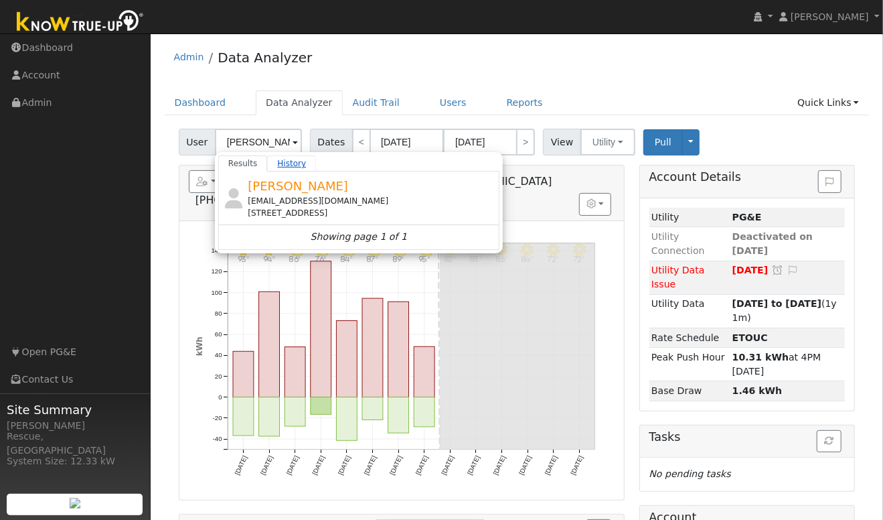
click at [281, 165] on link "History" at bounding box center [291, 163] width 49 height 16
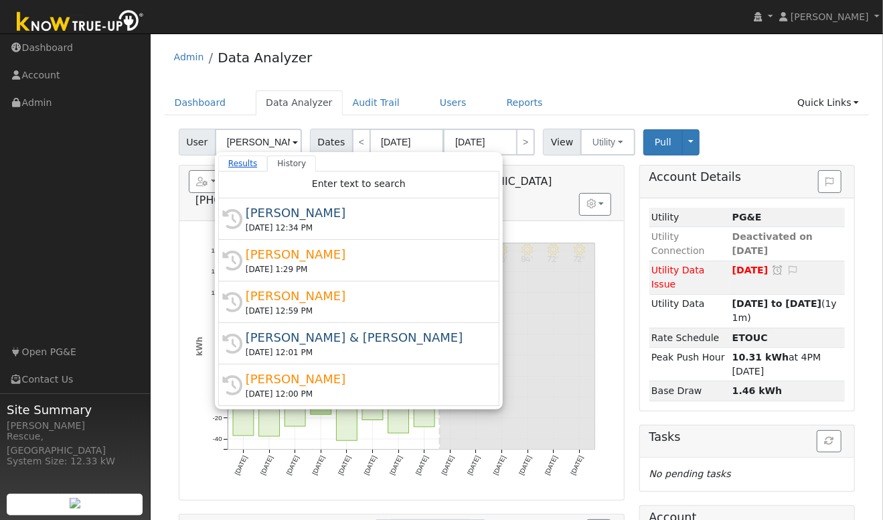
click at [244, 162] on link "Results" at bounding box center [243, 163] width 50 height 16
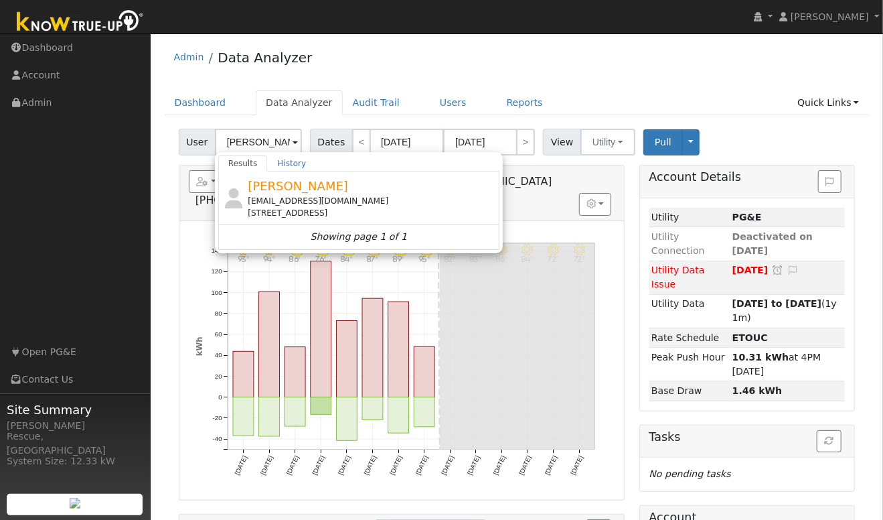
click at [284, 209] on div "5996 Willowynd Drive, Rocklin, CA 95677" at bounding box center [372, 213] width 248 height 12
type input "[PERSON_NAME]"
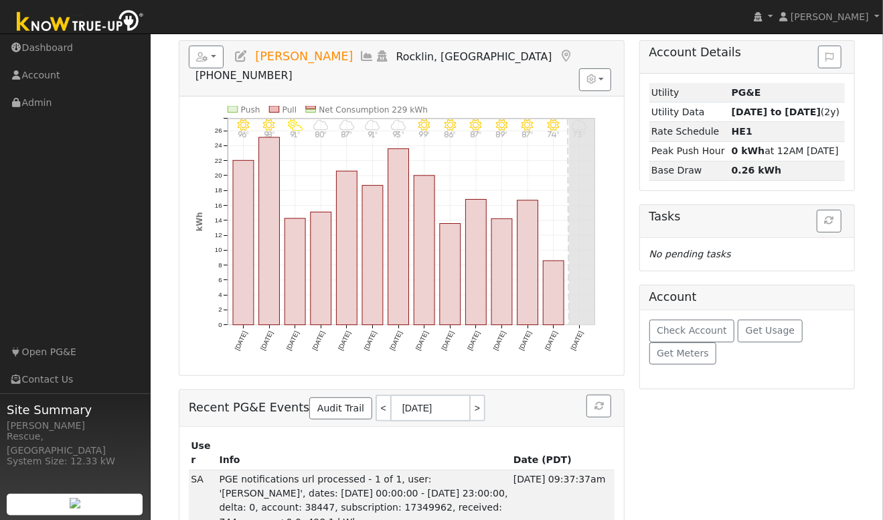
scroll to position [125, 0]
click at [677, 335] on span "Check Account" at bounding box center [692, 330] width 70 height 11
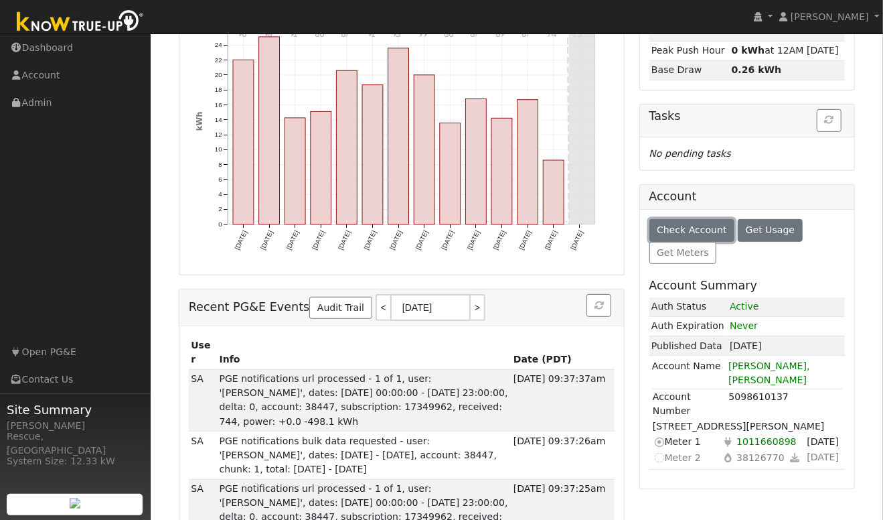
scroll to position [224, 0]
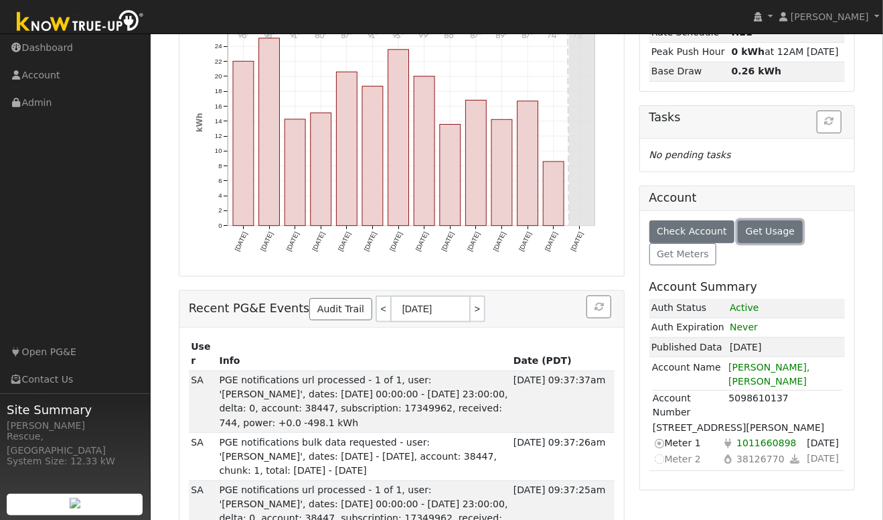
click at [771, 236] on span "Get Usage" at bounding box center [770, 231] width 49 height 11
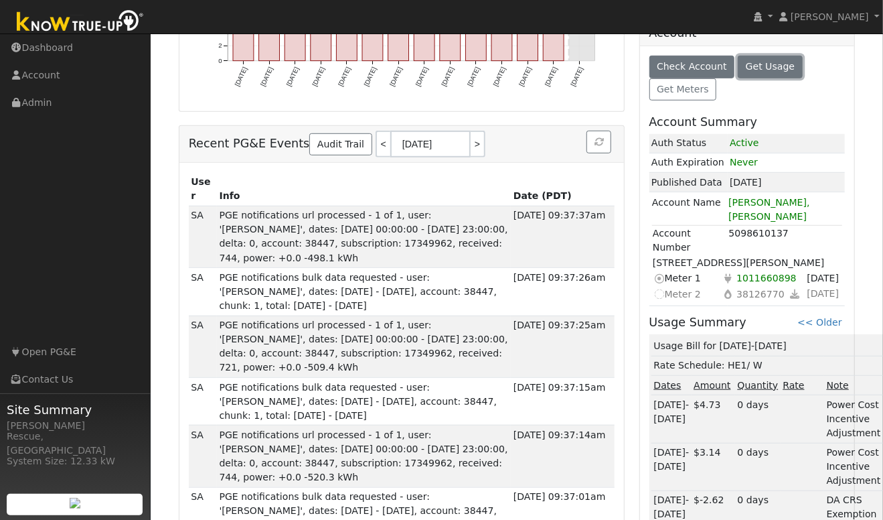
scroll to position [386, 0]
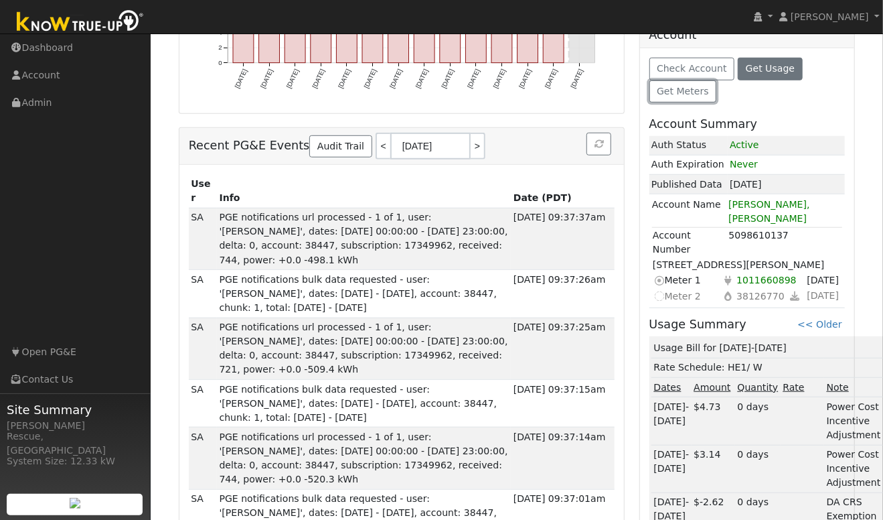
click at [686, 96] on span "Get Meters" at bounding box center [683, 91] width 52 height 11
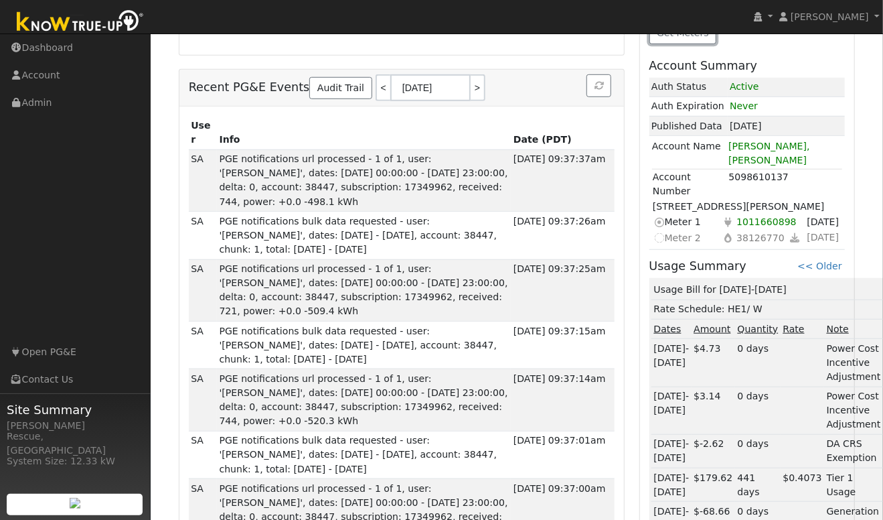
scroll to position [446, 0]
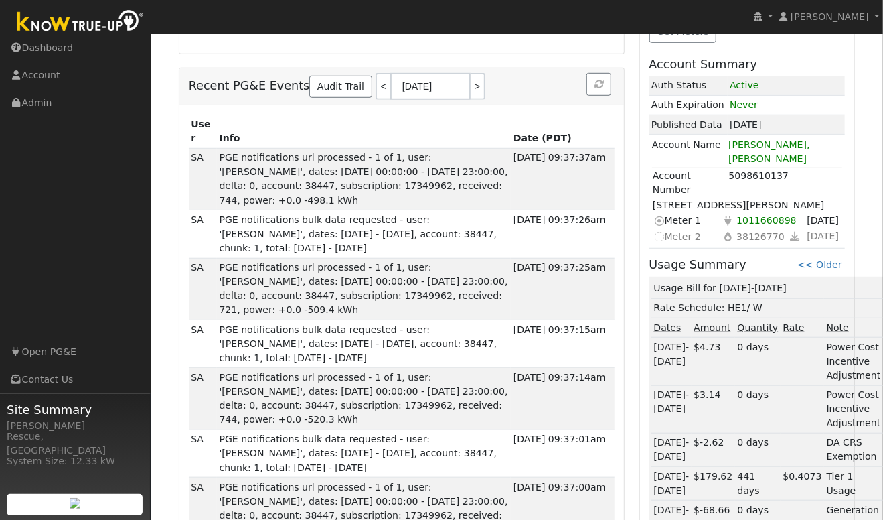
click at [515, 54] on div at bounding box center [402, 60] width 447 height 13
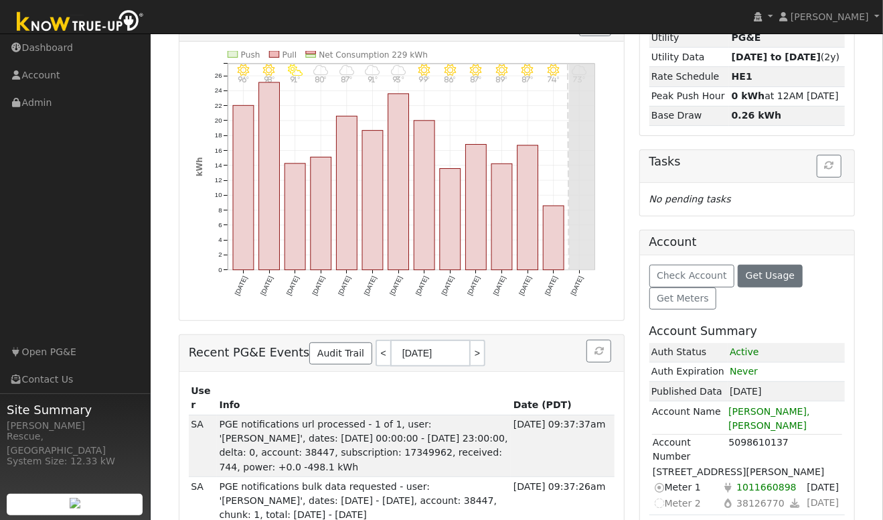
scroll to position [0, 0]
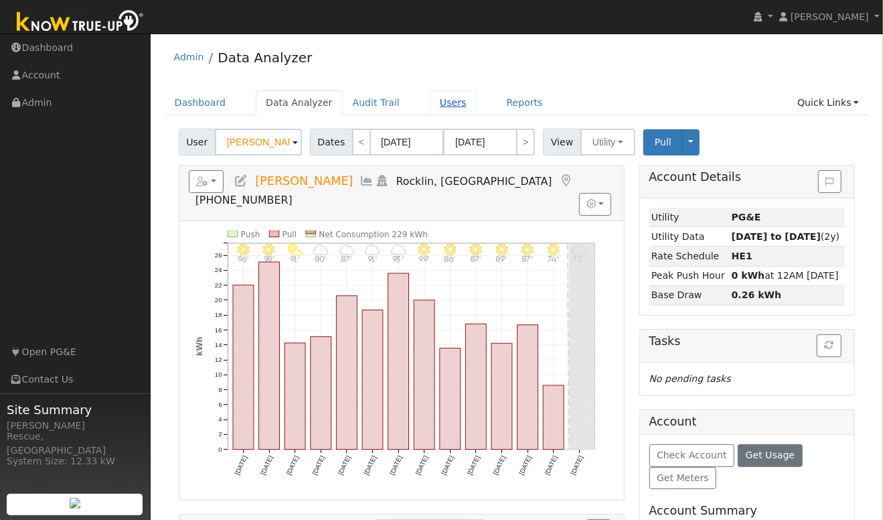
click at [445, 110] on link "Users" at bounding box center [453, 102] width 47 height 25
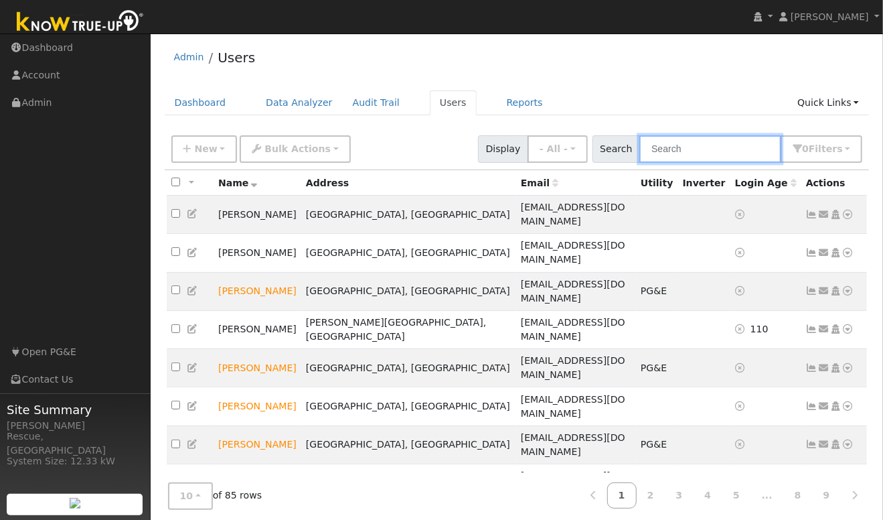
click at [702, 151] on input "text" at bounding box center [710, 148] width 142 height 27
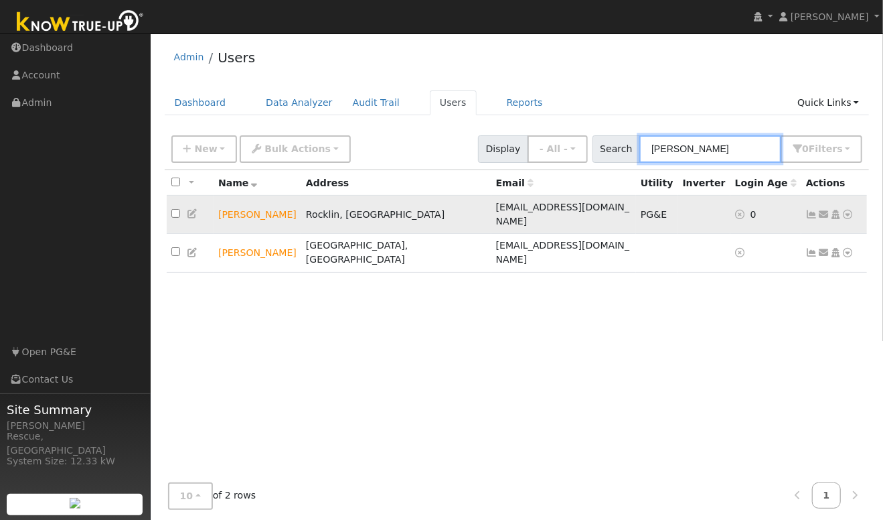
type input "maria"
click at [846, 210] on icon at bounding box center [848, 214] width 12 height 9
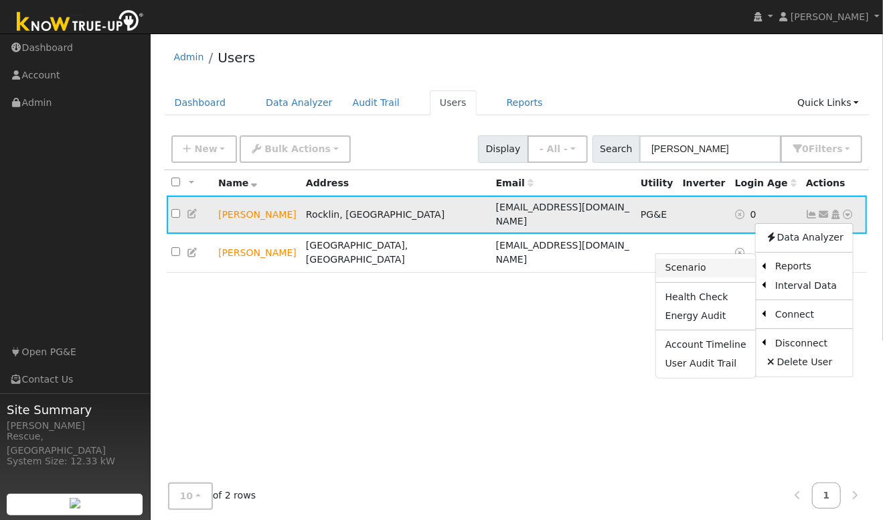
click at [698, 264] on link "Scenario" at bounding box center [706, 267] width 100 height 19
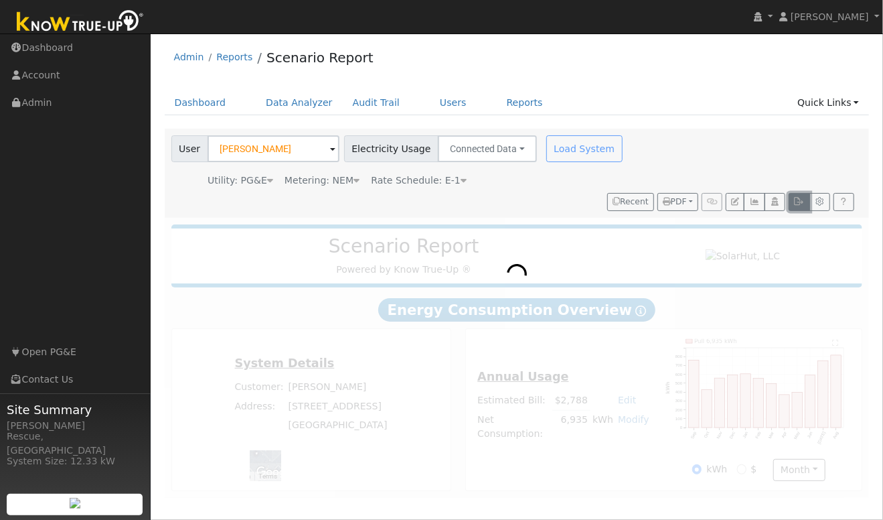
click at [795, 200] on icon "button" at bounding box center [799, 201] width 10 height 8
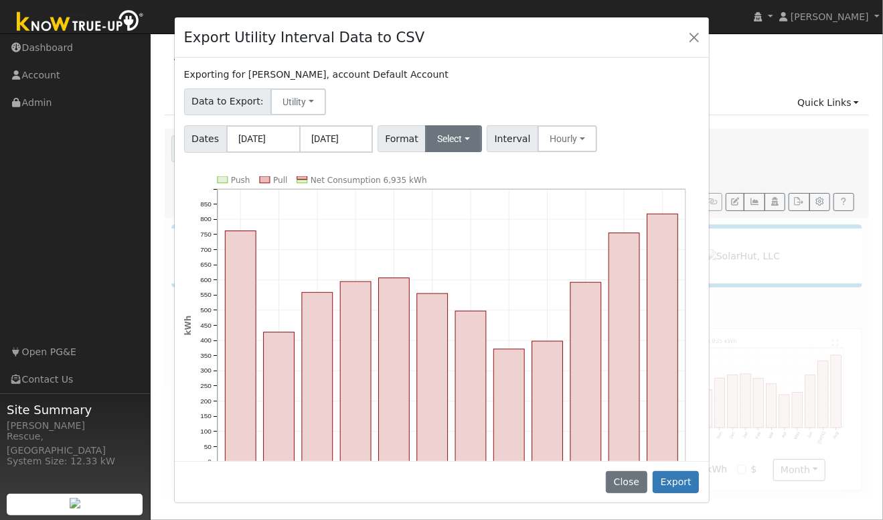
click at [455, 125] on div "Dates [DATE] [DATE] Format Select Generic PG&E SCE SDGE Aurora Energy Toolbase …" at bounding box center [441, 137] width 520 height 32
click at [448, 139] on button "Select" at bounding box center [453, 138] width 57 height 27
click at [465, 313] on link "Solargraf" at bounding box center [472, 310] width 96 height 19
click at [692, 478] on button "Export" at bounding box center [676, 482] width 46 height 23
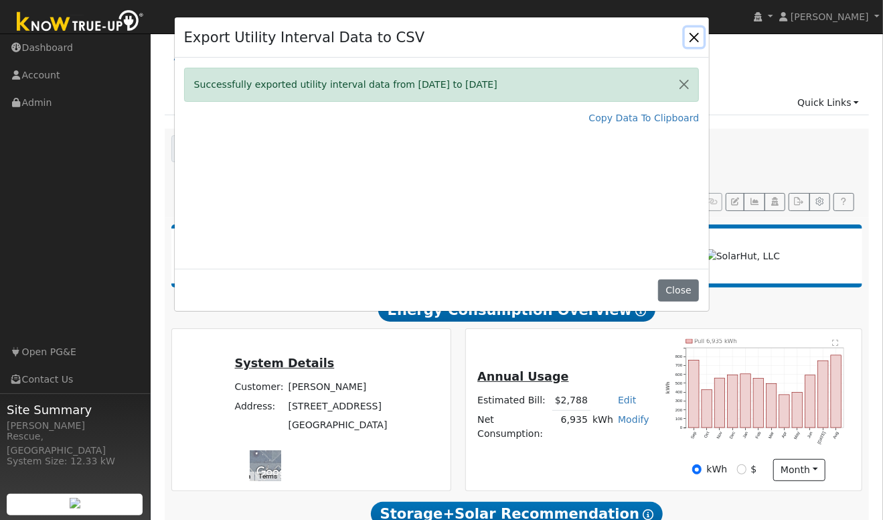
click at [696, 39] on button "Close" at bounding box center [694, 36] width 19 height 19
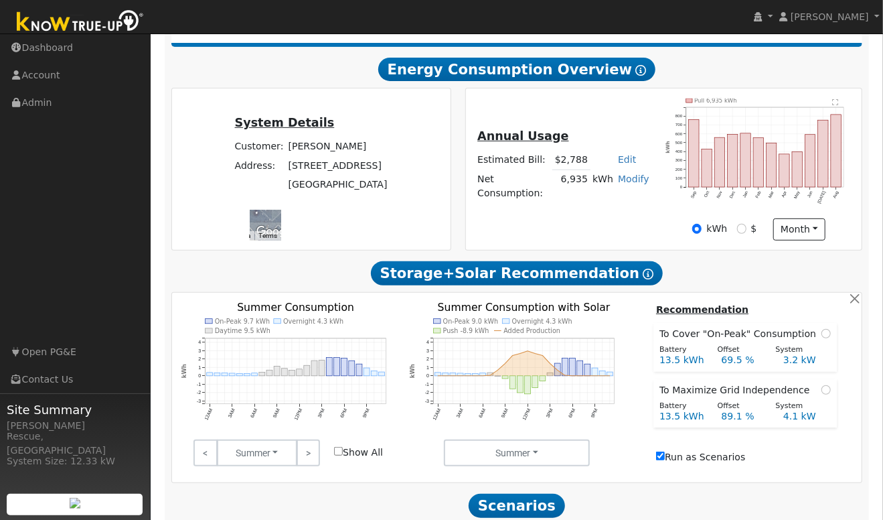
scroll to position [245, 0]
